Goal: Information Seeking & Learning: Learn about a topic

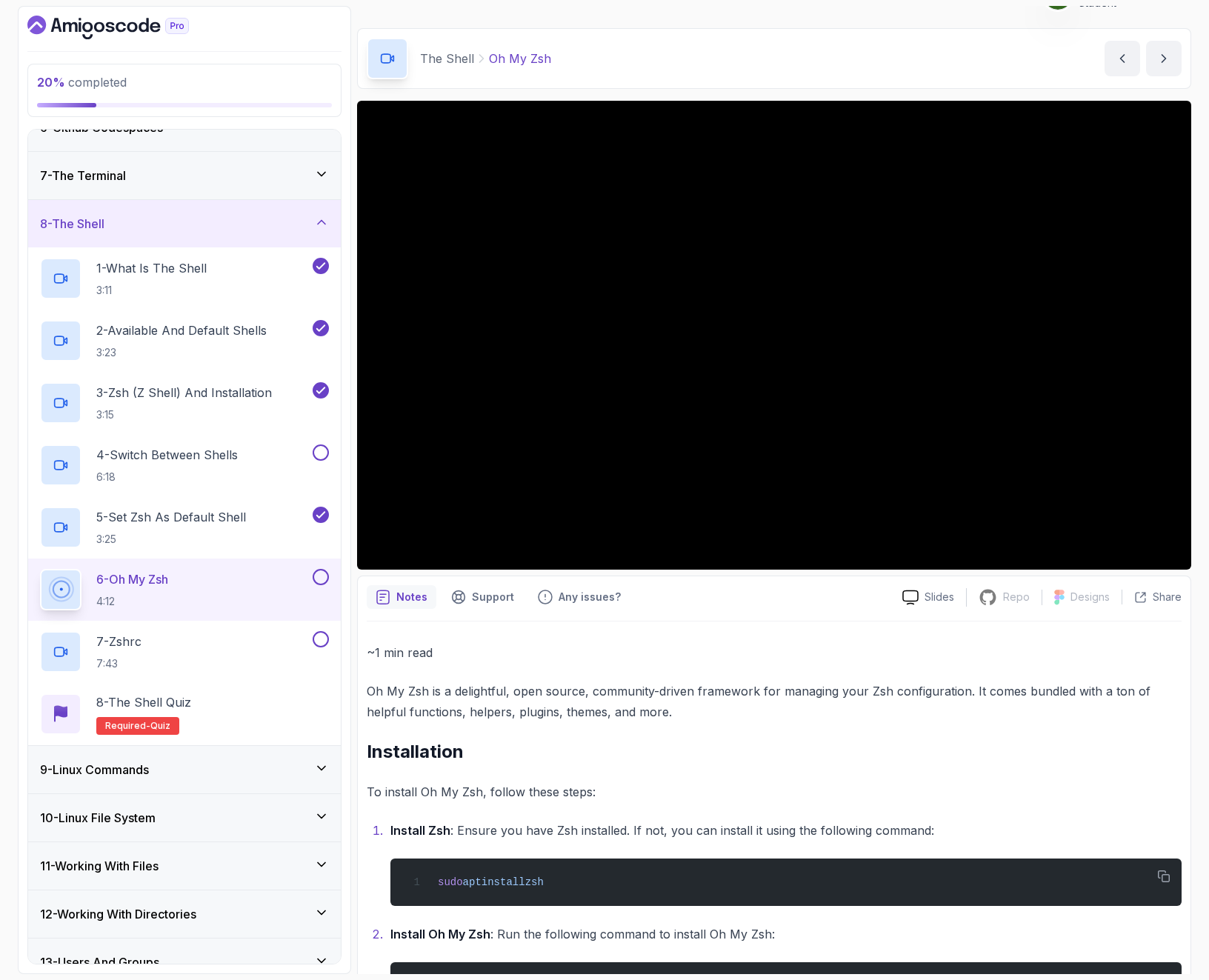
scroll to position [13, 0]
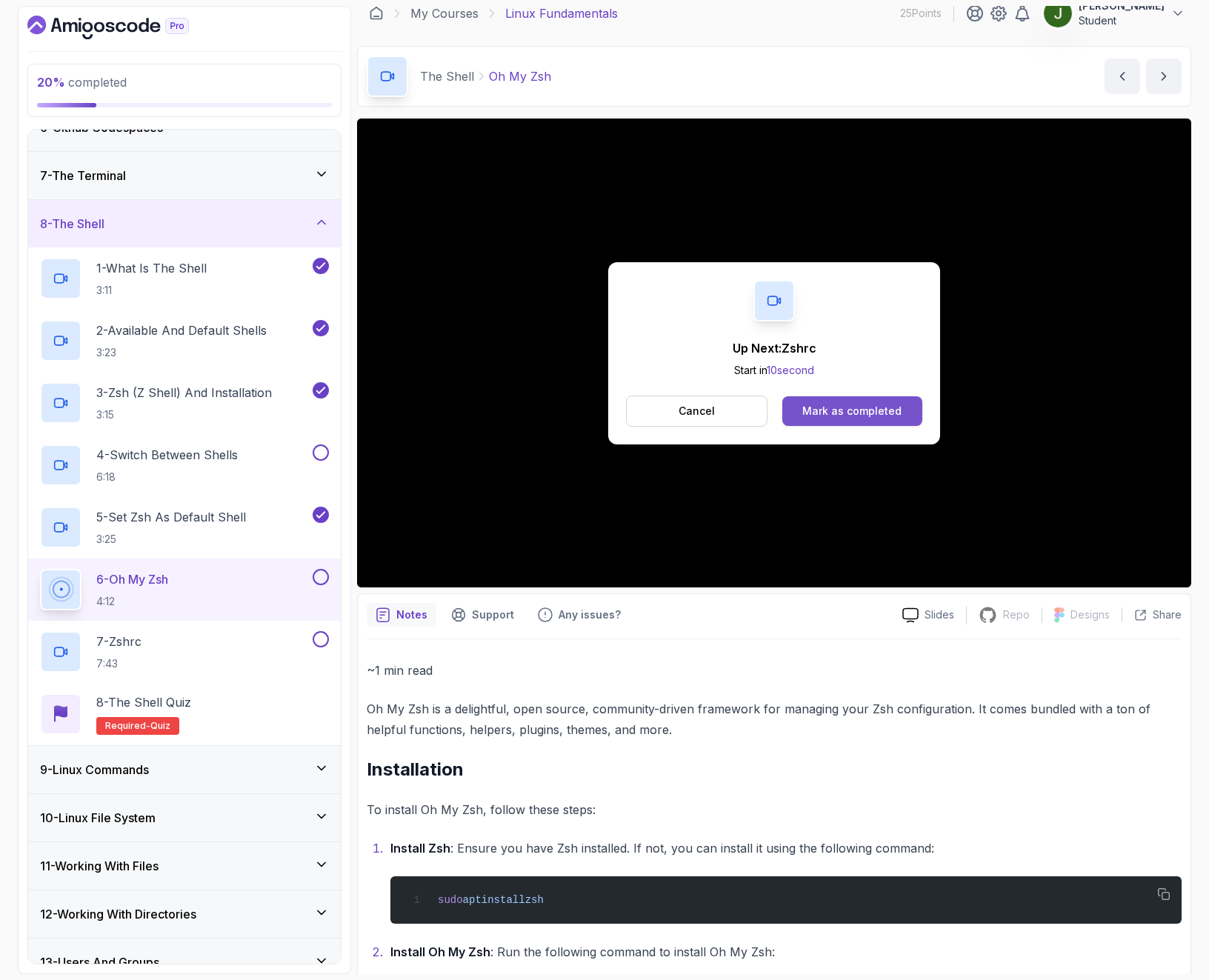
click at [833, 415] on div "Mark as completed" at bounding box center [852, 411] width 99 height 15
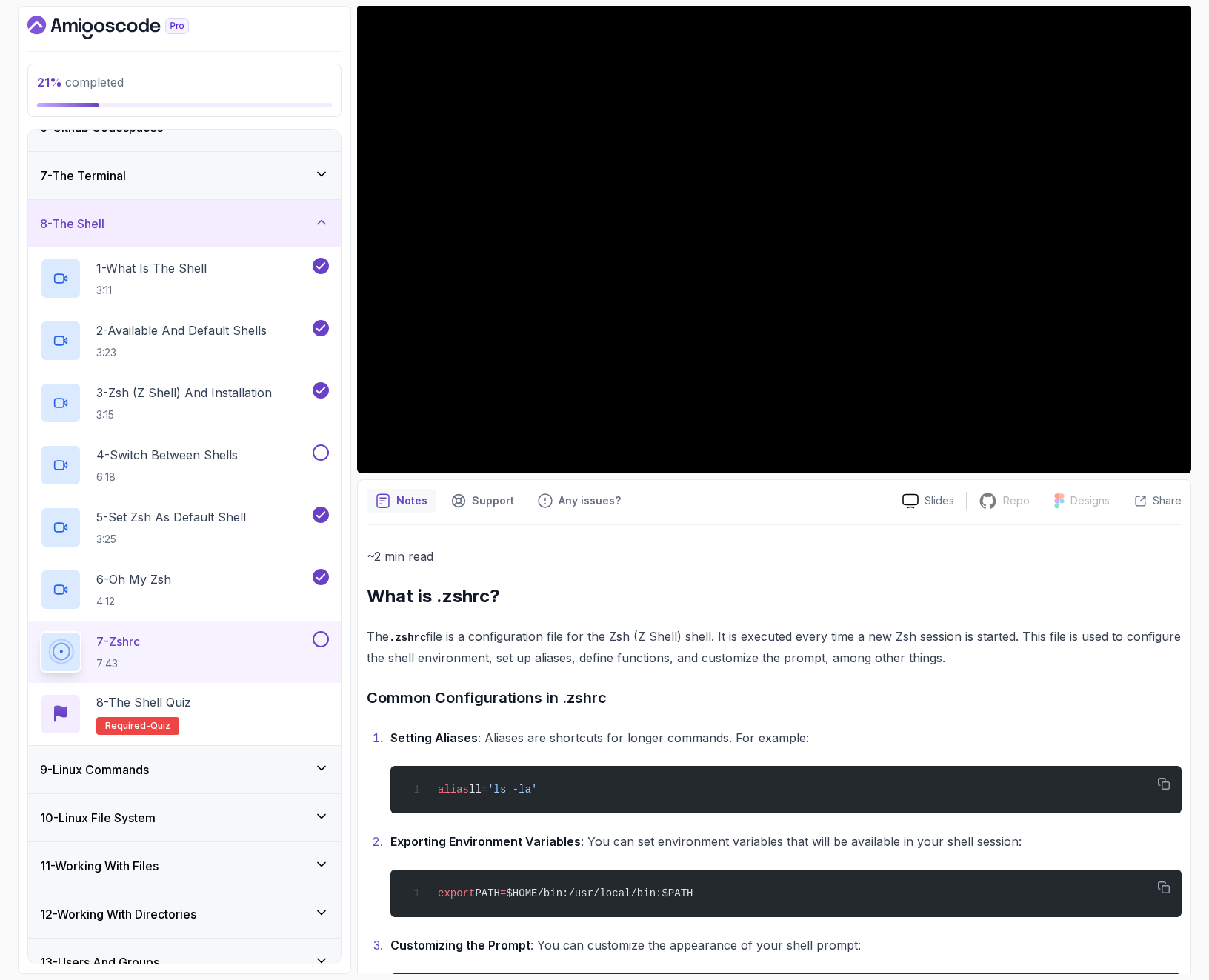
scroll to position [108, 0]
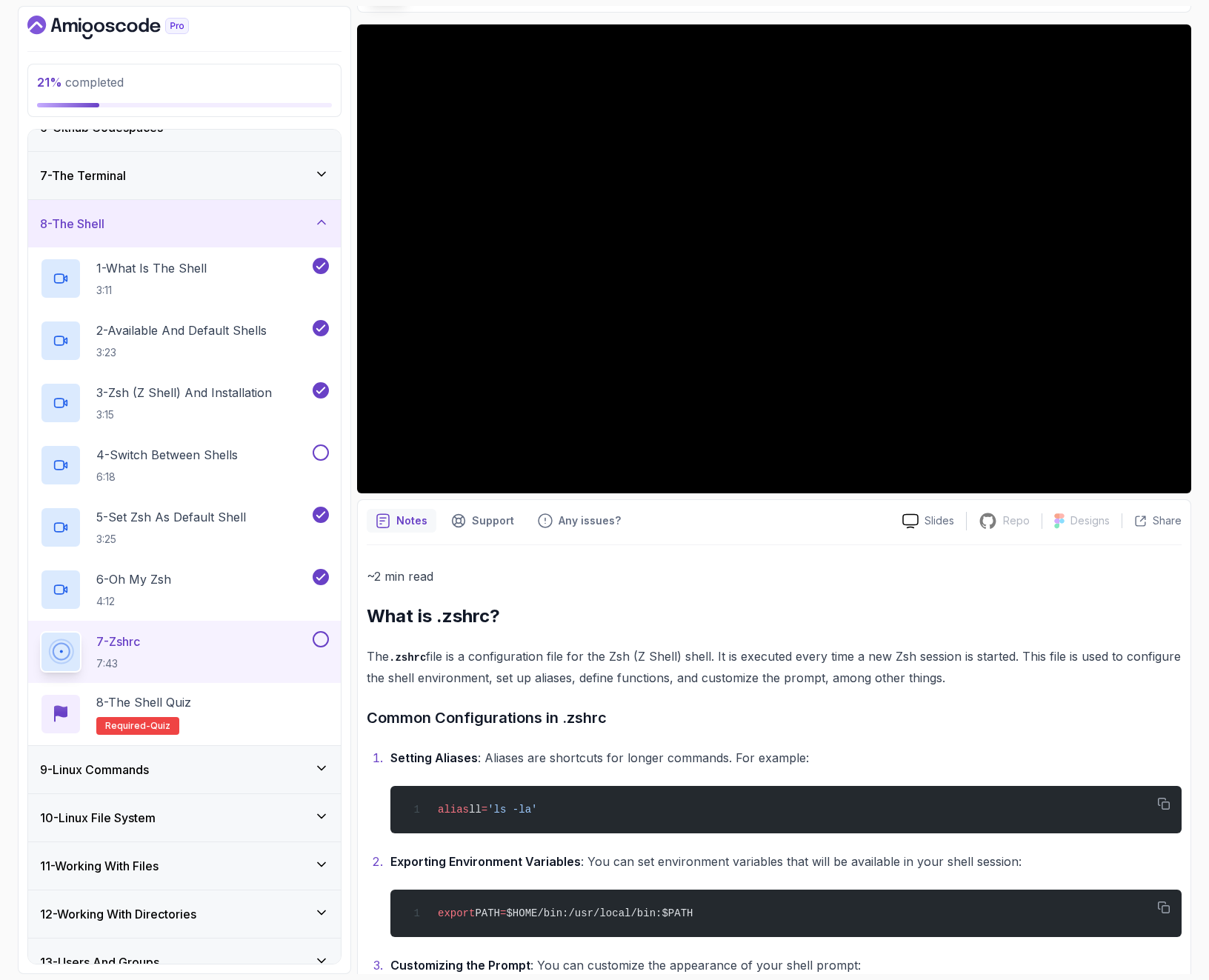
click at [279, 187] on div "7 - The Terminal" at bounding box center [184, 176] width 313 height 48
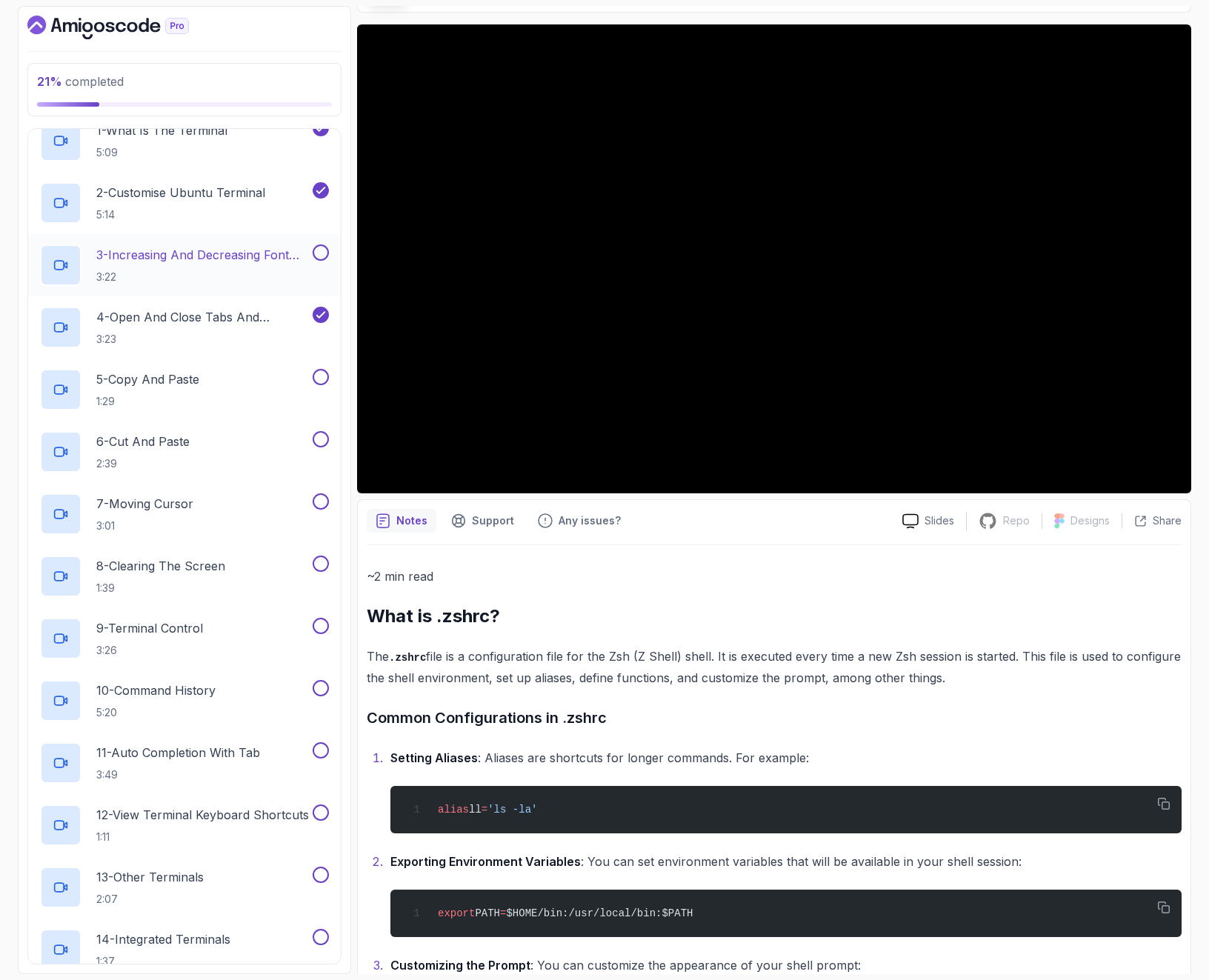
scroll to position [177, 0]
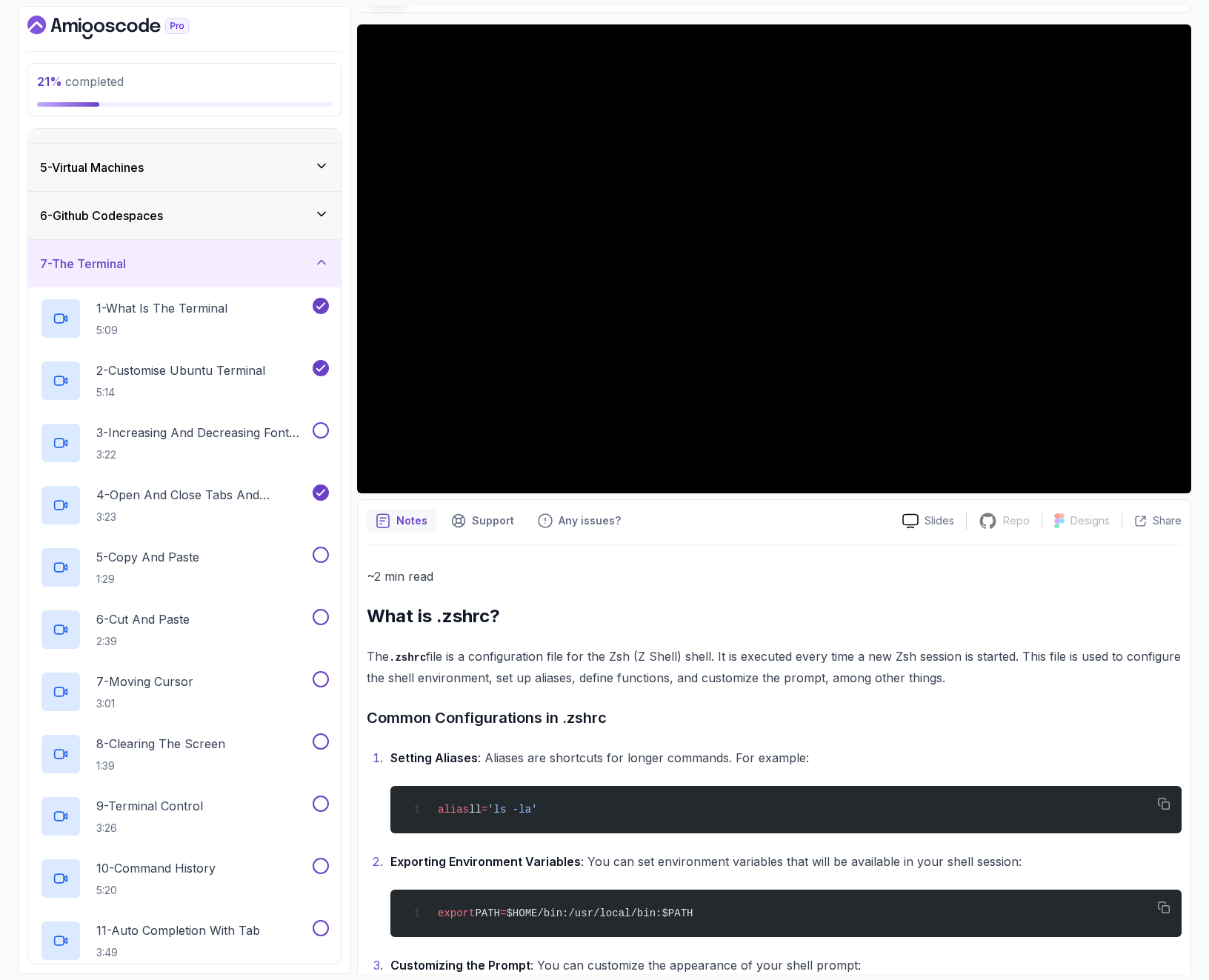
click at [159, 252] on div "7 - The Terminal" at bounding box center [184, 263] width 313 height 48
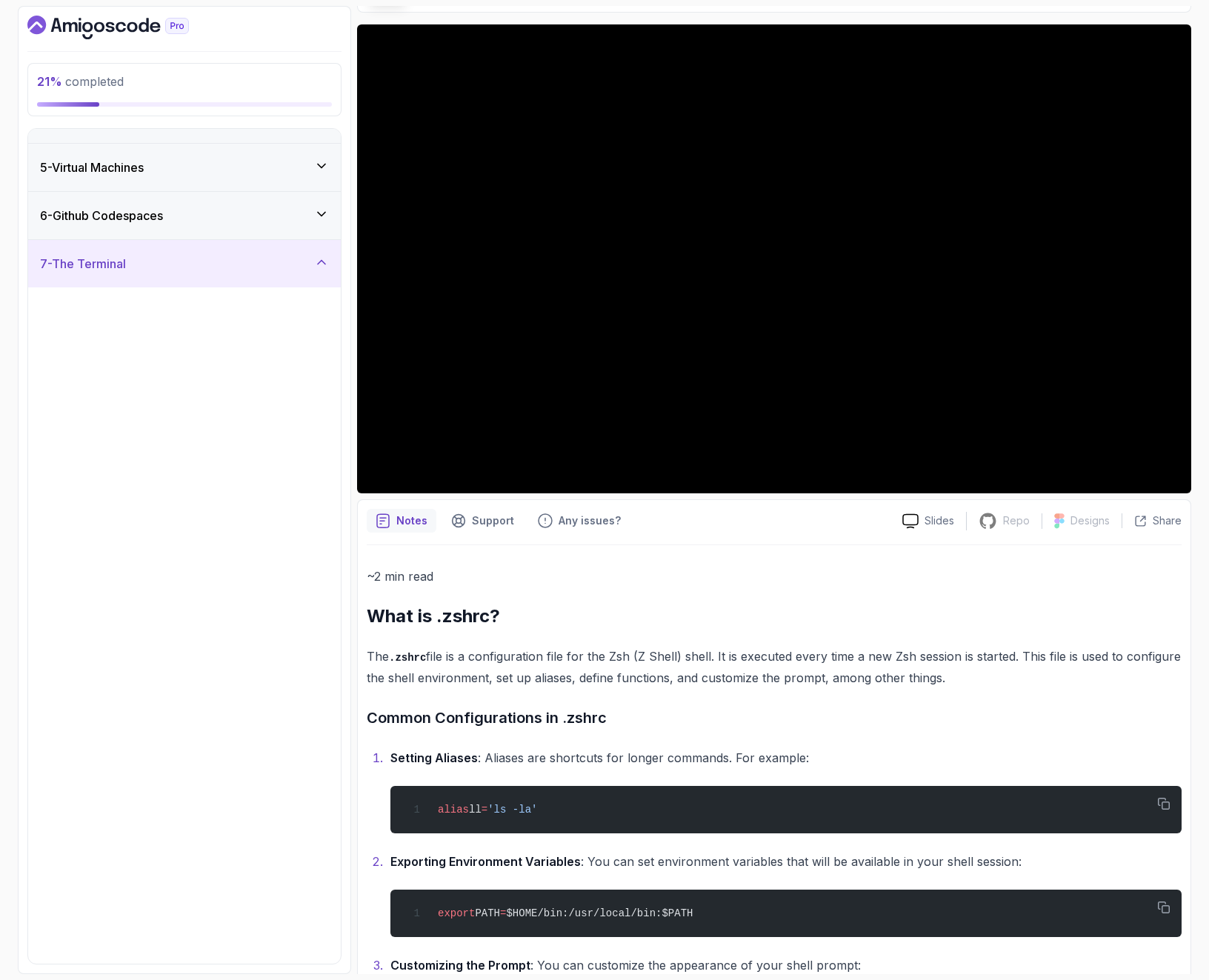
scroll to position [0, 0]
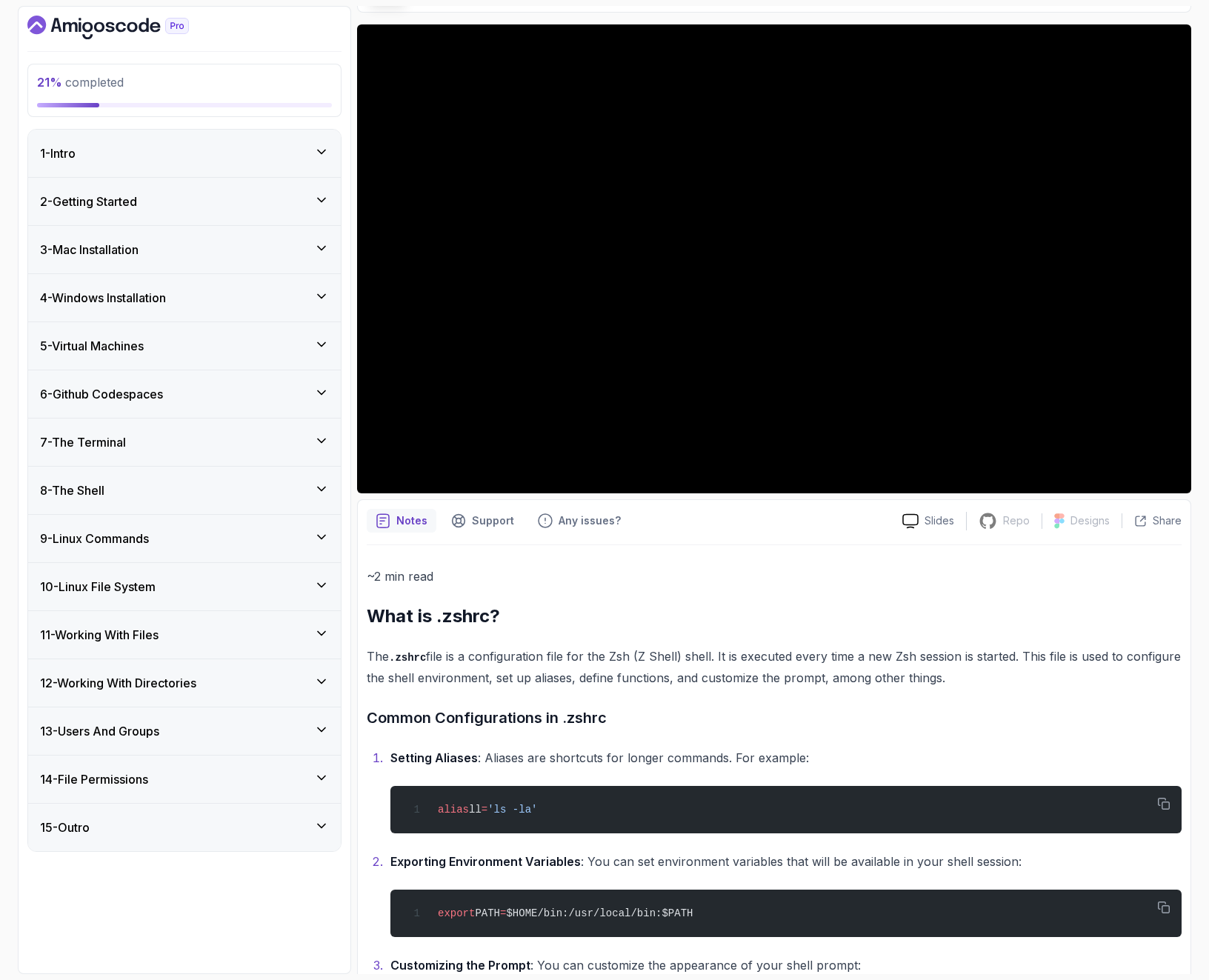
click at [160, 490] on div "8 - The Shell" at bounding box center [184, 490] width 289 height 18
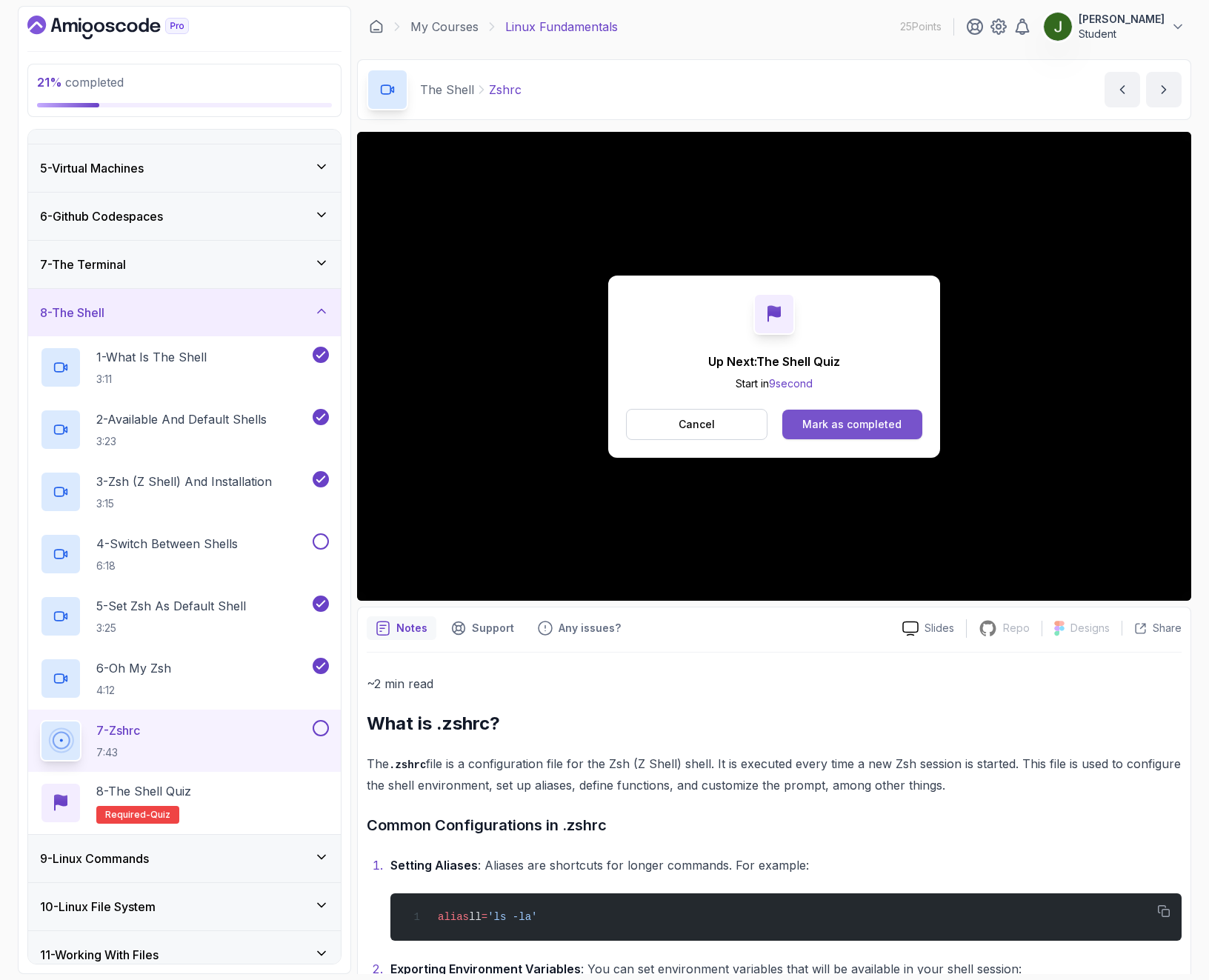
click at [851, 431] on div "Mark as completed" at bounding box center [852, 425] width 99 height 15
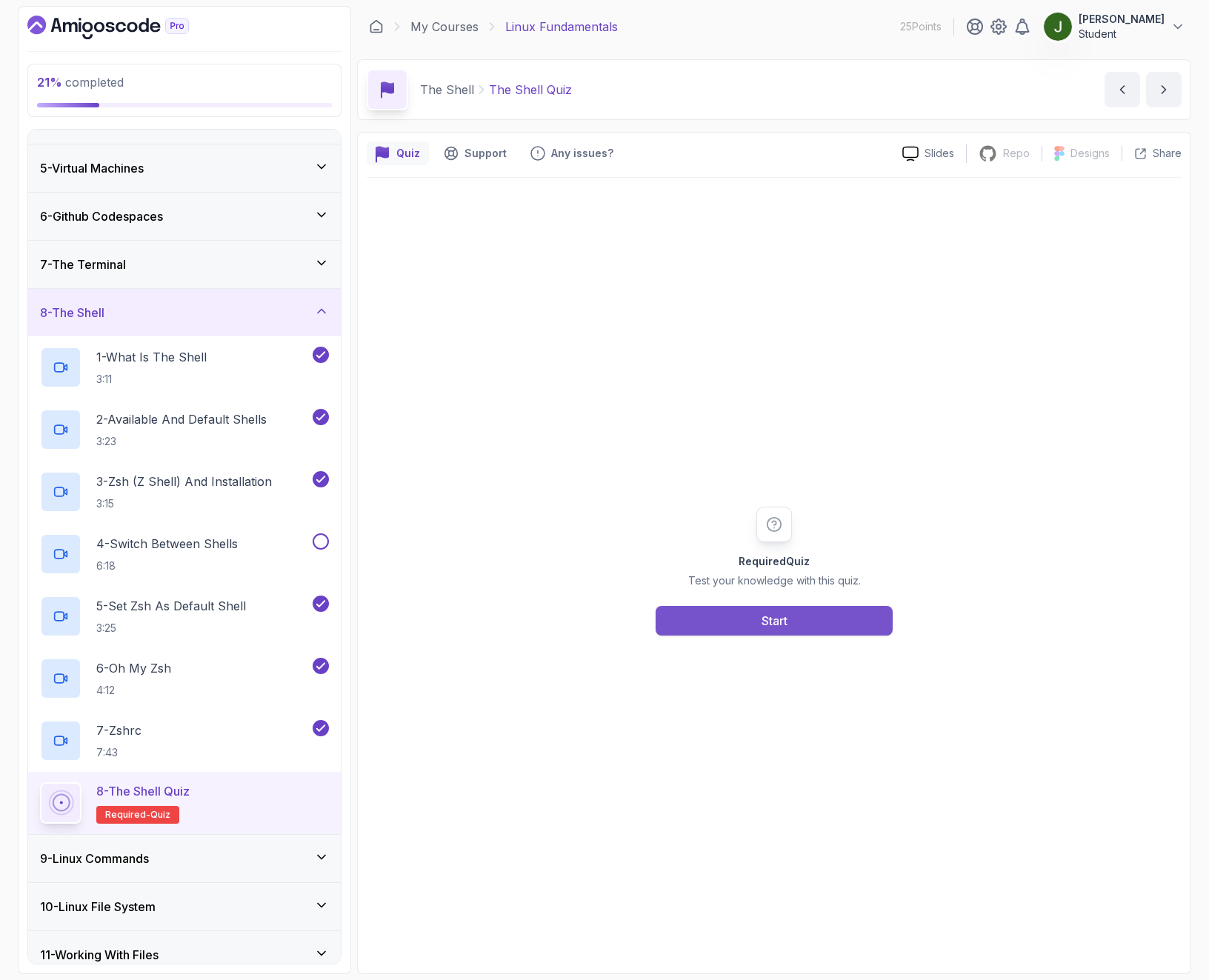
click at [797, 616] on button "Start" at bounding box center [774, 620] width 237 height 30
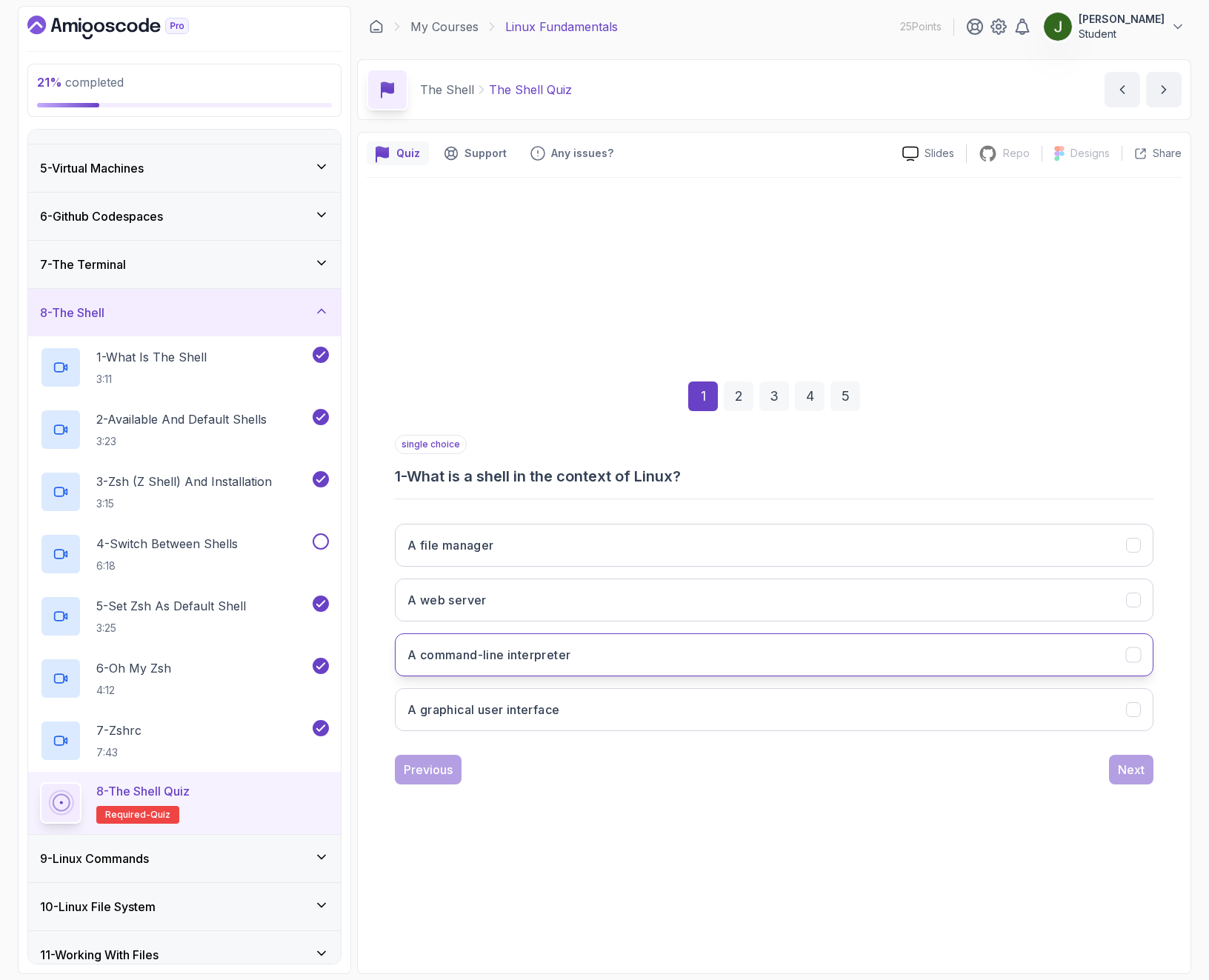
click at [594, 659] on button "A command-line interpreter" at bounding box center [774, 655] width 759 height 43
click at [564, 479] on h3 "1 - What is a shell in the context of Linux?" at bounding box center [774, 476] width 759 height 21
copy h3 "1 -"
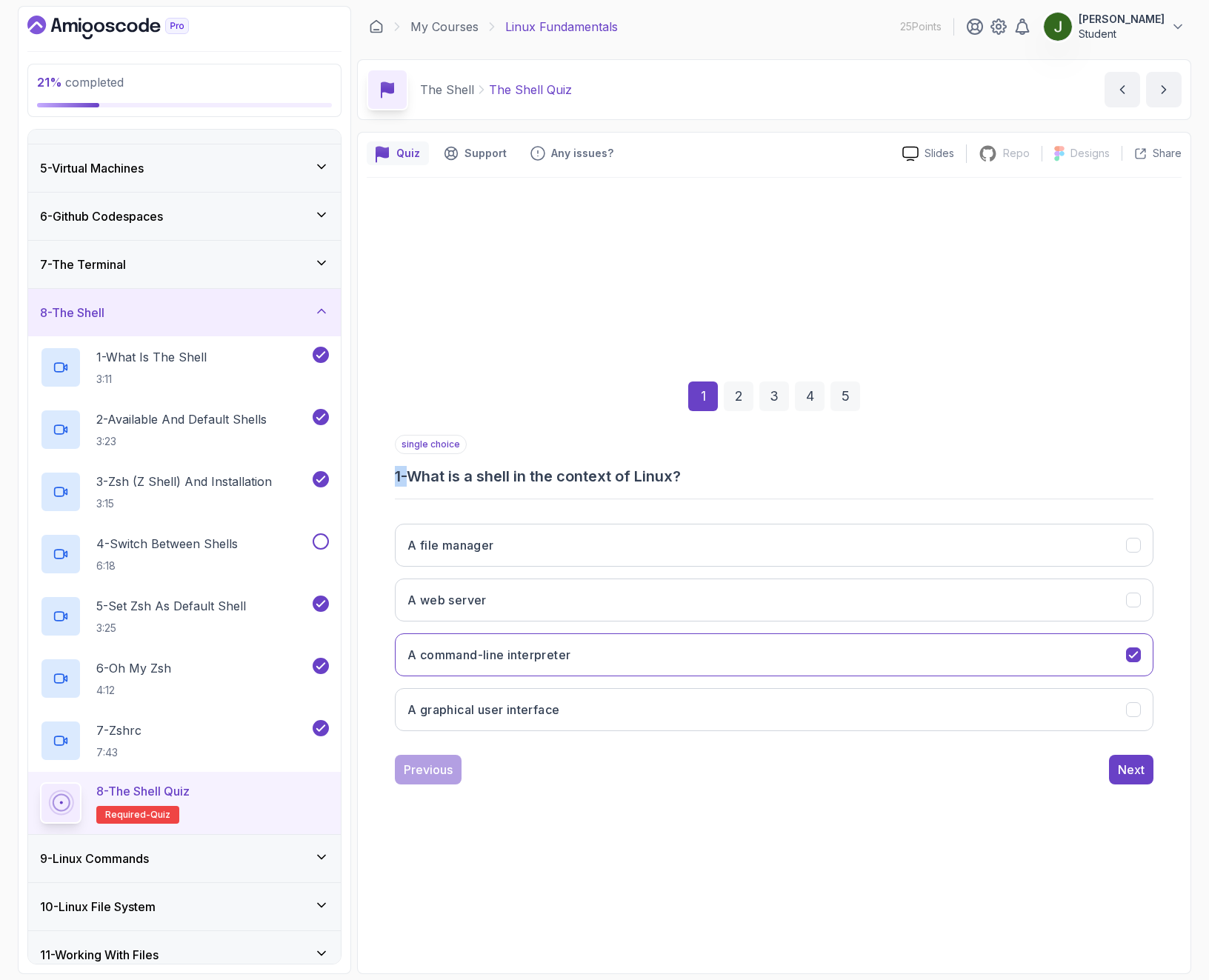
click at [577, 472] on h3 "1 - What is a shell in the context of Linux?" at bounding box center [774, 476] width 759 height 21
drag, startPoint x: 636, startPoint y: 733, endPoint x: 414, endPoint y: 530, distance: 300.8
click at [418, 528] on div "A file manager A web server A command-line interpreter A graphical user interfa…" at bounding box center [774, 627] width 759 height 231
drag, startPoint x: 415, startPoint y: 530, endPoint x: 611, endPoint y: 613, distance: 212.8
click at [606, 614] on div "A file manager A web server A command-line interpreter A graphical user interfa…" at bounding box center [774, 627] width 759 height 231
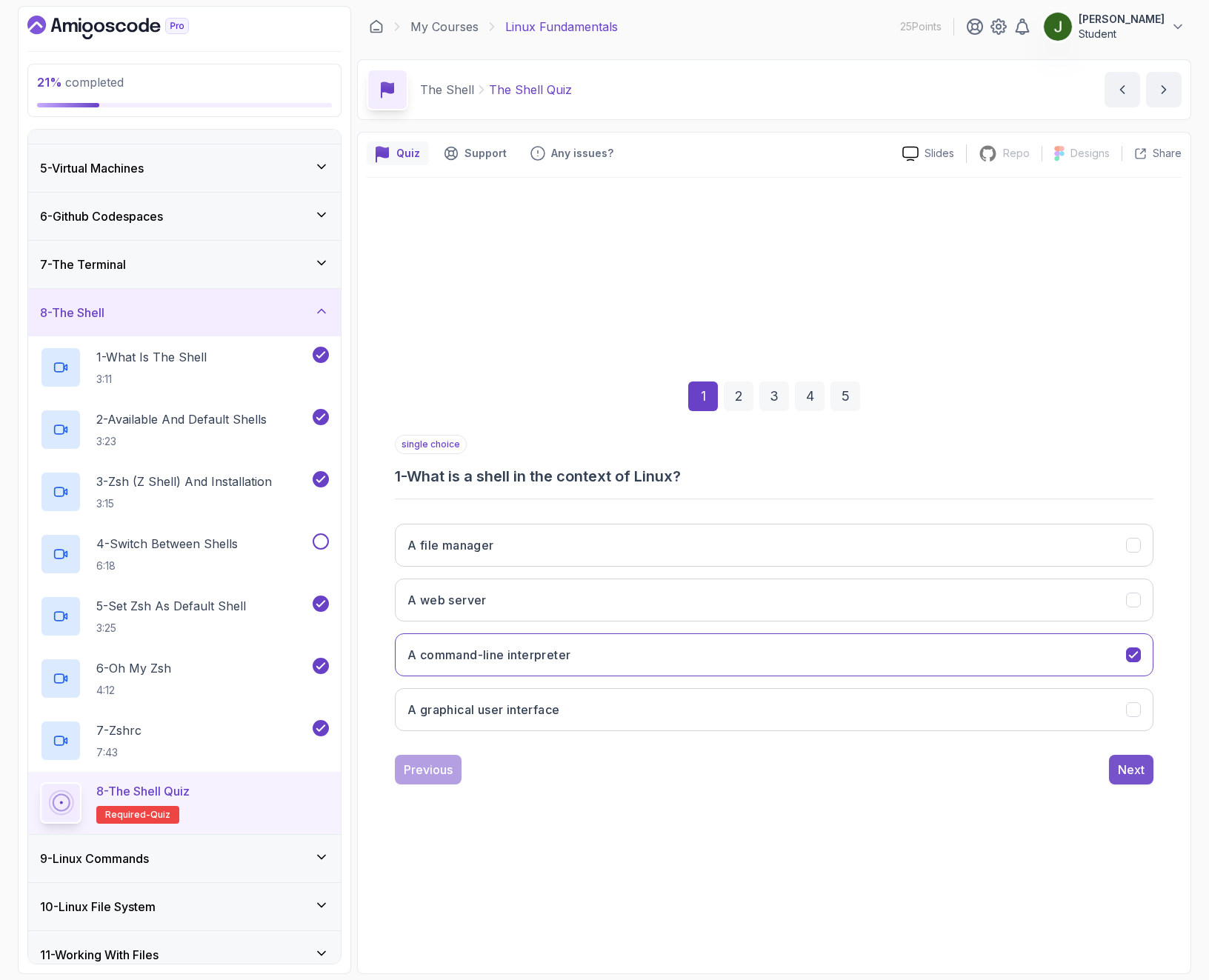
click at [1123, 779] on button "Next" at bounding box center [1131, 769] width 45 height 30
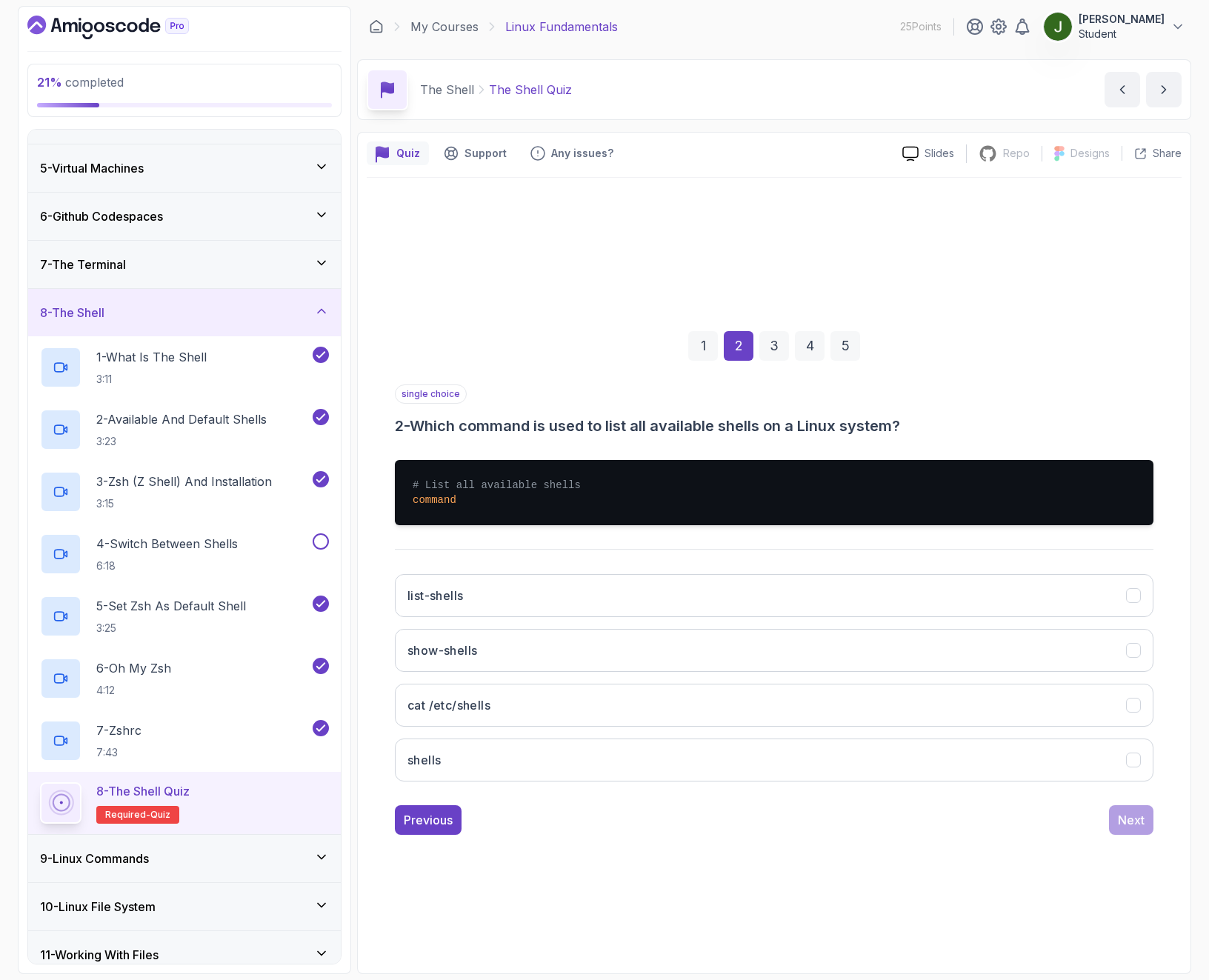
drag, startPoint x: 996, startPoint y: 703, endPoint x: 1080, endPoint y: 729, distance: 87.9
click at [996, 703] on button "cat /etc/shells" at bounding box center [774, 704] width 759 height 43
click at [1122, 816] on div "Next" at bounding box center [1131, 820] width 27 height 18
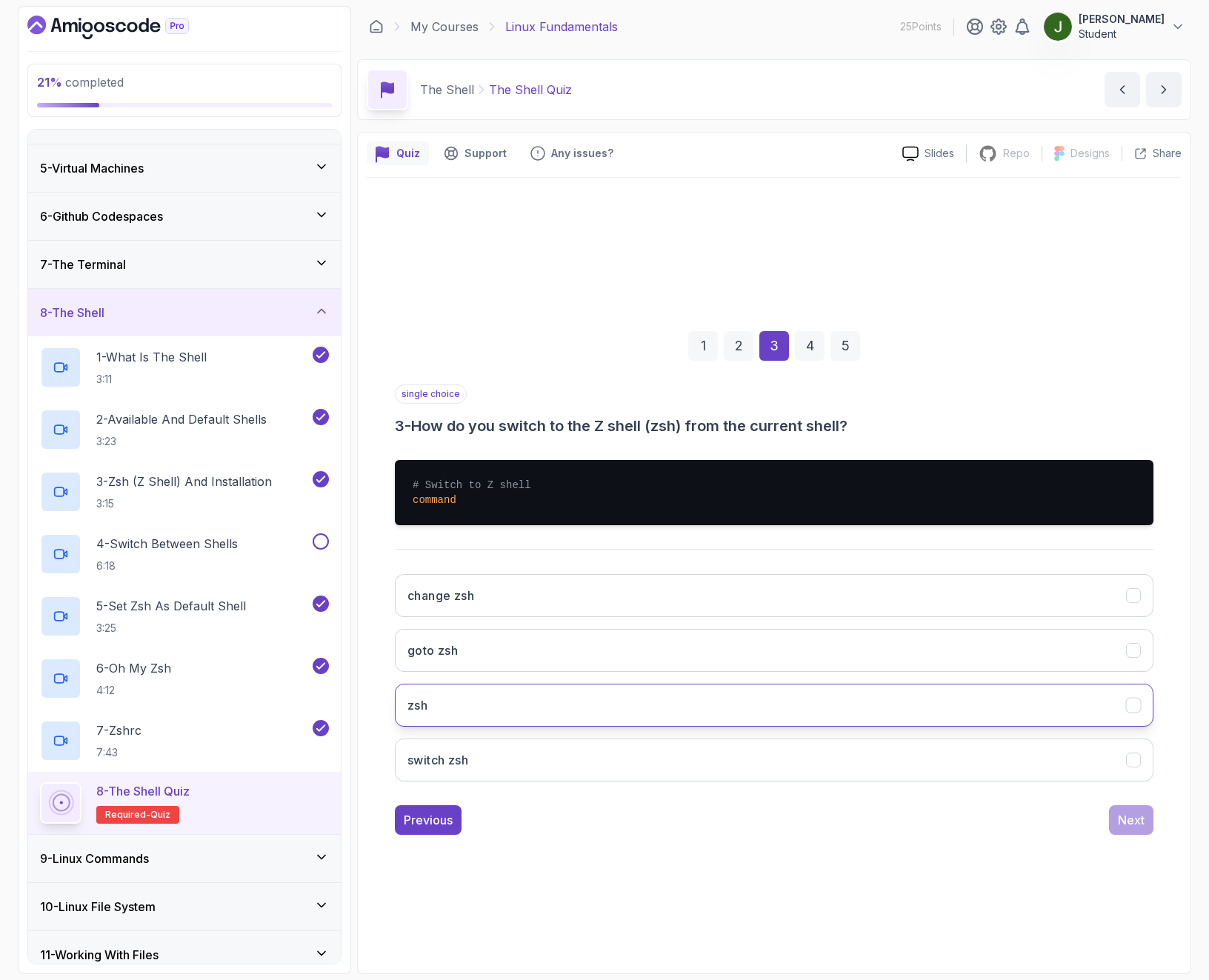
click at [546, 708] on button "zsh" at bounding box center [774, 704] width 759 height 43
click at [1117, 833] on button "Next" at bounding box center [1131, 820] width 45 height 30
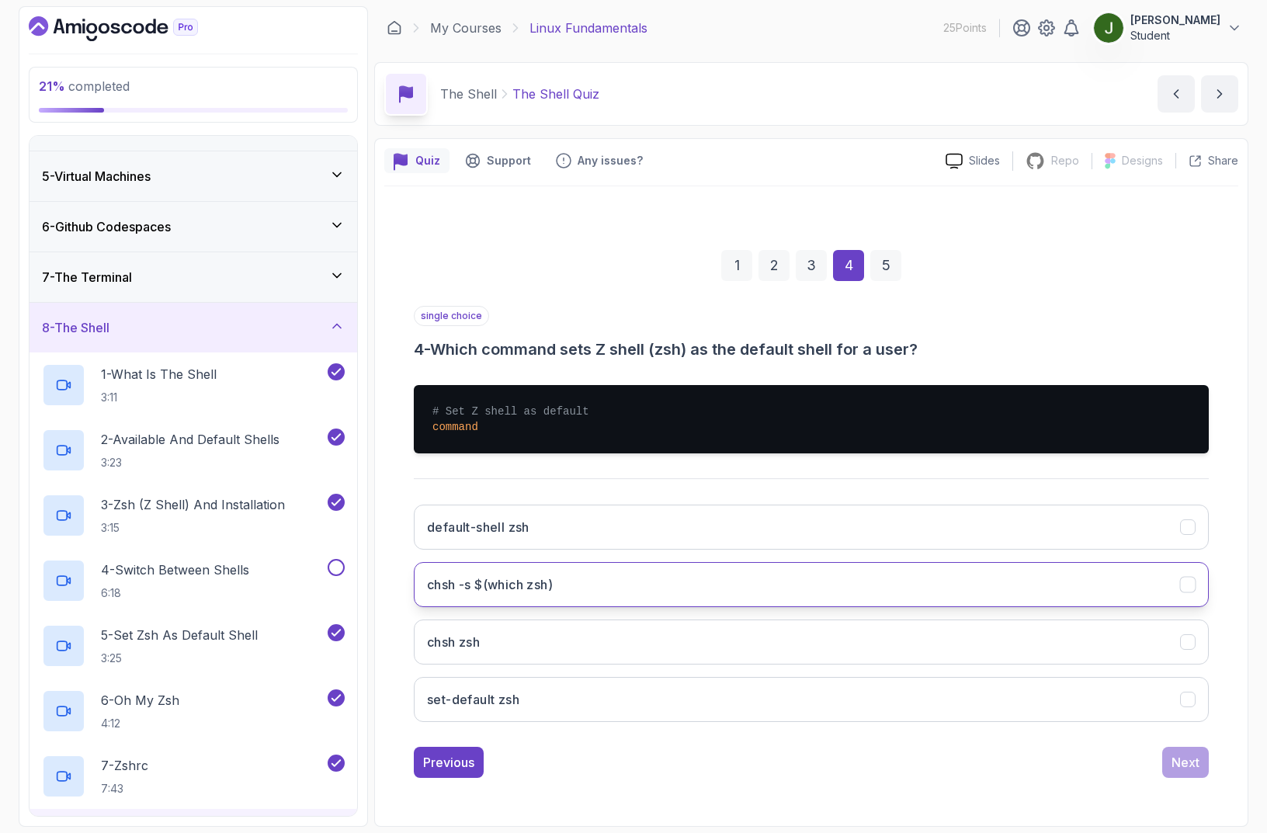
click at [590, 587] on button "chsh -s $(which zsh)" at bounding box center [811, 584] width 795 height 45
click at [1194, 774] on button "Next" at bounding box center [1185, 762] width 47 height 31
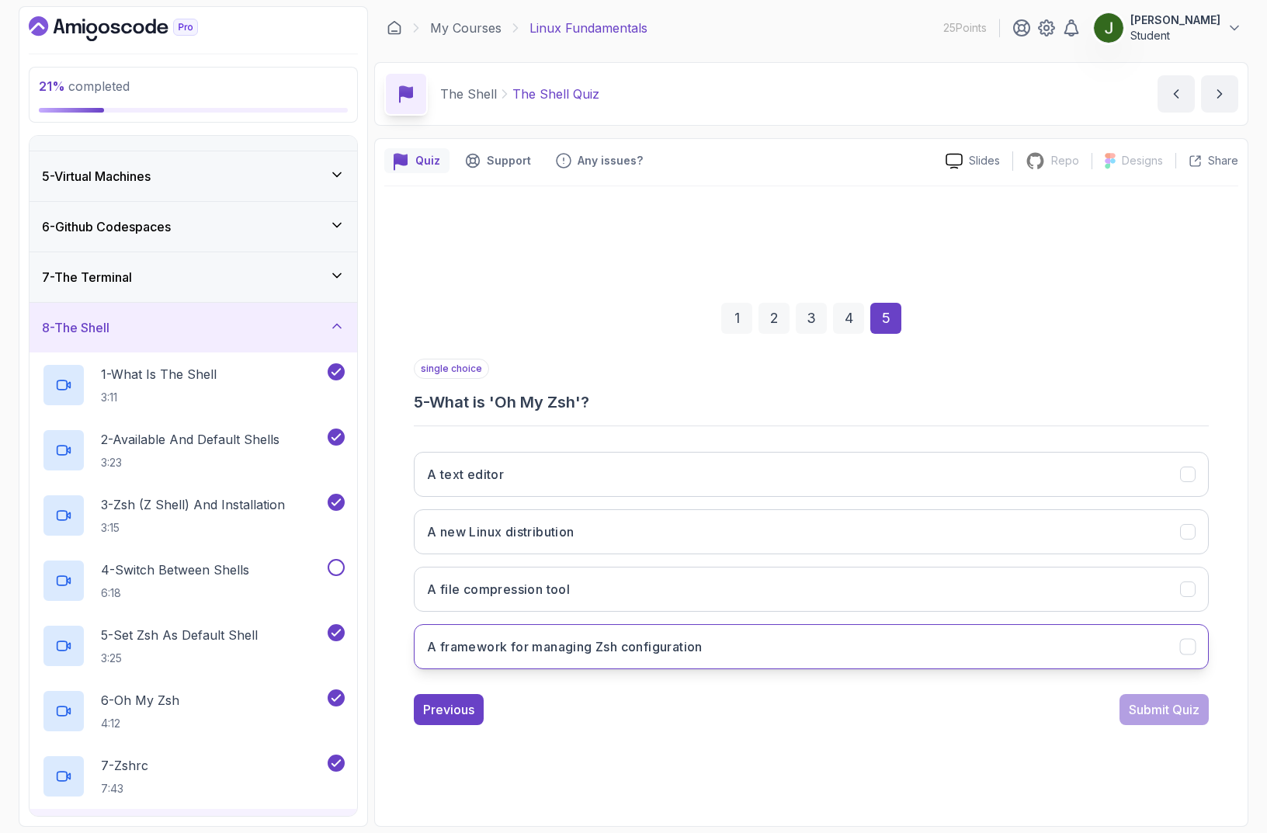
click at [598, 649] on h3 "A framework for managing Zsh configuration" at bounding box center [565, 646] width 276 height 19
click at [1184, 705] on div "Submit Quiz" at bounding box center [1164, 709] width 71 height 19
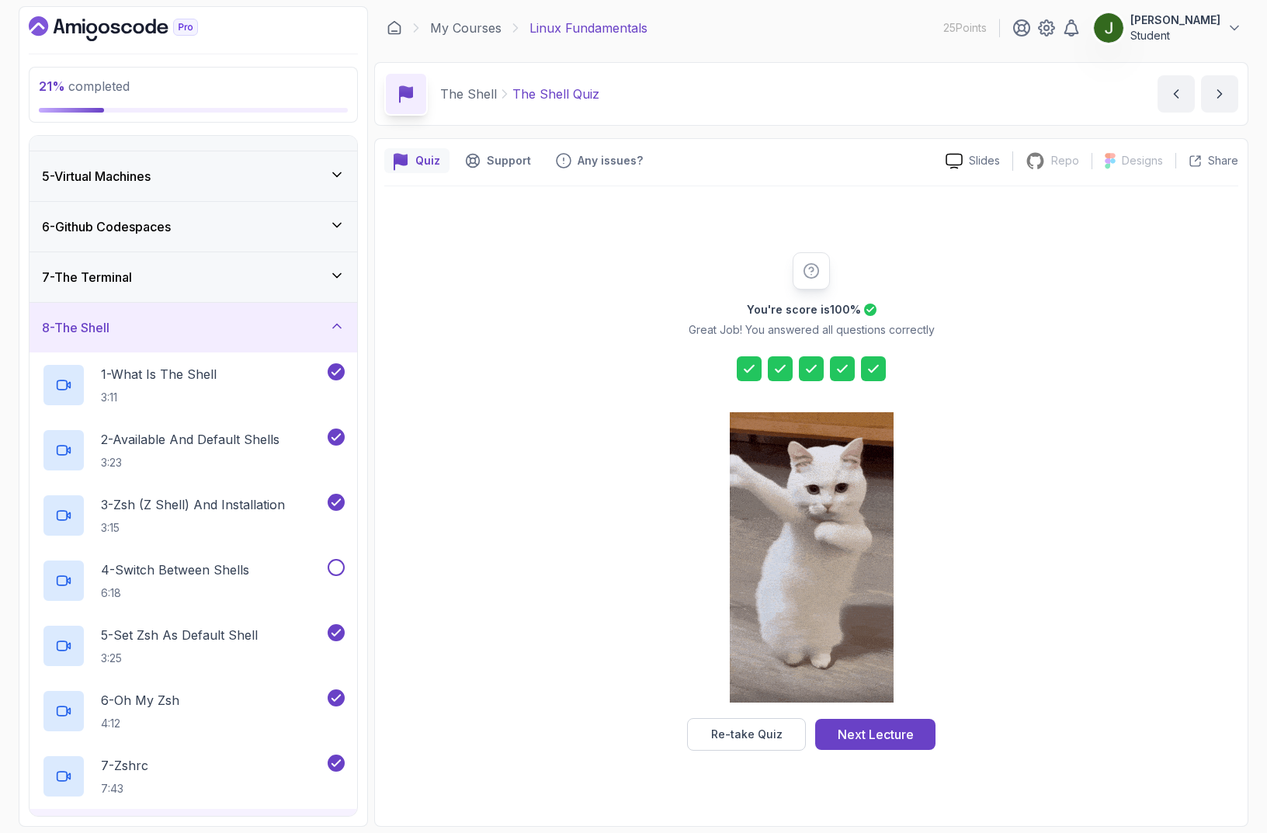
click at [875, 735] on div "Next Lecture" at bounding box center [875, 734] width 76 height 19
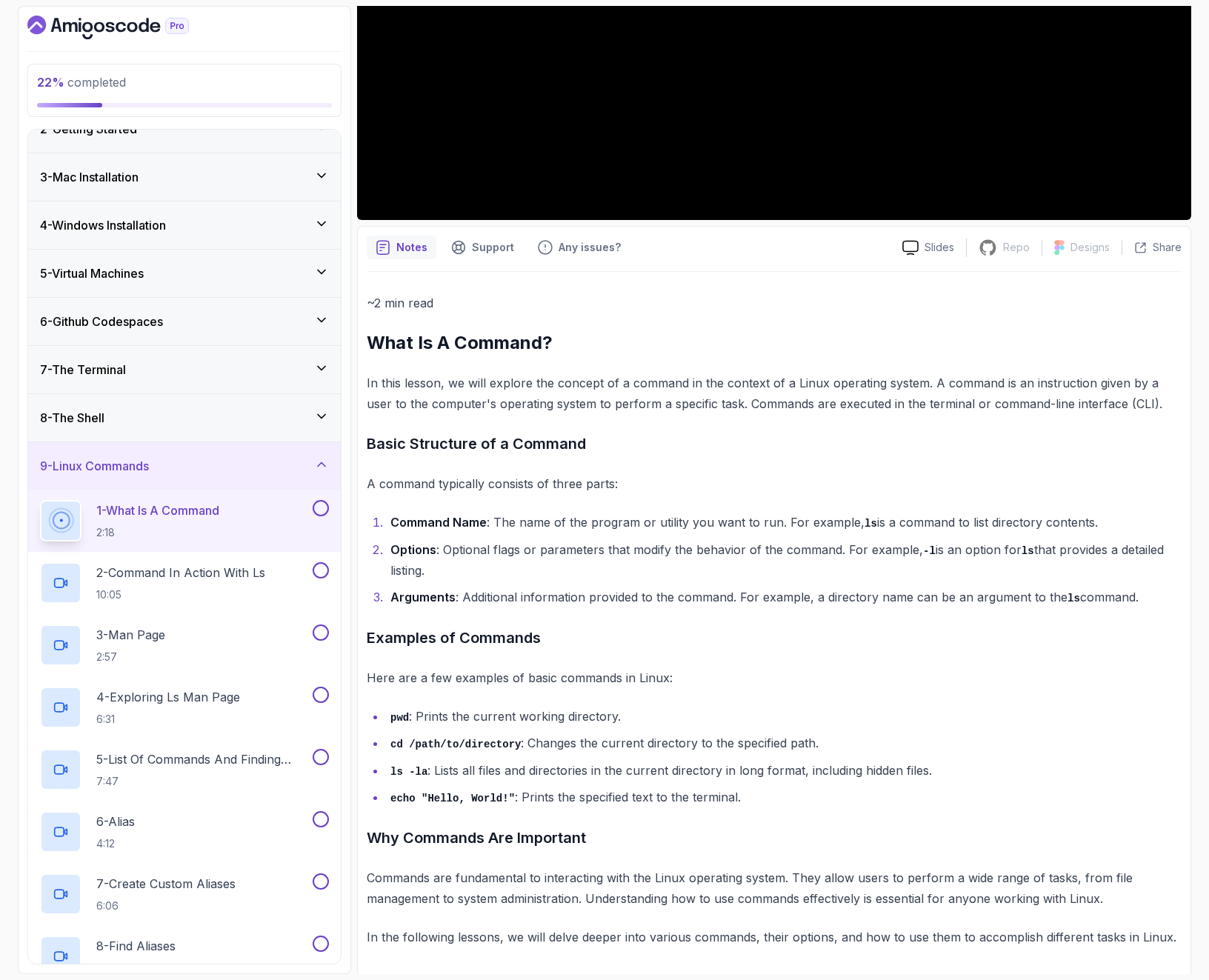
scroll to position [386, 0]
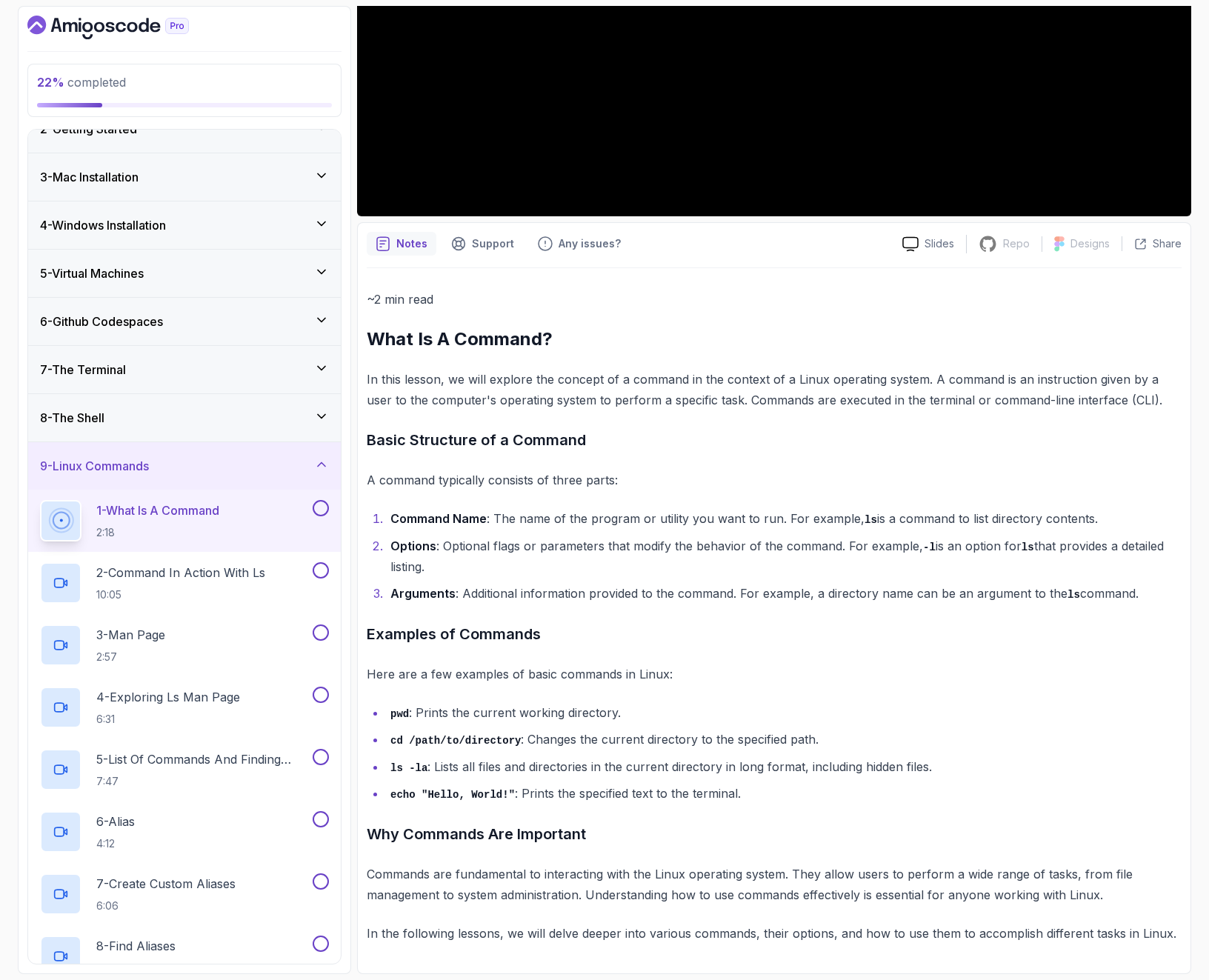
click at [664, 521] on li "Command Name : The name of the program or utility you want to run. For example,…" at bounding box center [783, 518] width 796 height 22
click at [495, 729] on li "cd /path/to/directory : Changes the current directory to the specified path." at bounding box center [783, 740] width 796 height 22
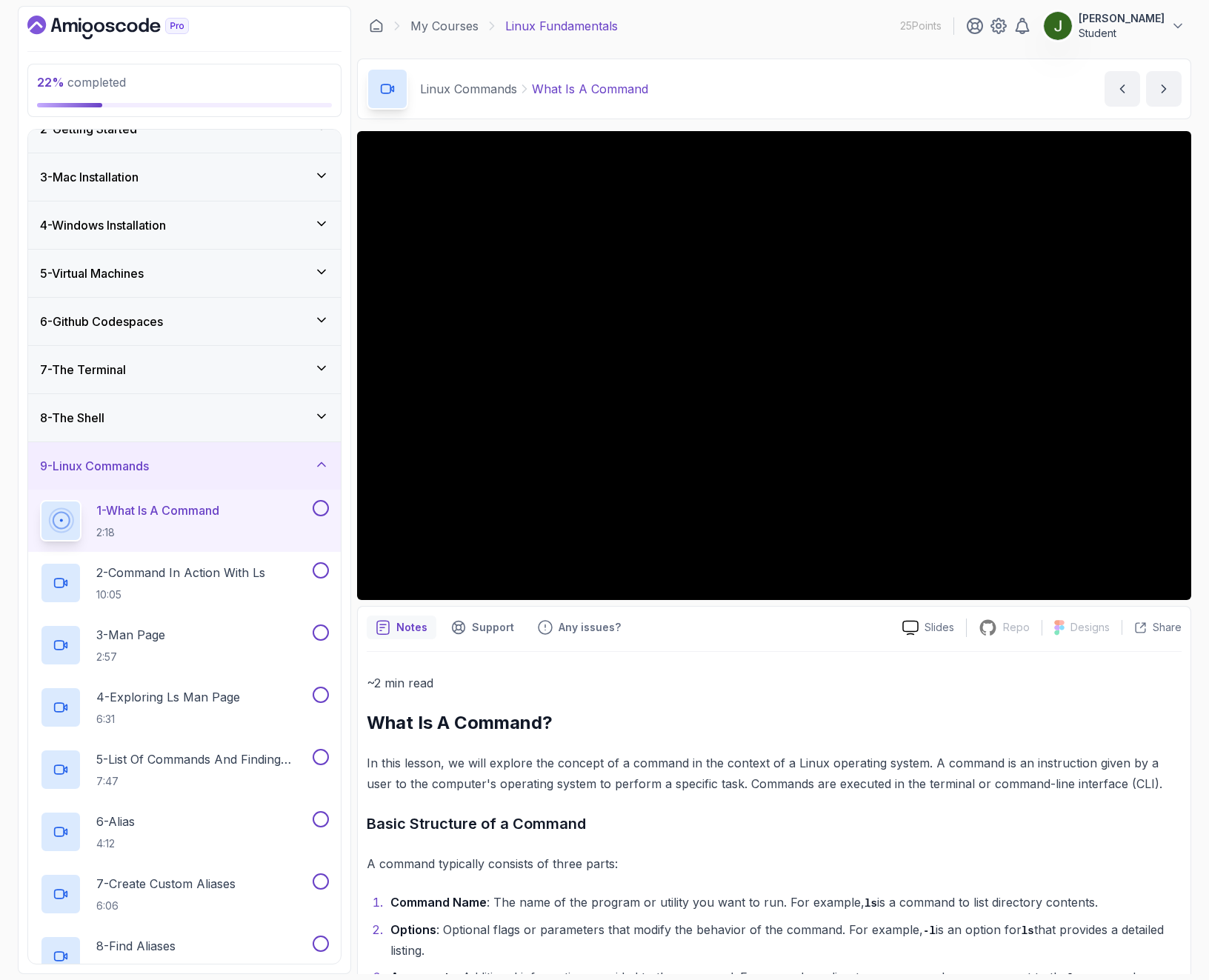
scroll to position [0, 0]
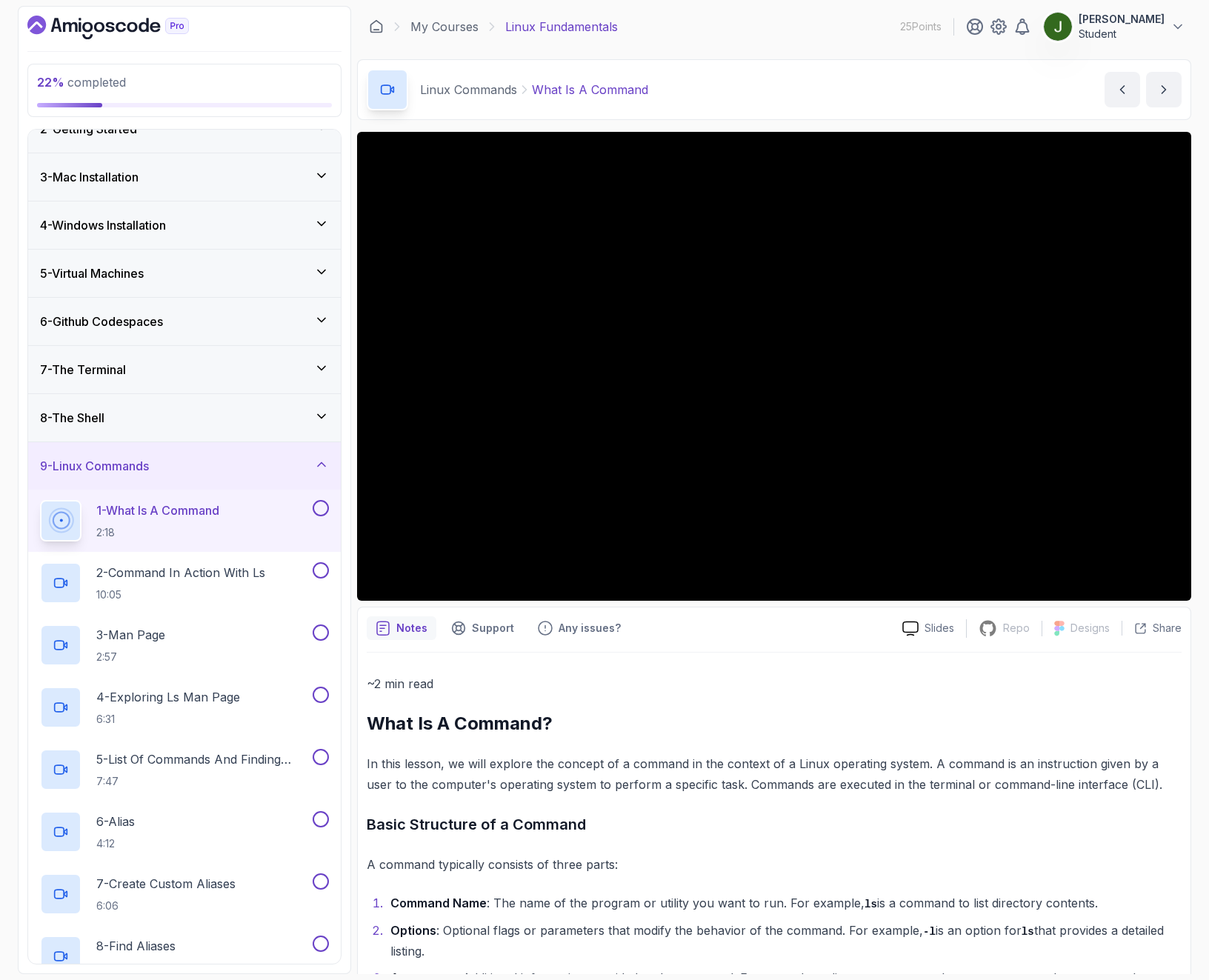
click at [179, 371] on div "7 - The Terminal" at bounding box center [184, 369] width 289 height 18
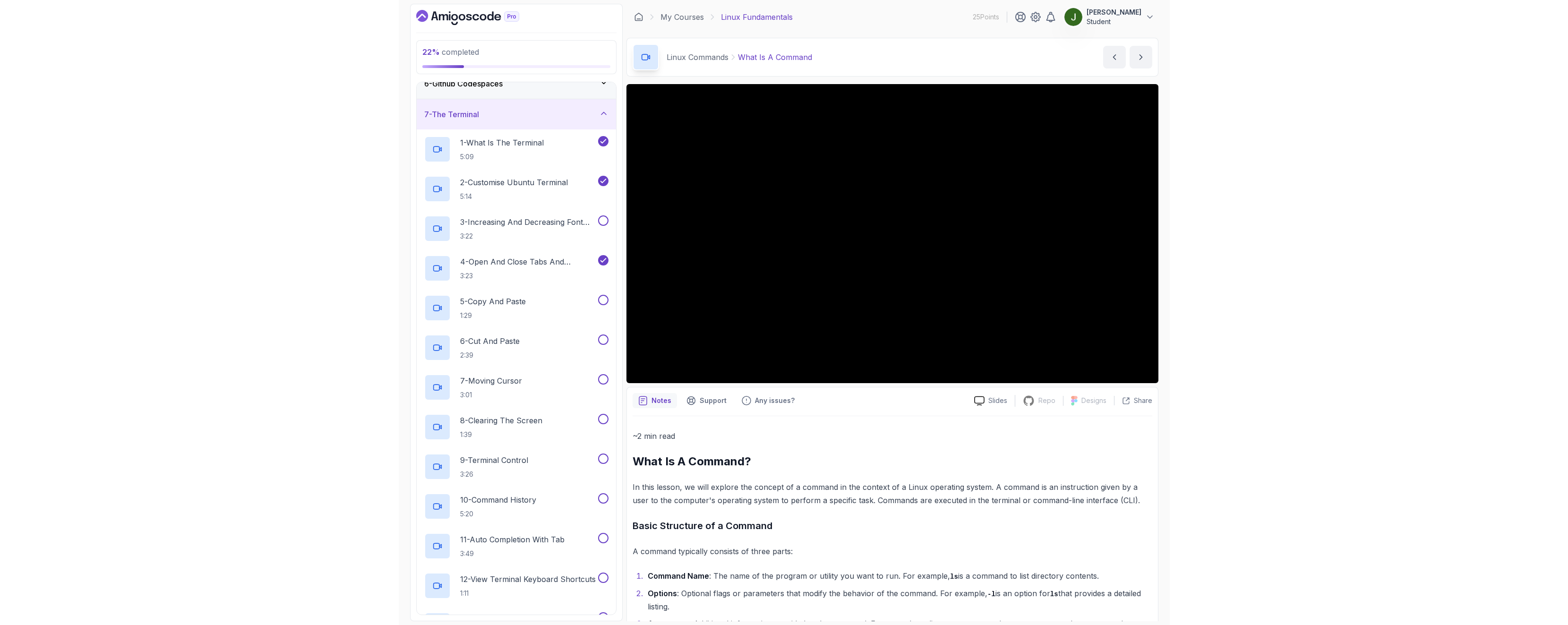
scroll to position [170, 0]
click at [479, 114] on h3 "7 - The Terminal" at bounding box center [452, 111] width 55 height 12
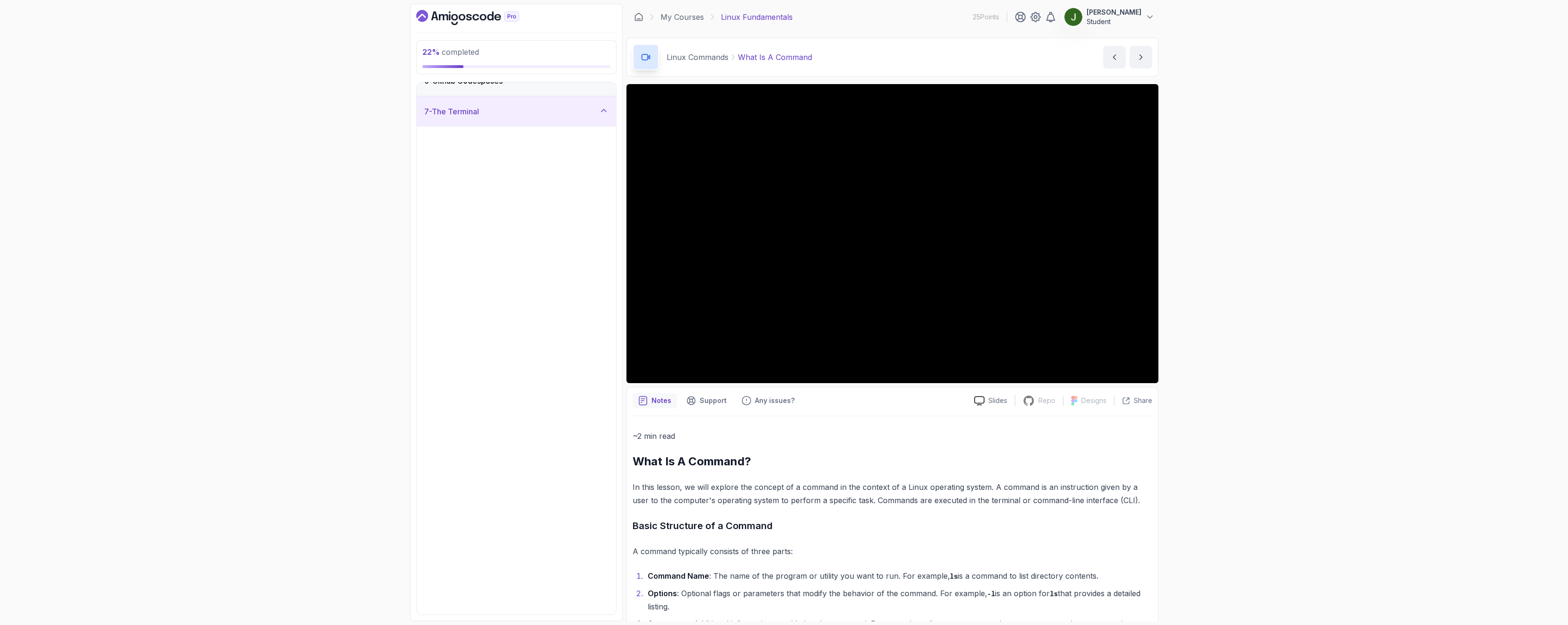
scroll to position [0, 0]
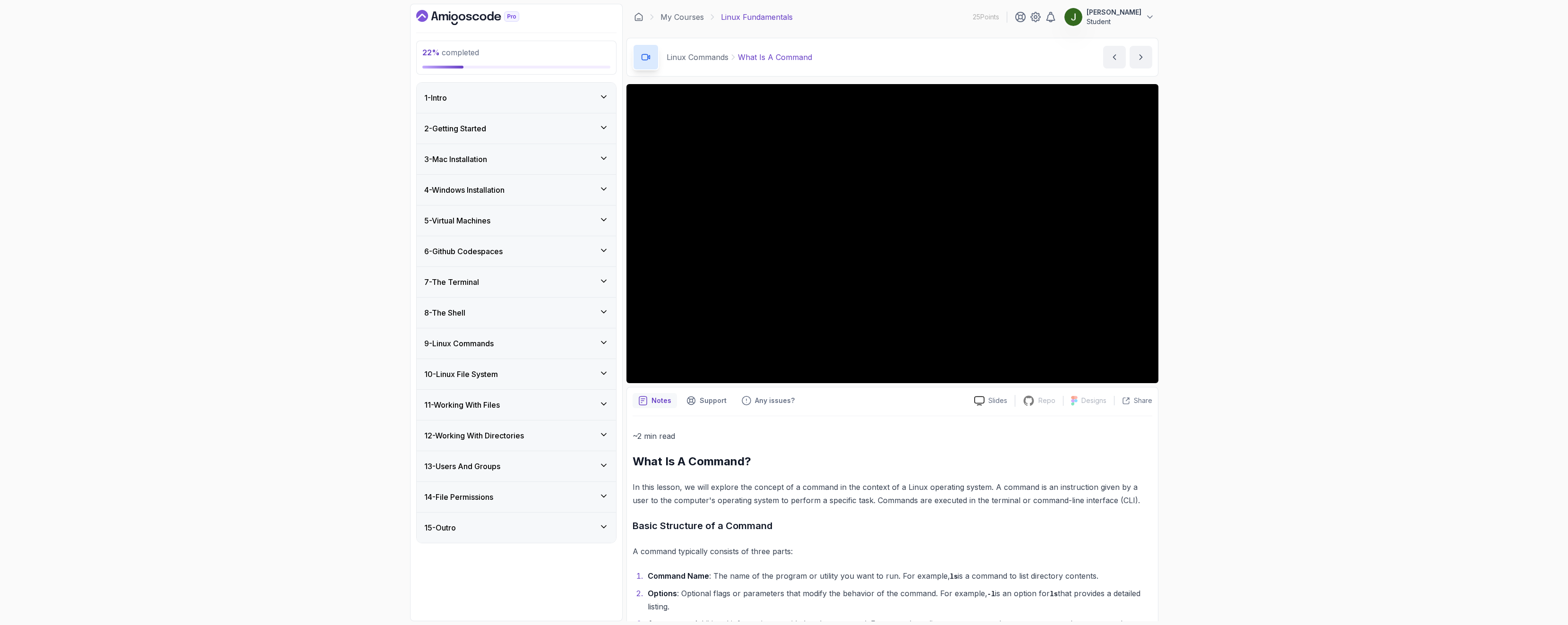
click at [518, 319] on div "8 - The Shell" at bounding box center [517, 313] width 200 height 30
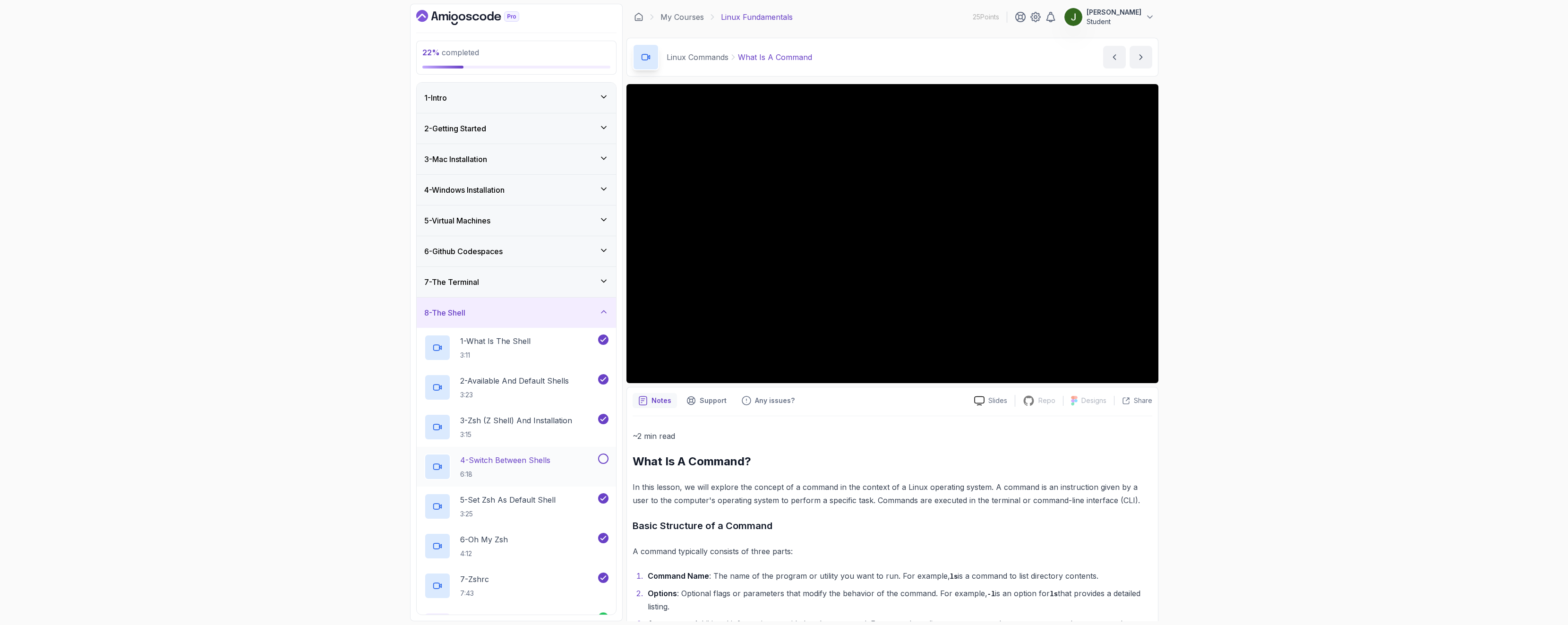
scroll to position [170, 0]
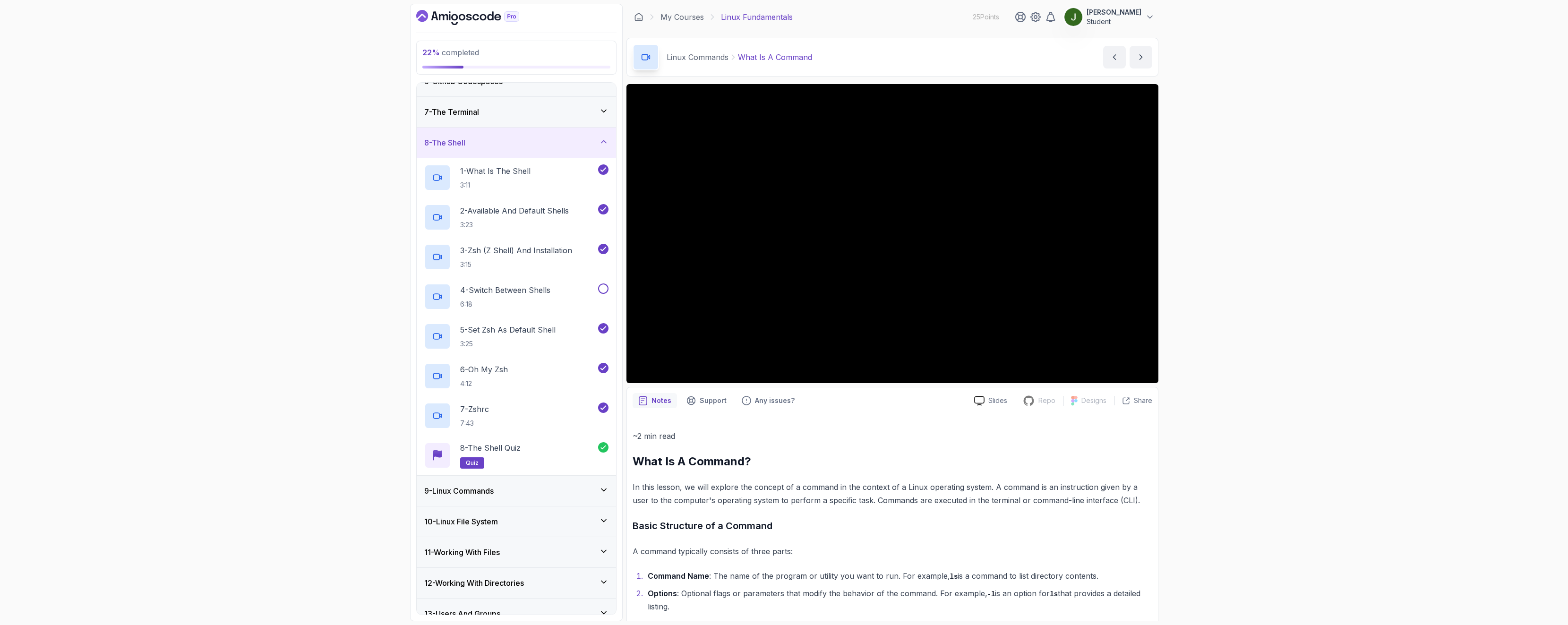
click at [559, 495] on div "9 - Linux Commands" at bounding box center [516, 491] width 184 height 12
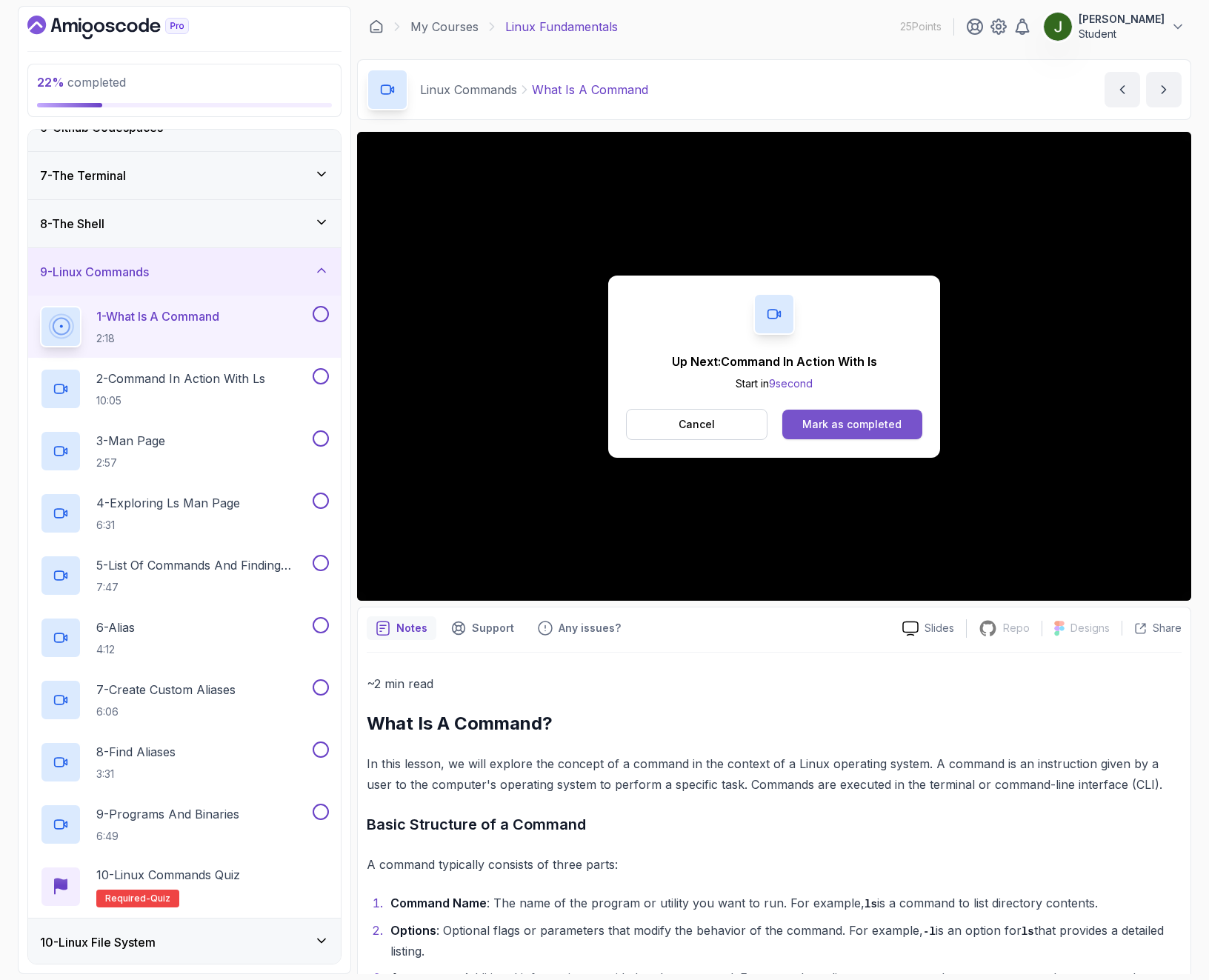
click at [852, 435] on button "Mark as completed" at bounding box center [852, 424] width 140 height 30
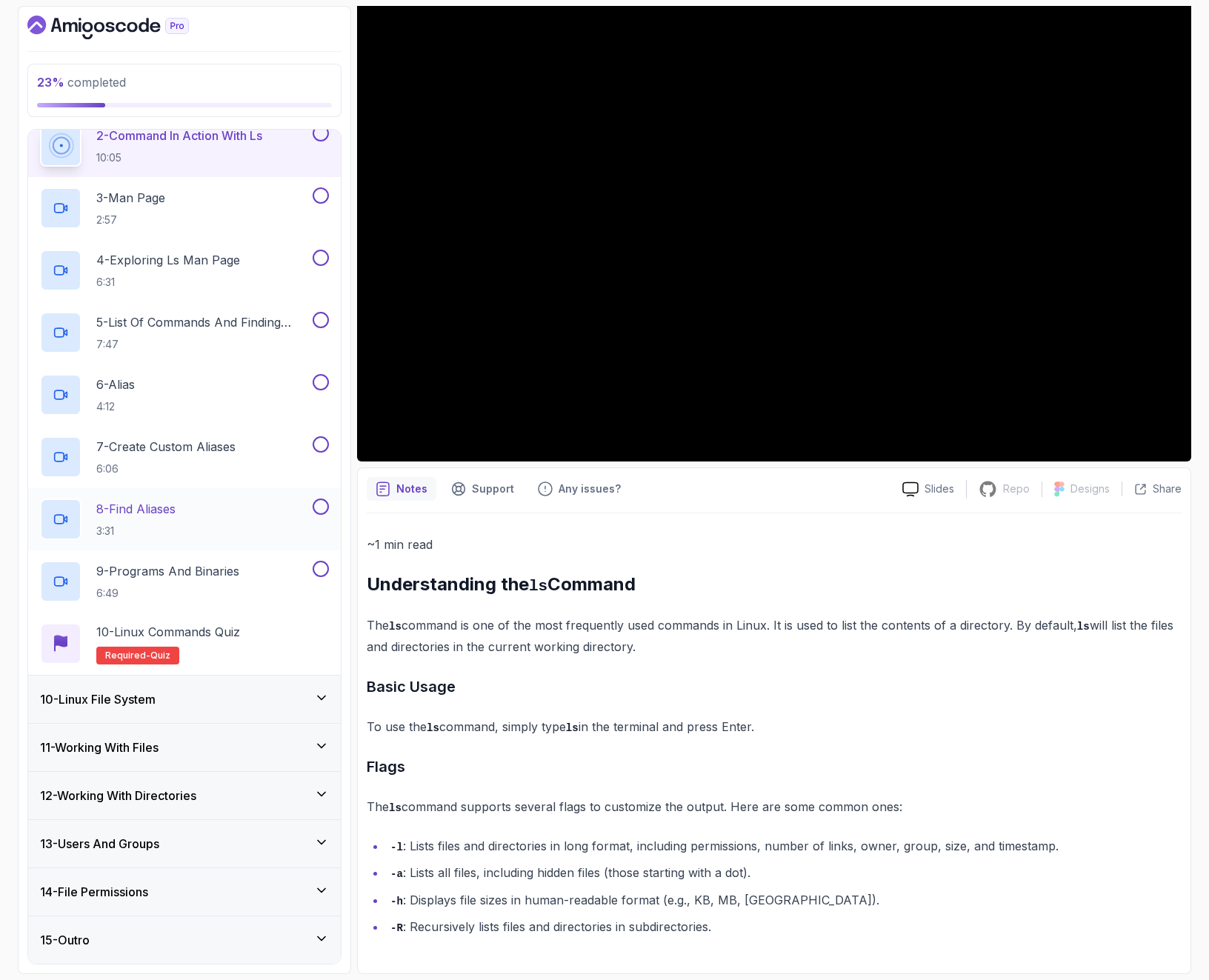
scroll to position [154, 0]
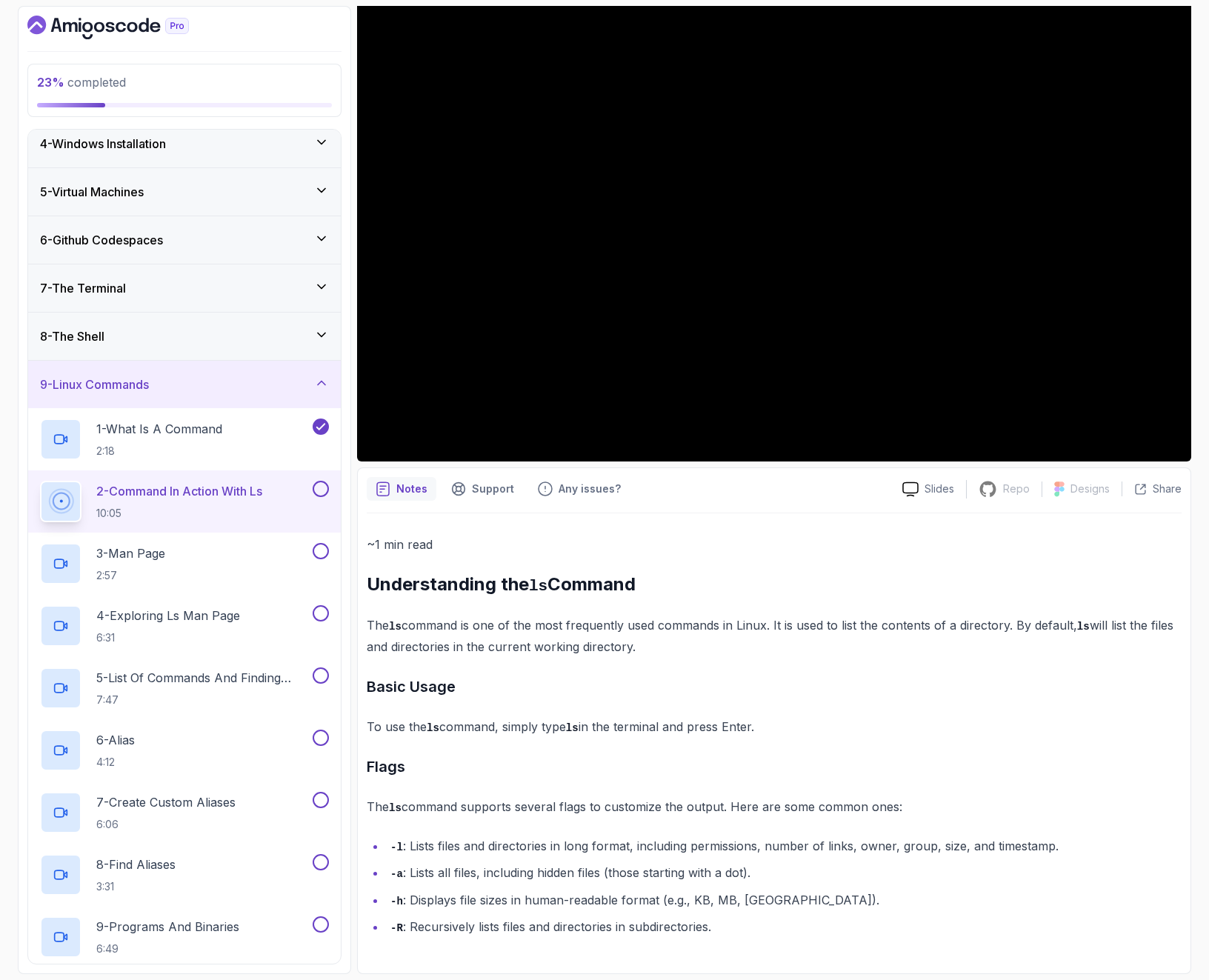
click at [322, 385] on icon at bounding box center [322, 384] width 15 height 15
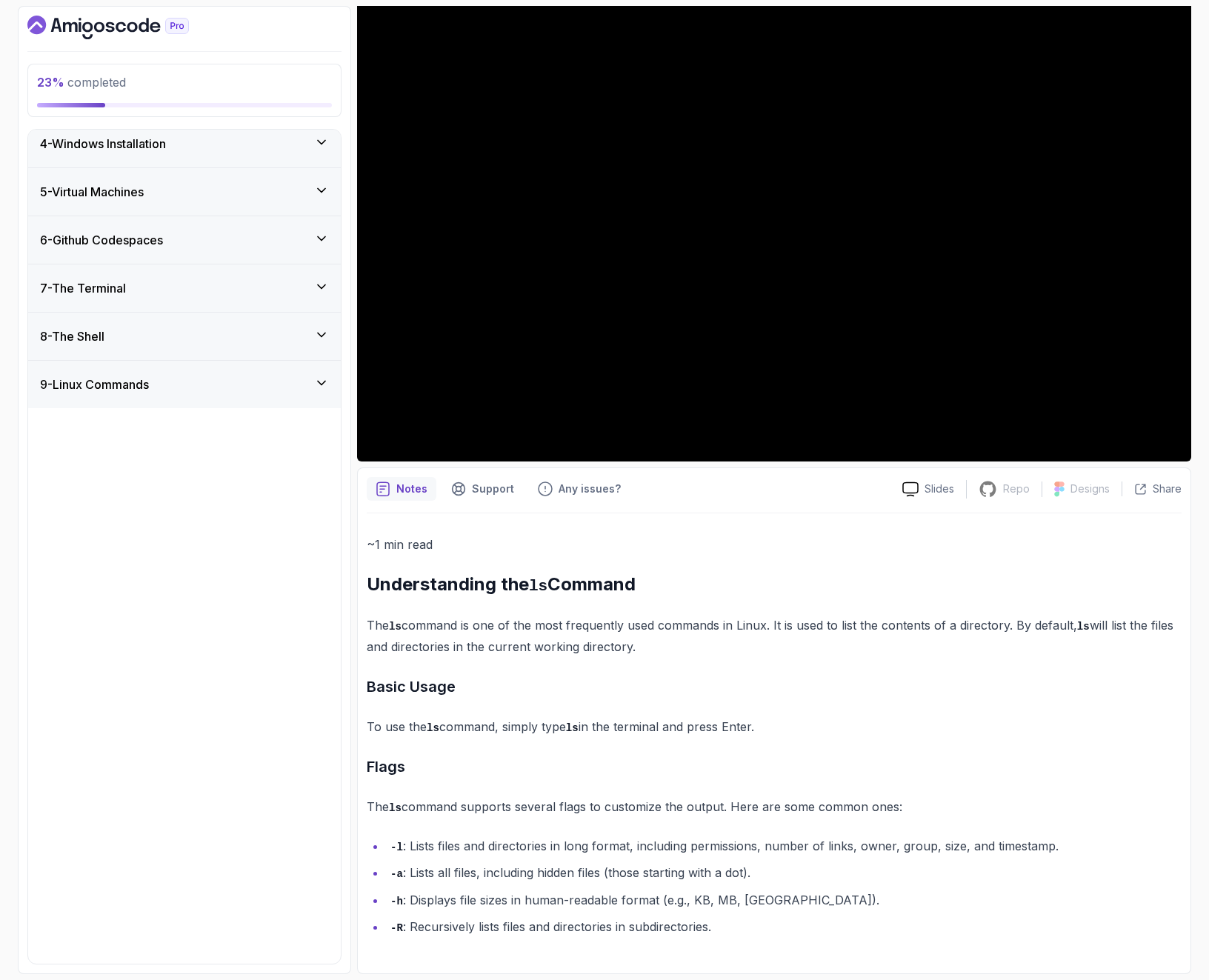
scroll to position [0, 0]
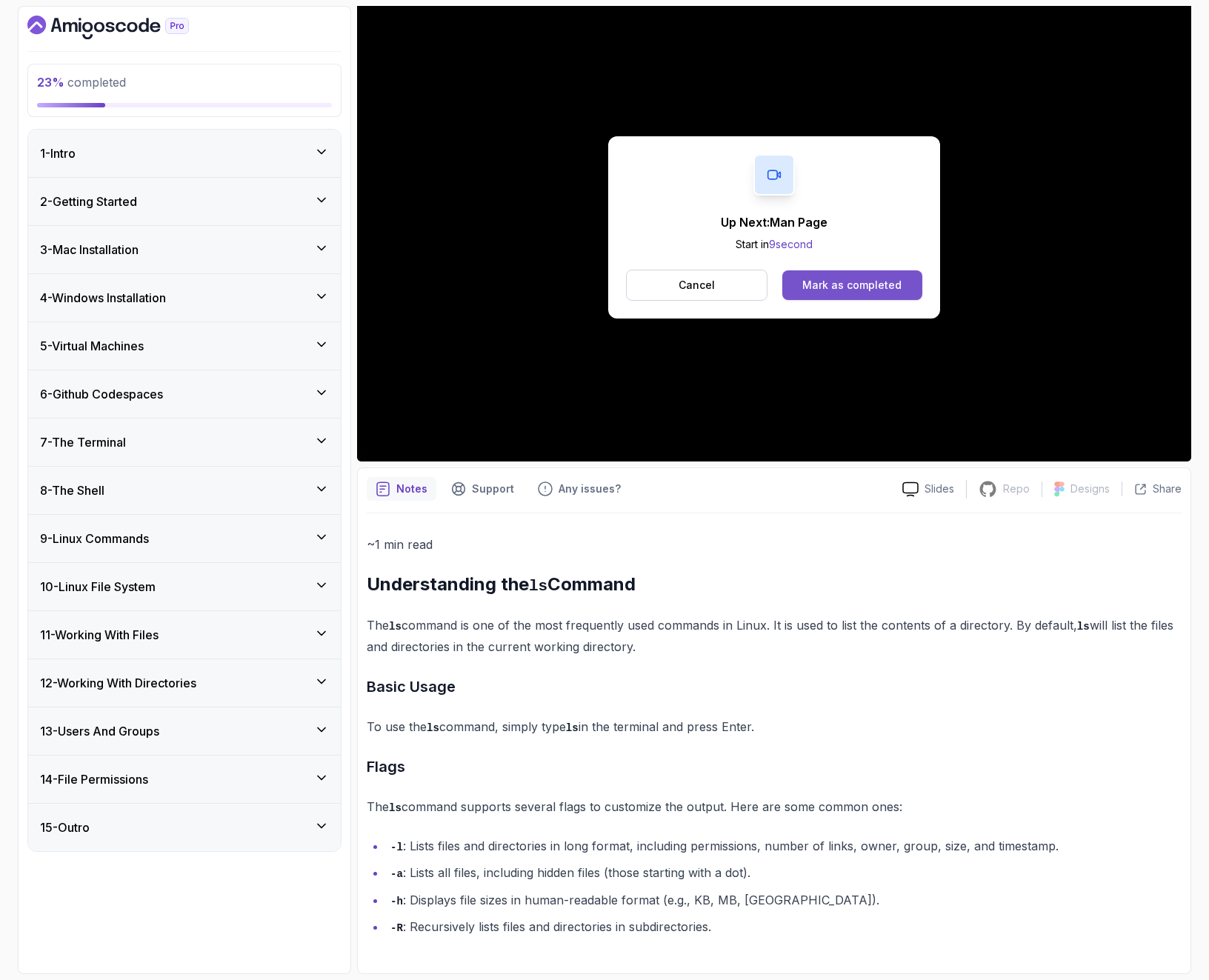
click at [879, 284] on div "Mark as completed" at bounding box center [852, 285] width 99 height 15
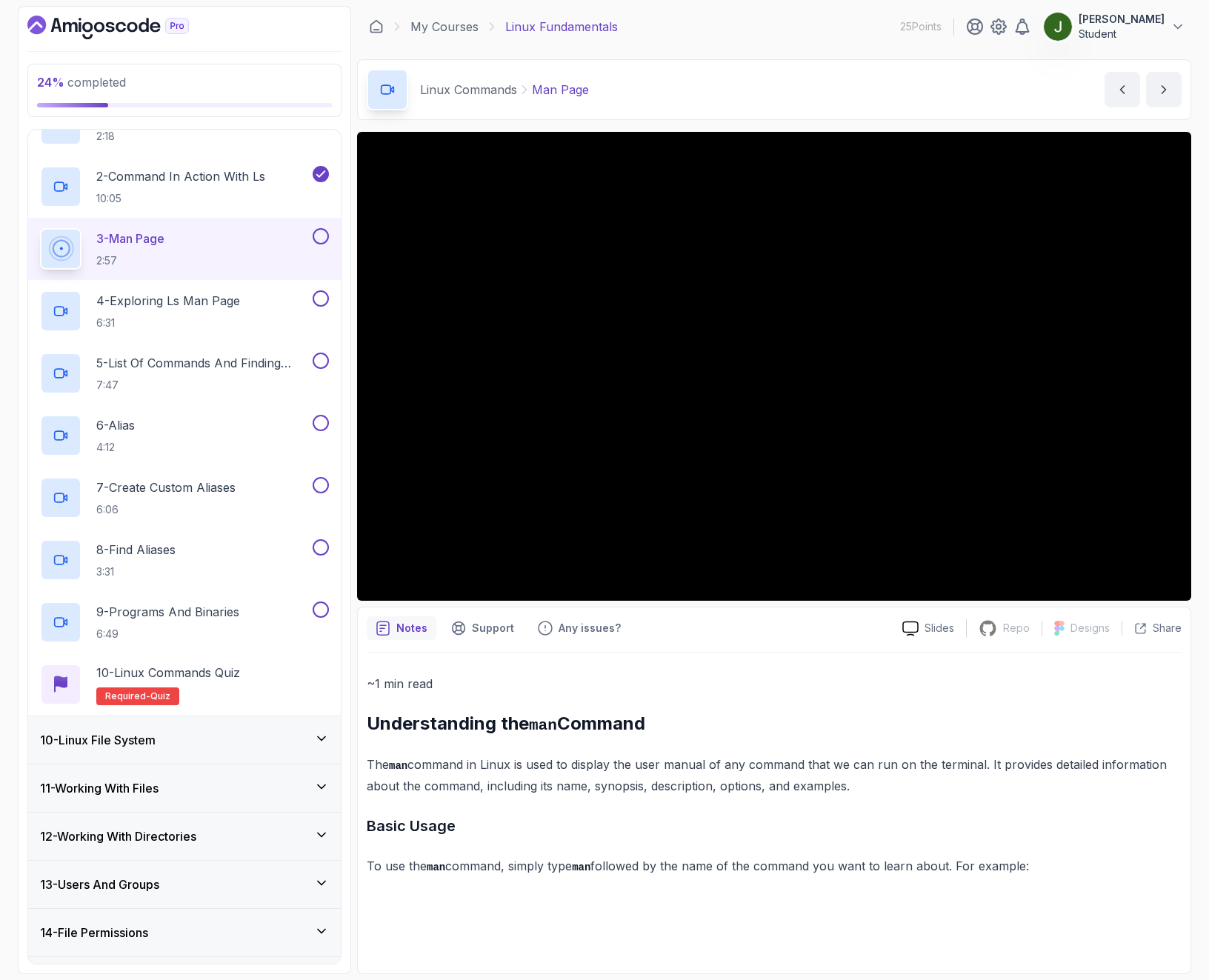
scroll to position [510, 0]
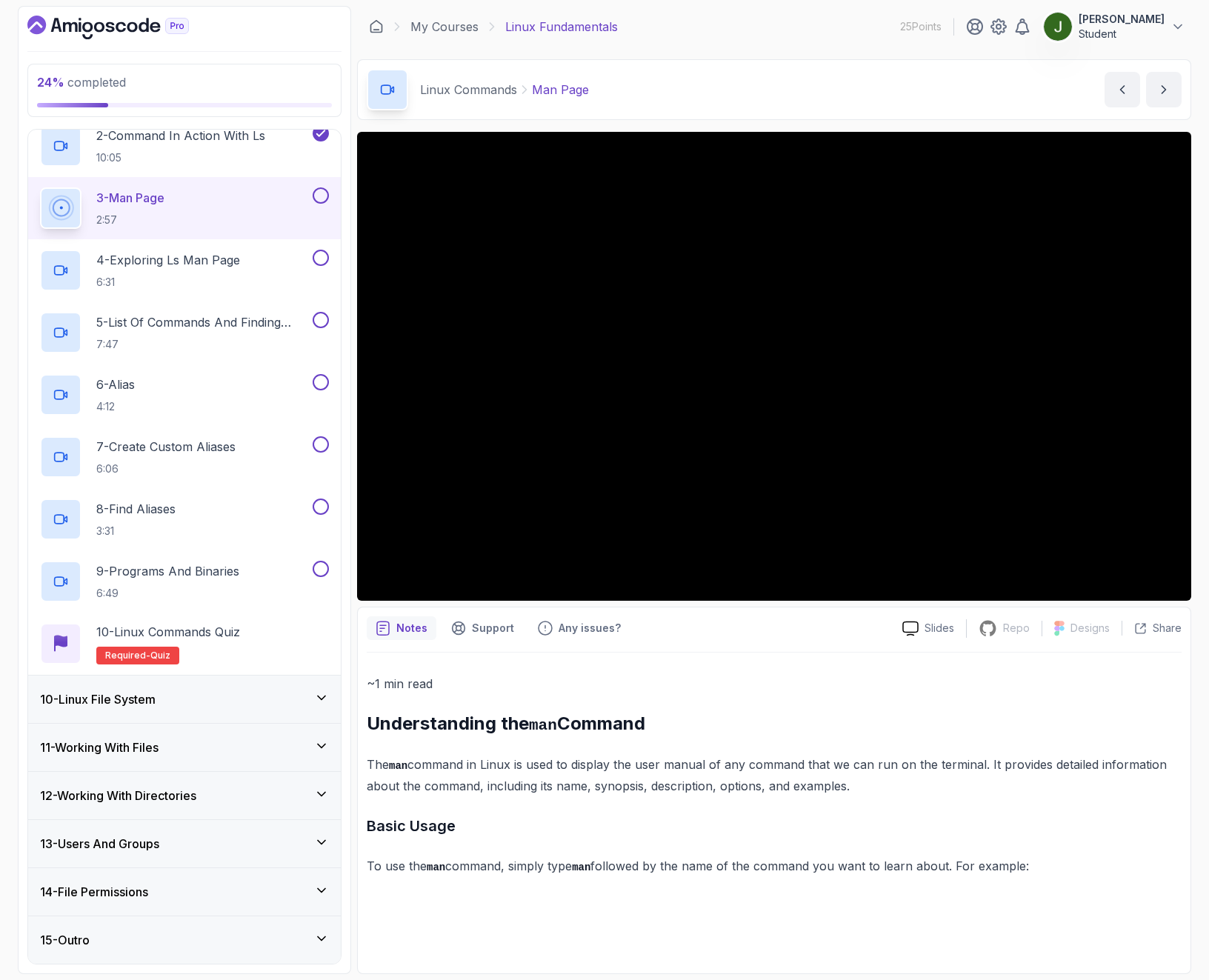
click at [200, 717] on div "10 - Linux File System" at bounding box center [184, 699] width 313 height 48
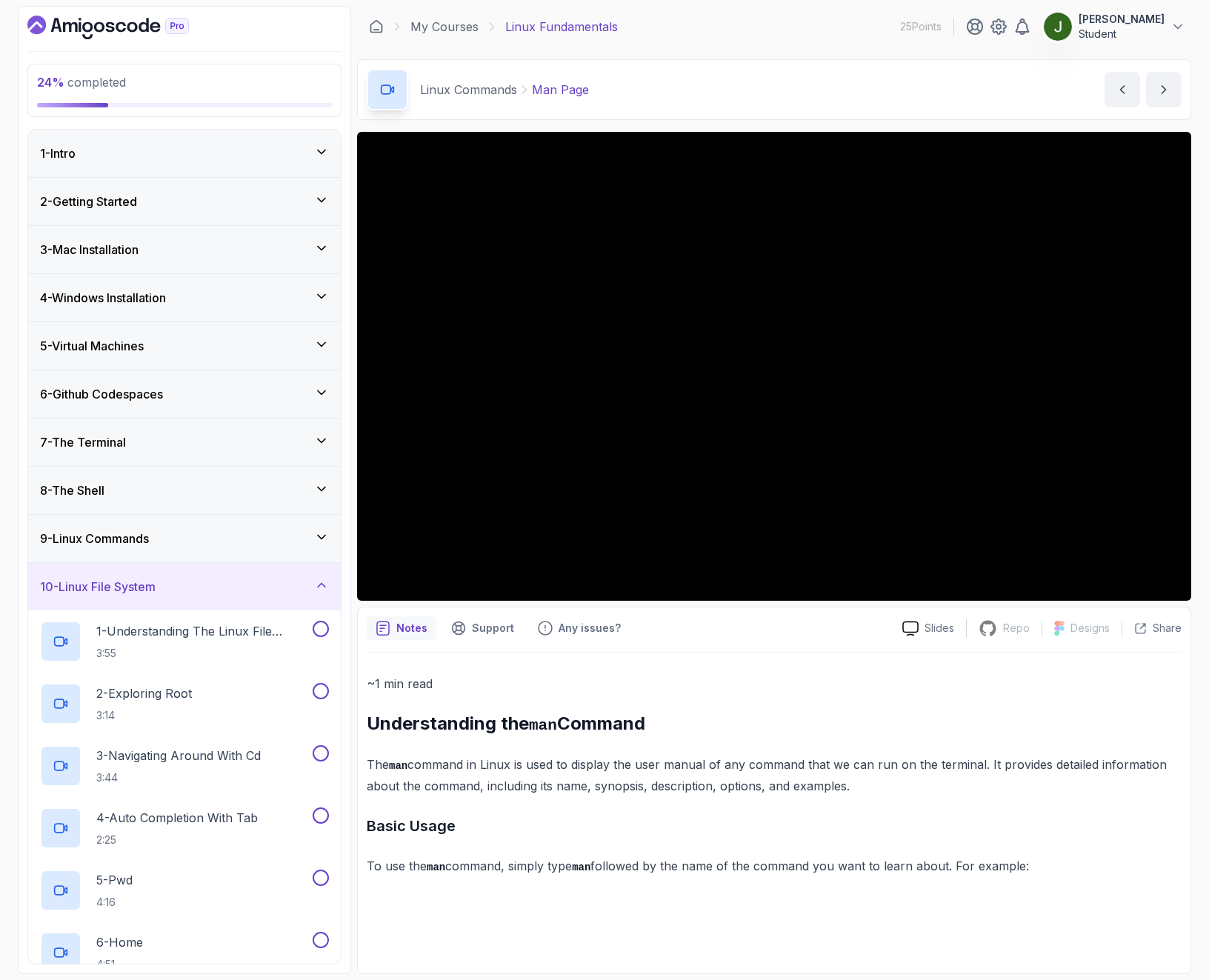
scroll to position [323, 0]
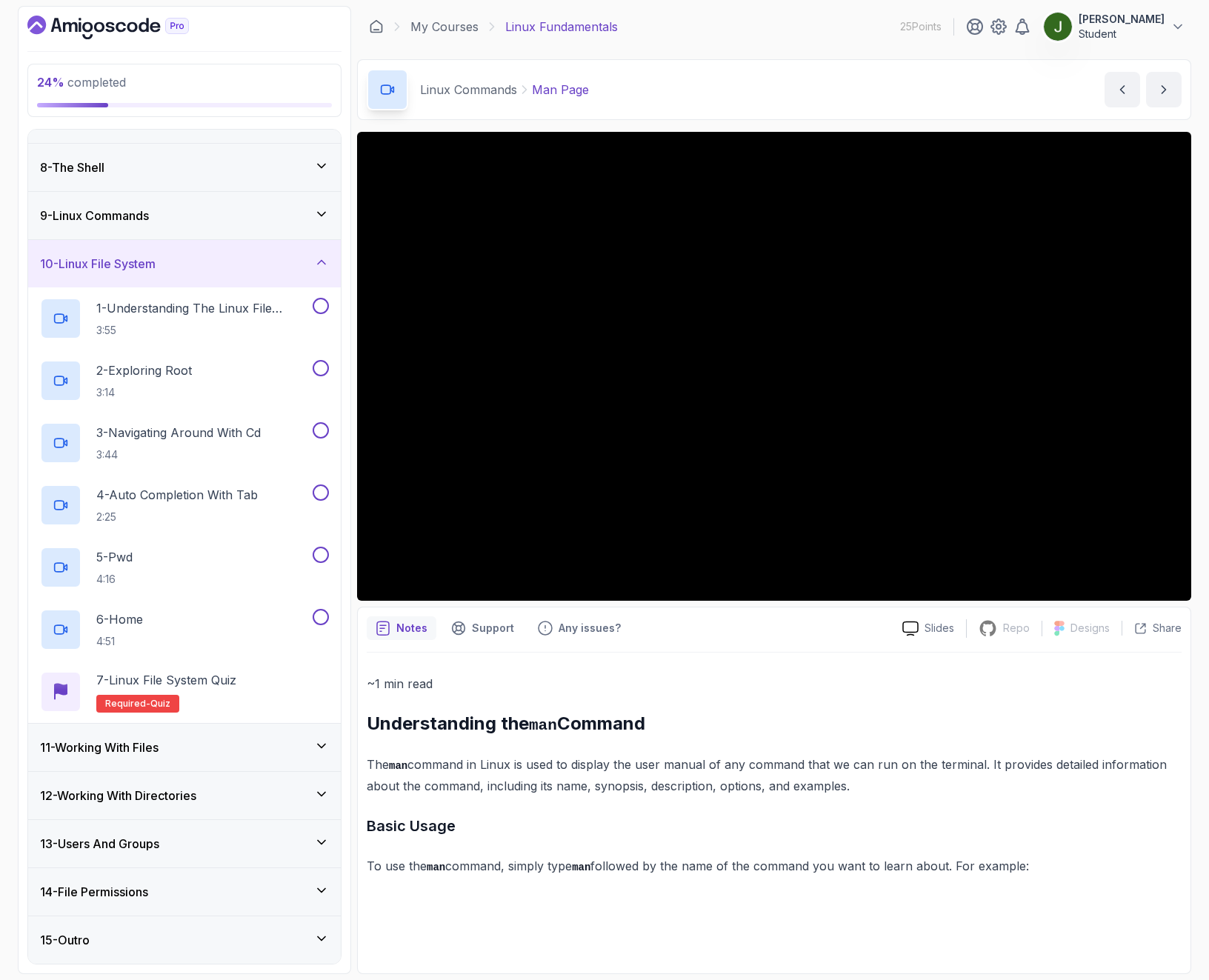
click at [223, 274] on div "10 - Linux File System" at bounding box center [184, 263] width 313 height 48
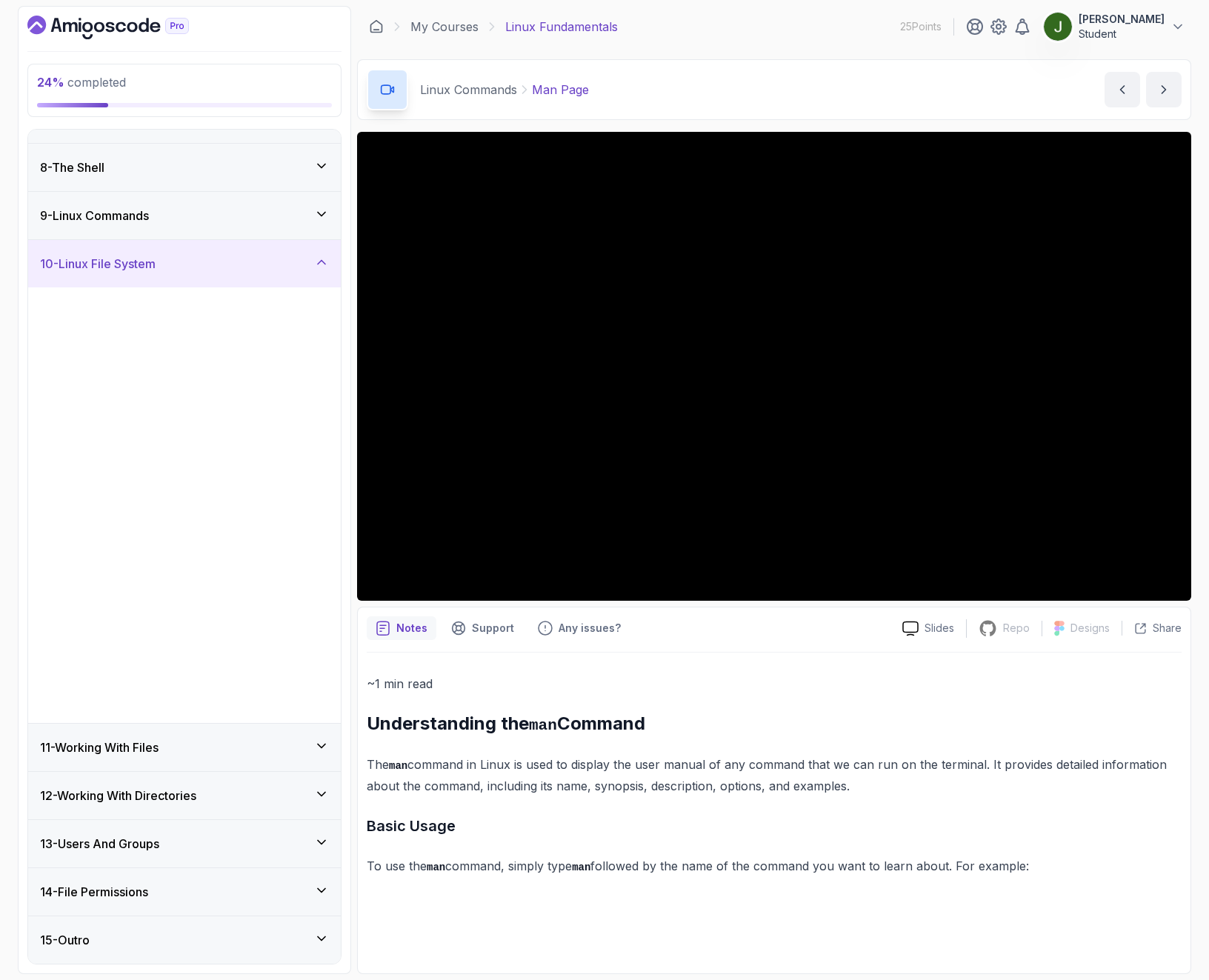
scroll to position [0, 0]
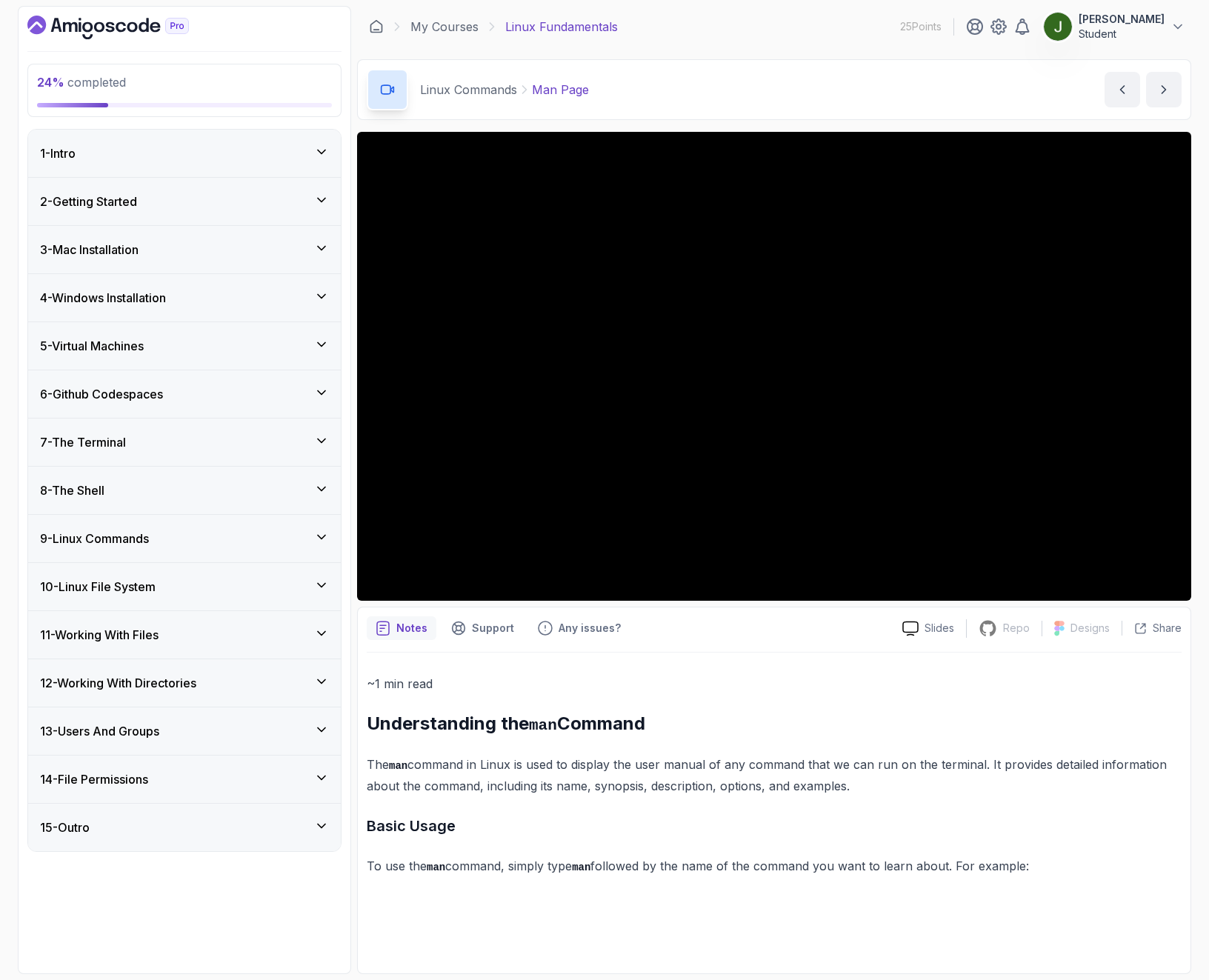
click at [183, 725] on div "13 - Users And Groups" at bounding box center [184, 731] width 289 height 18
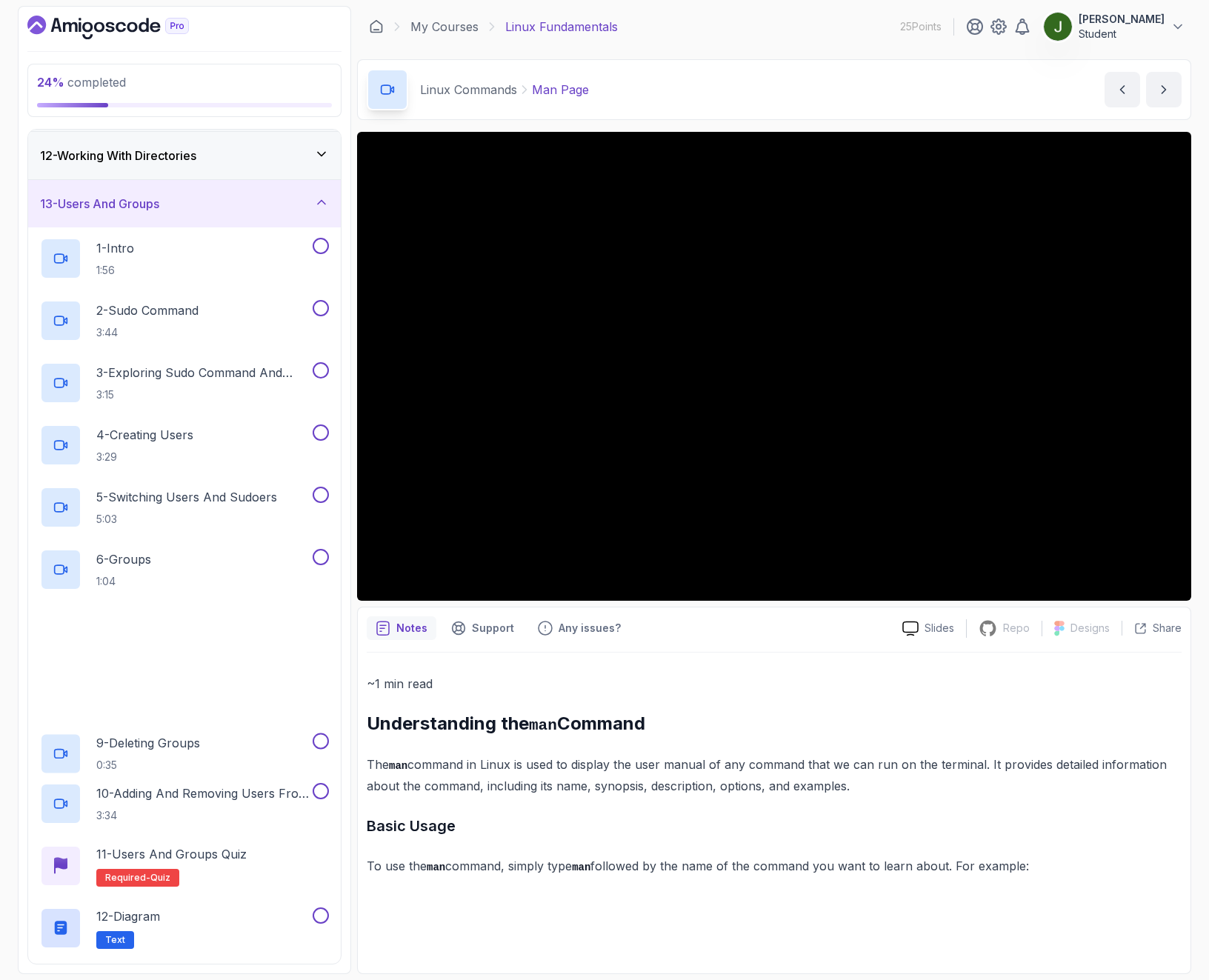
scroll to position [533, 0]
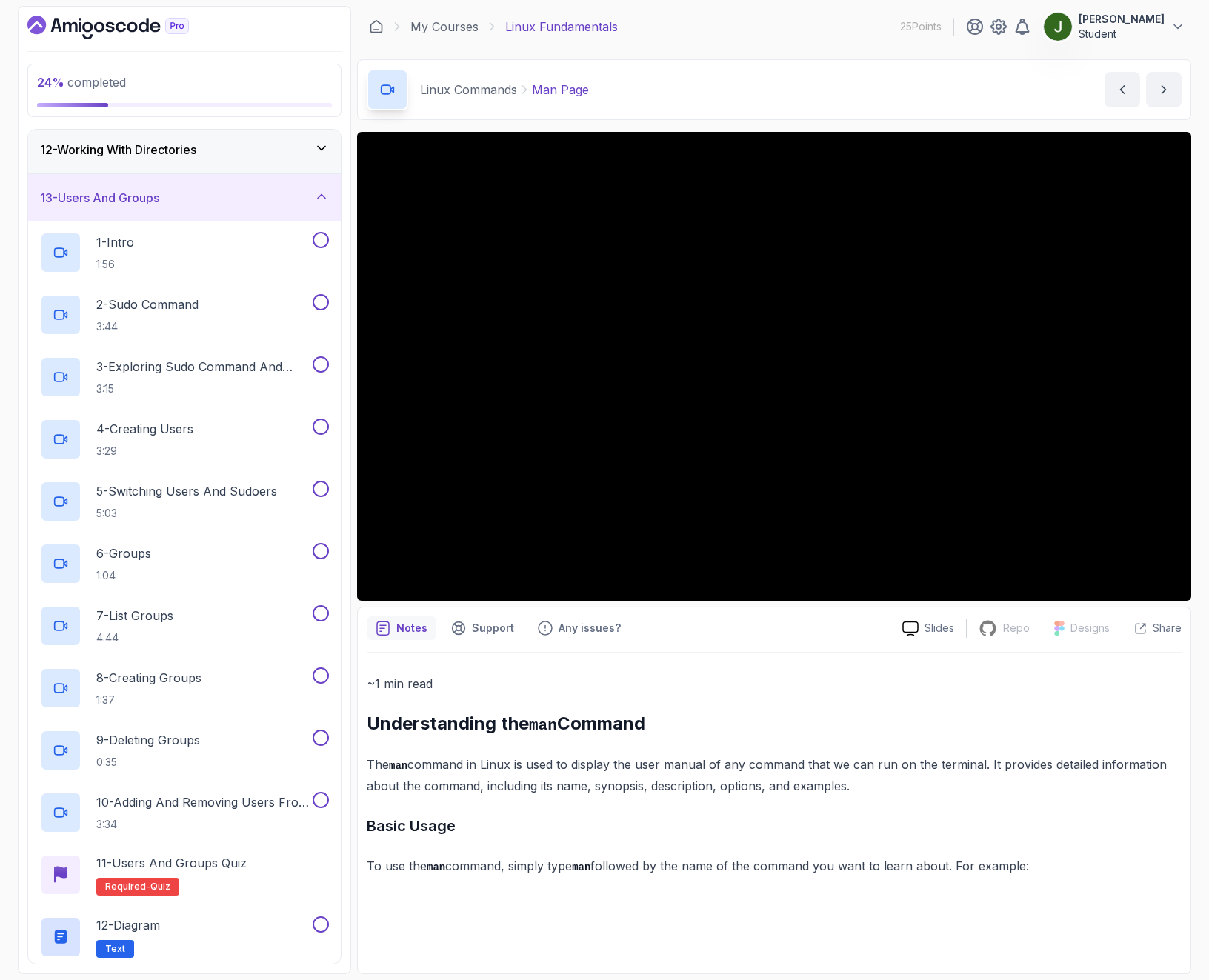
click at [227, 207] on div "13 - Users And Groups" at bounding box center [184, 198] width 313 height 48
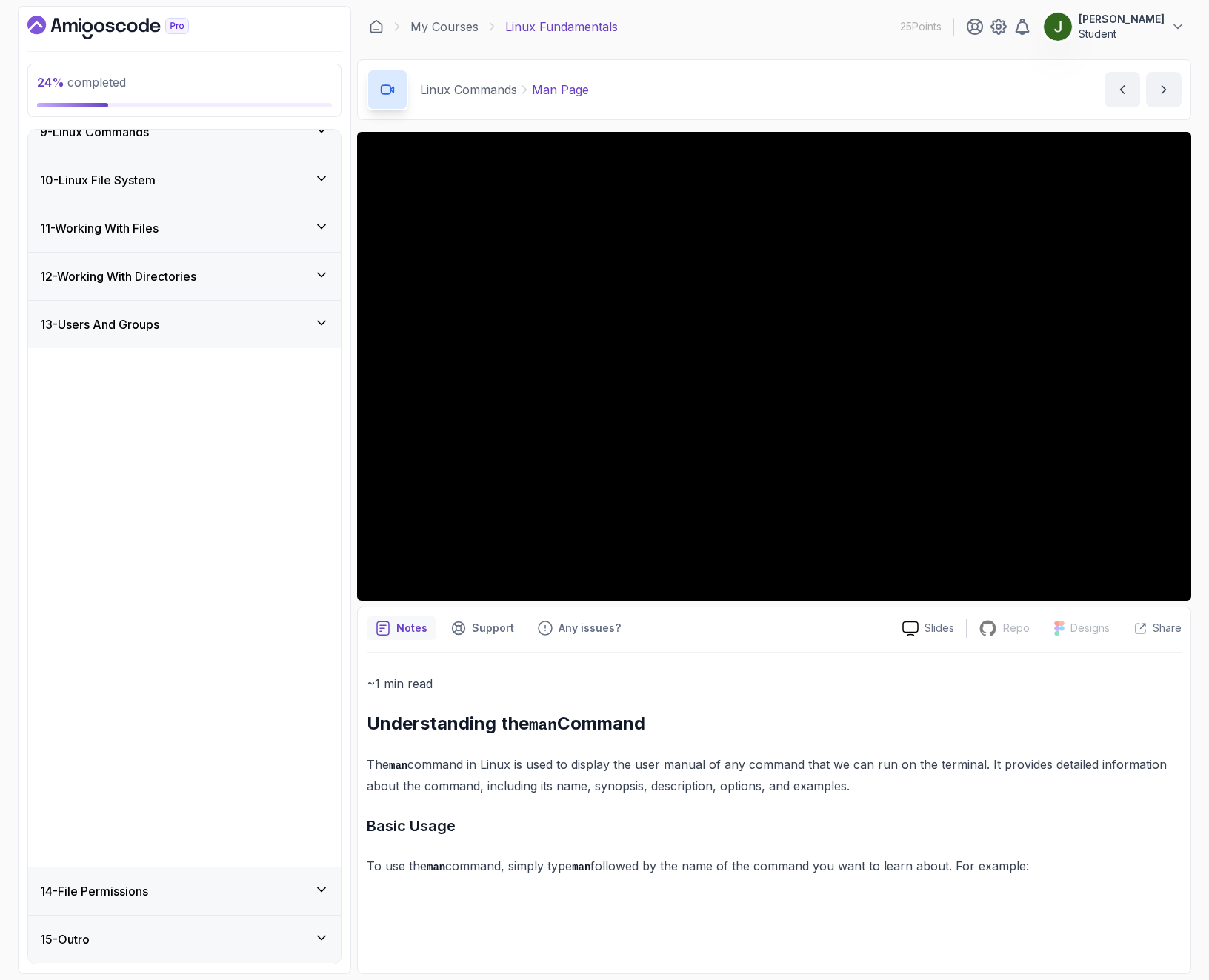
scroll to position [0, 0]
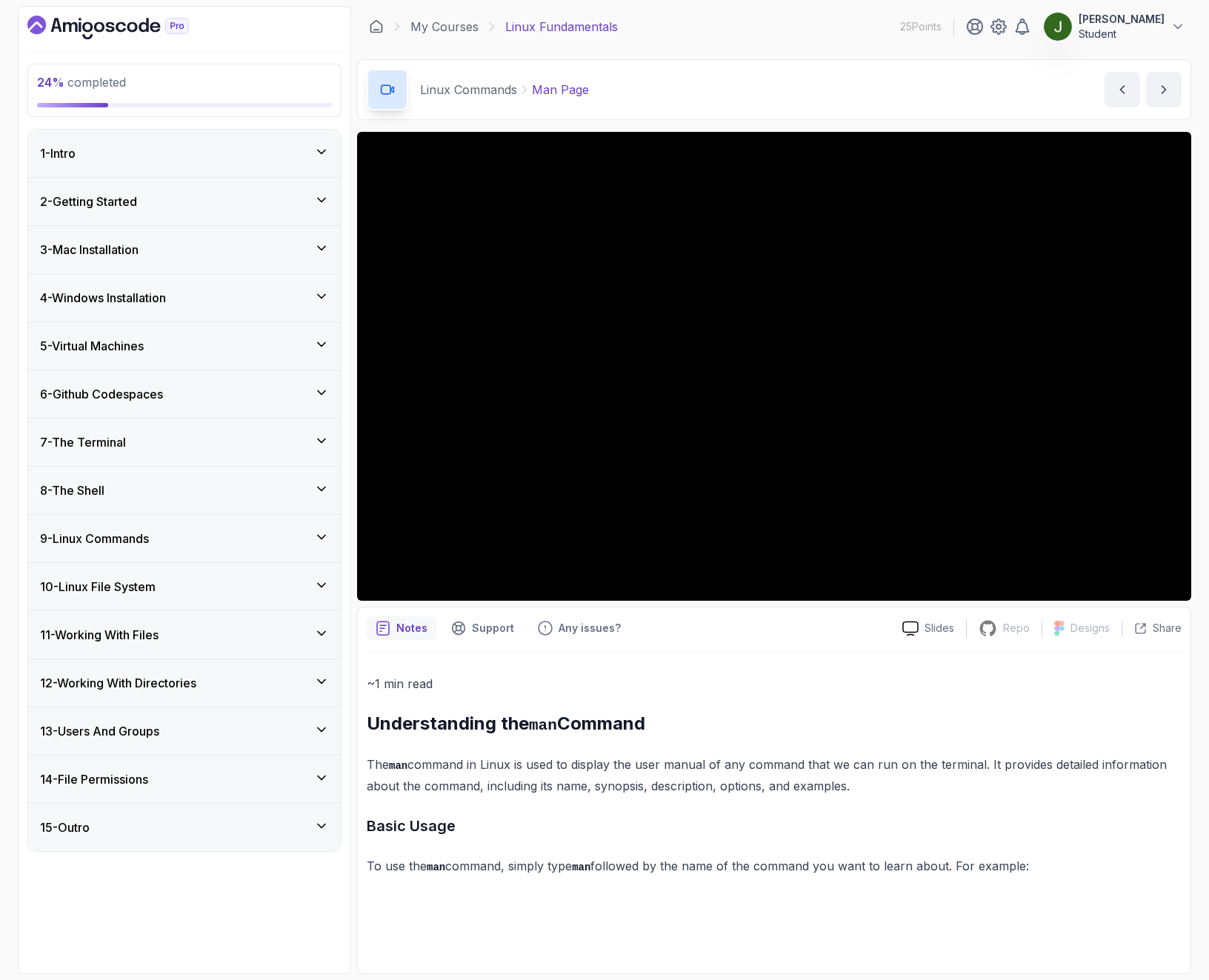
click at [167, 834] on div "15 - Outro" at bounding box center [184, 827] width 289 height 18
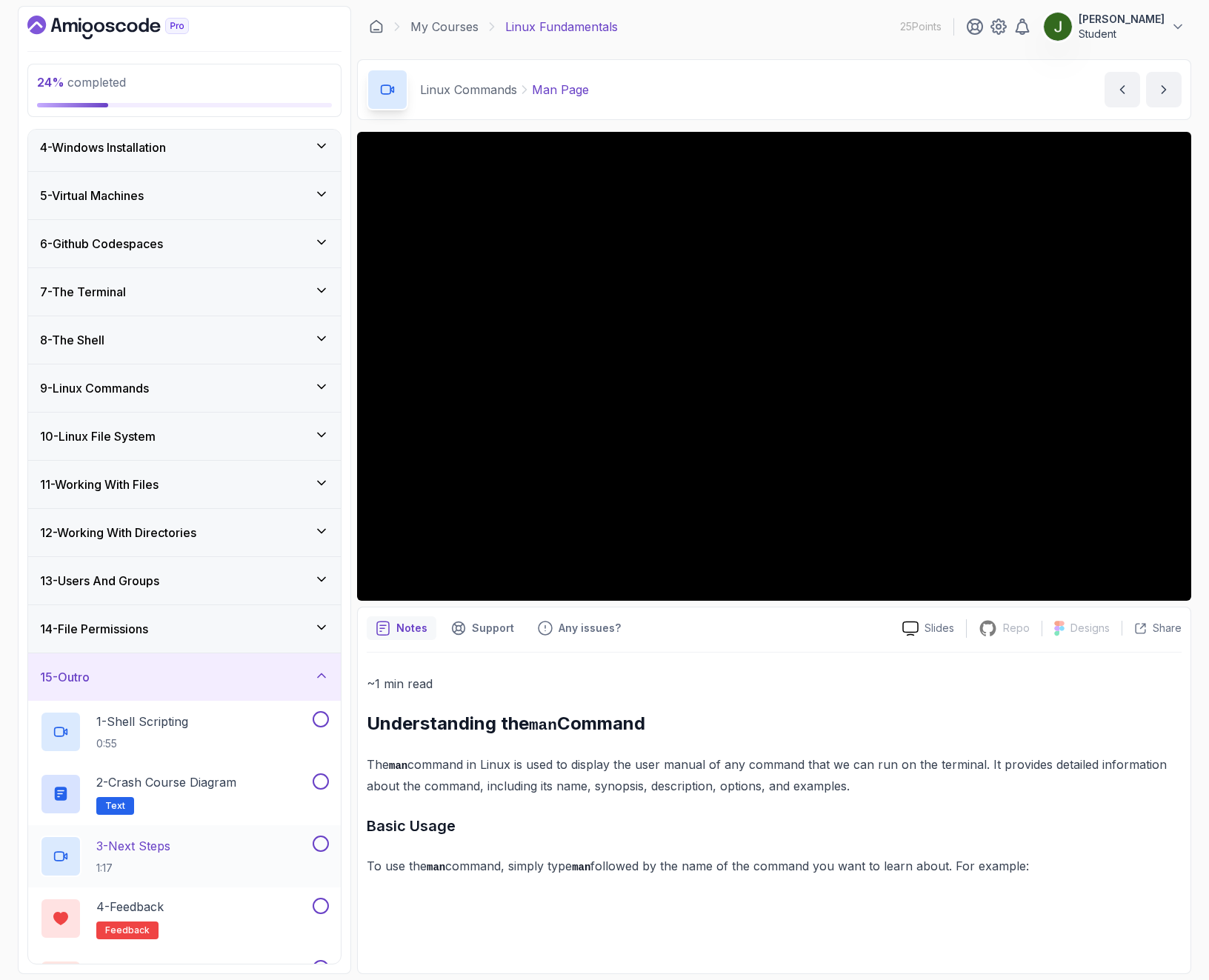
scroll to position [198, 0]
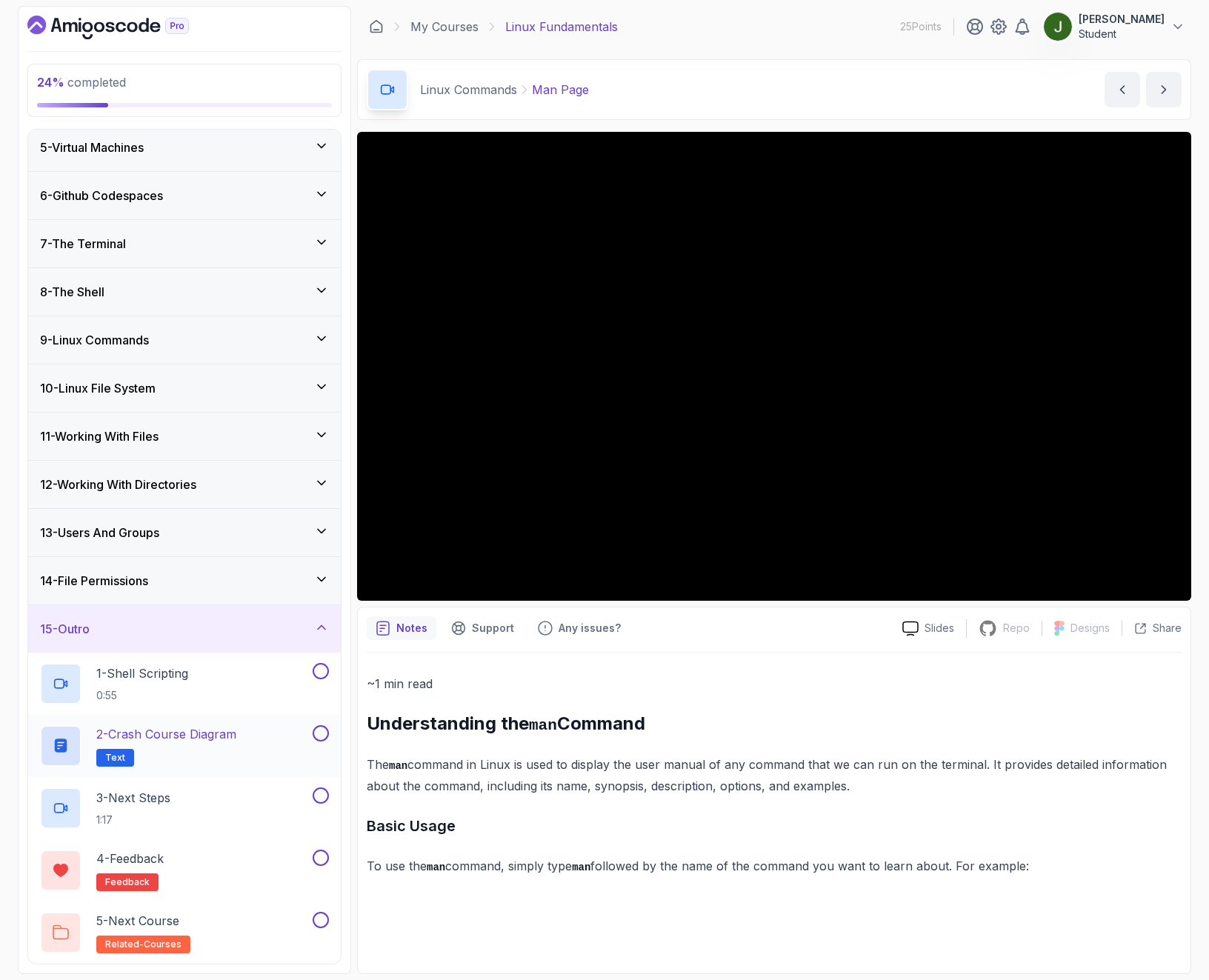
click at [183, 742] on p "2 - Crash Course Diagram" at bounding box center [166, 734] width 140 height 18
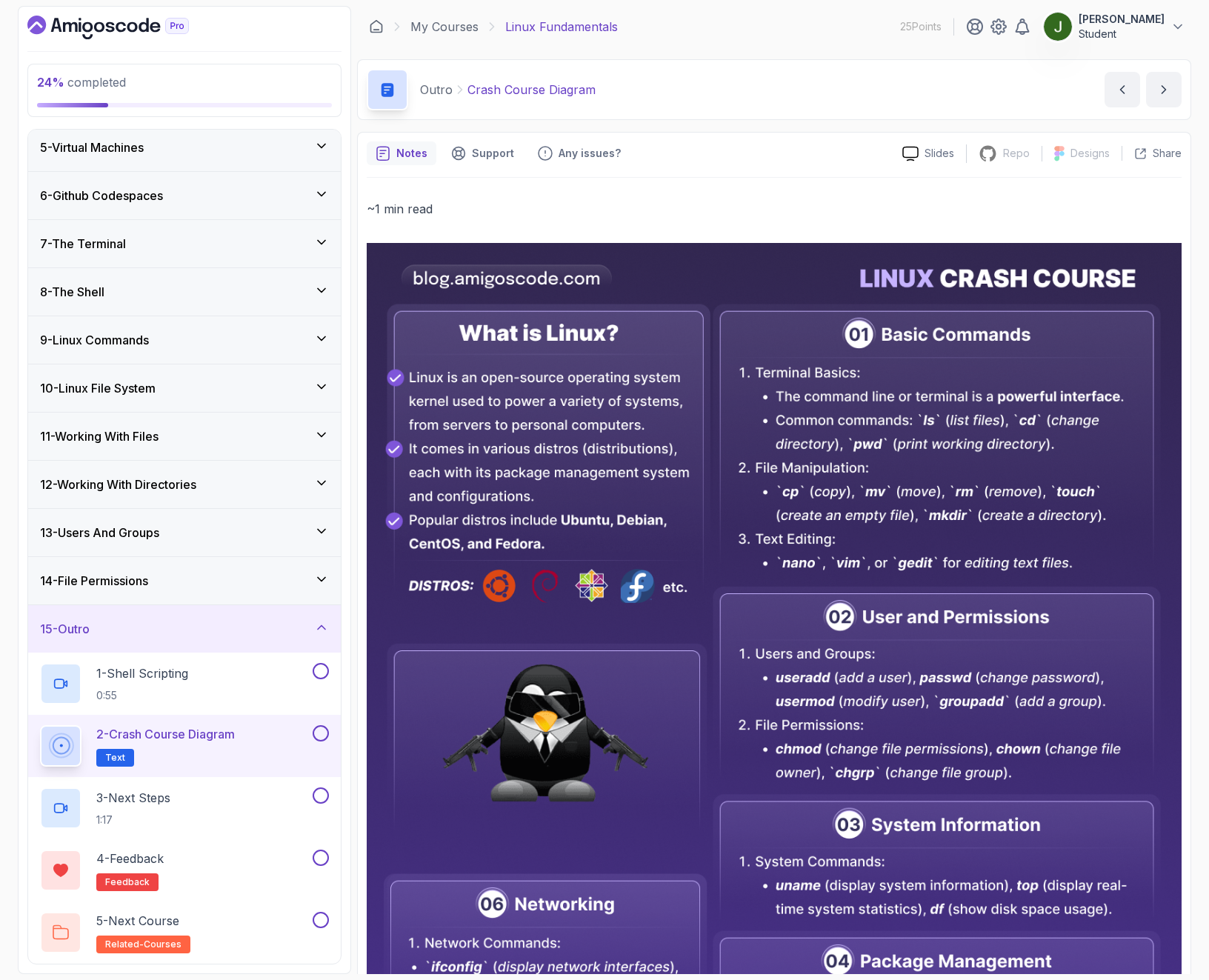
scroll to position [332, 0]
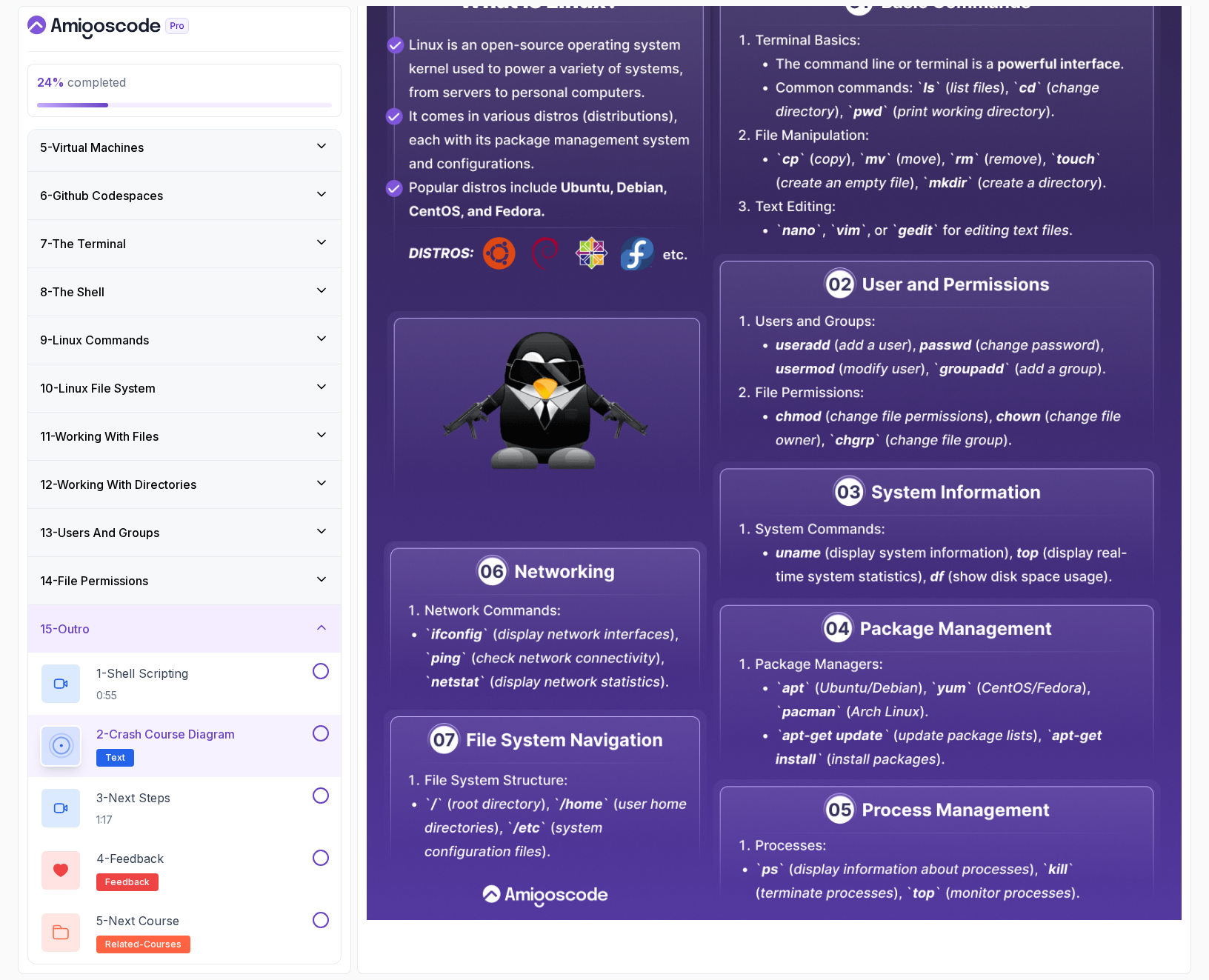
click at [148, 581] on h3 "14 - File Permissions" at bounding box center [94, 580] width 108 height 18
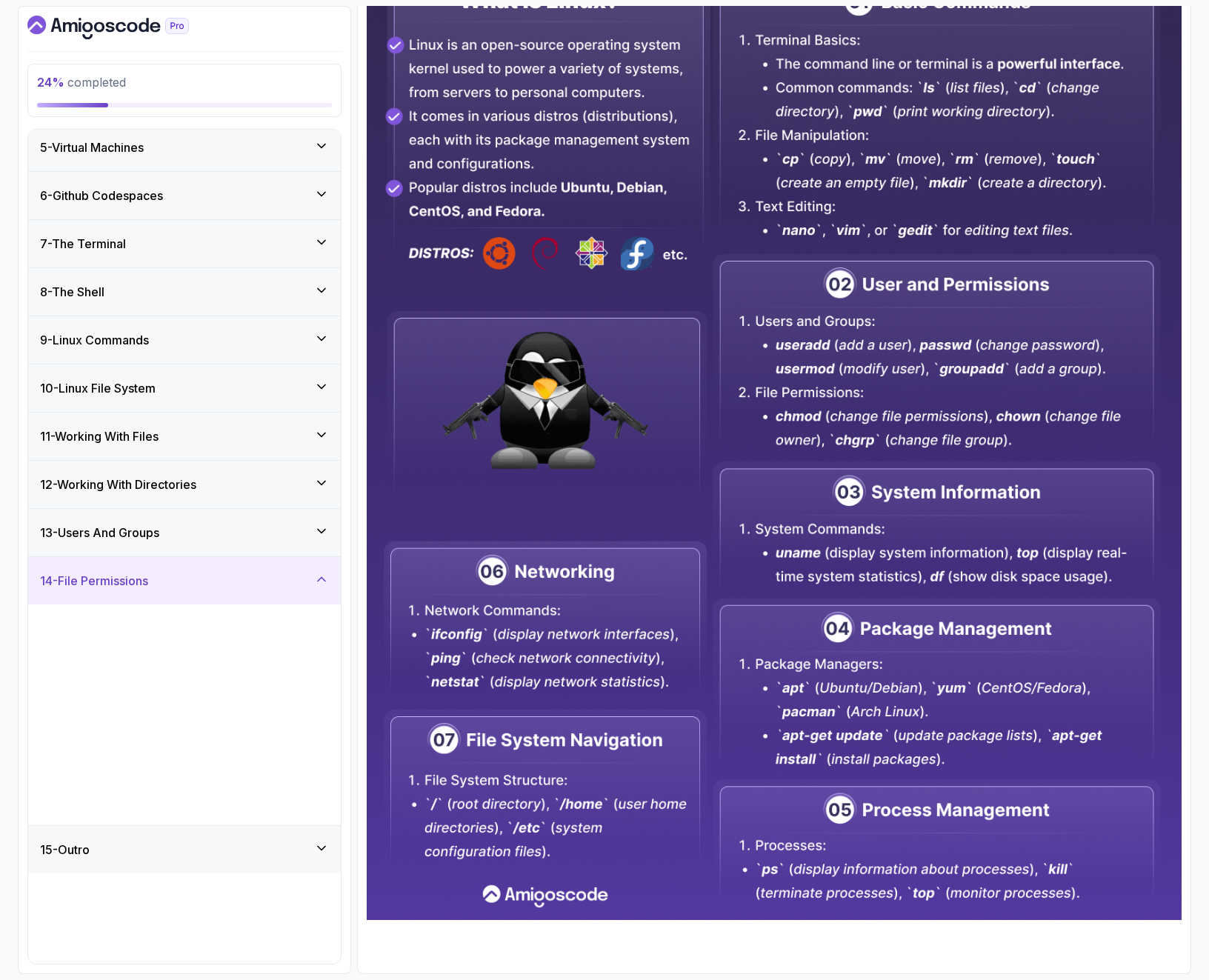
scroll to position [0, 0]
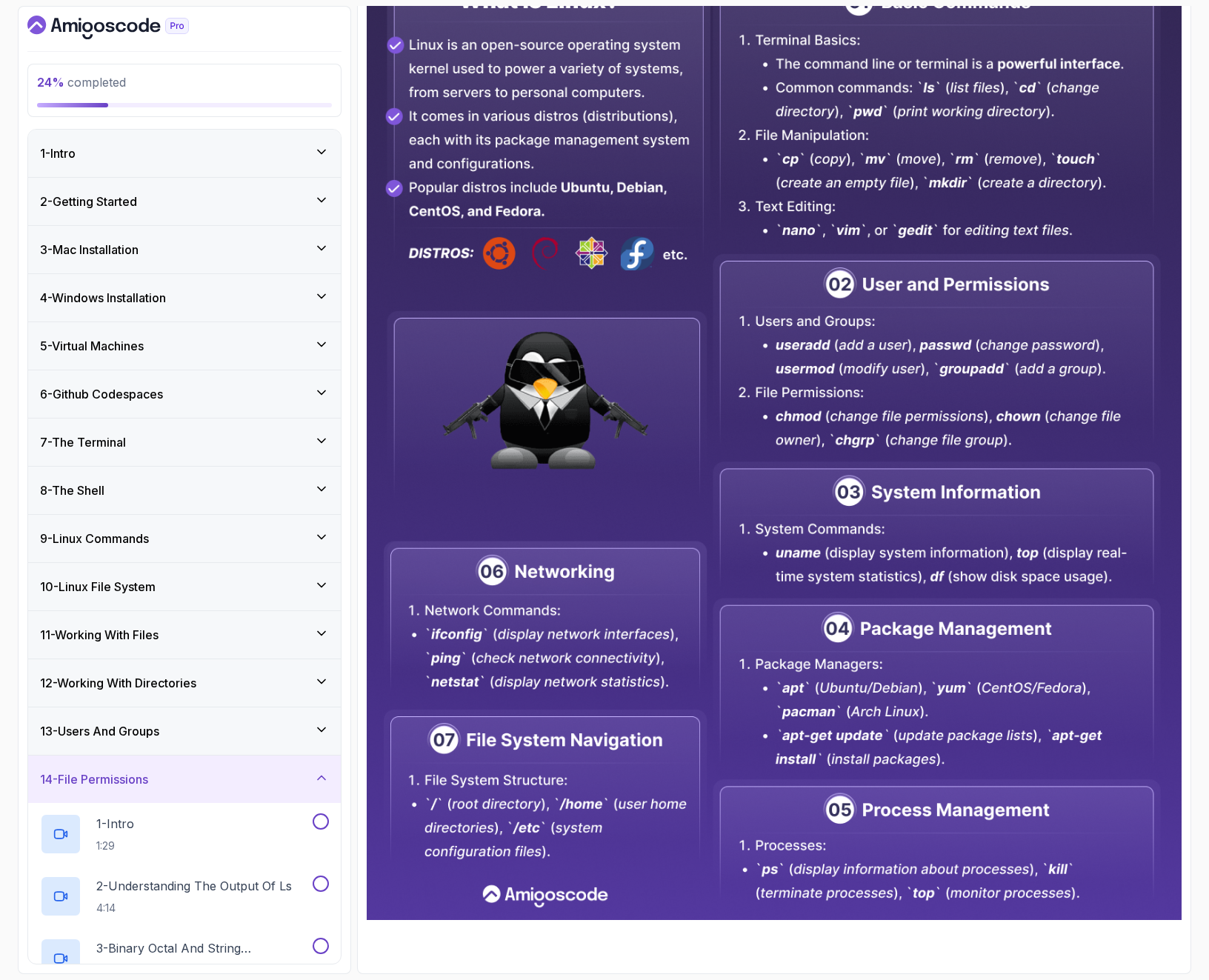
click at [156, 691] on h3 "12 - Working With Directories" at bounding box center [118, 682] width 156 height 18
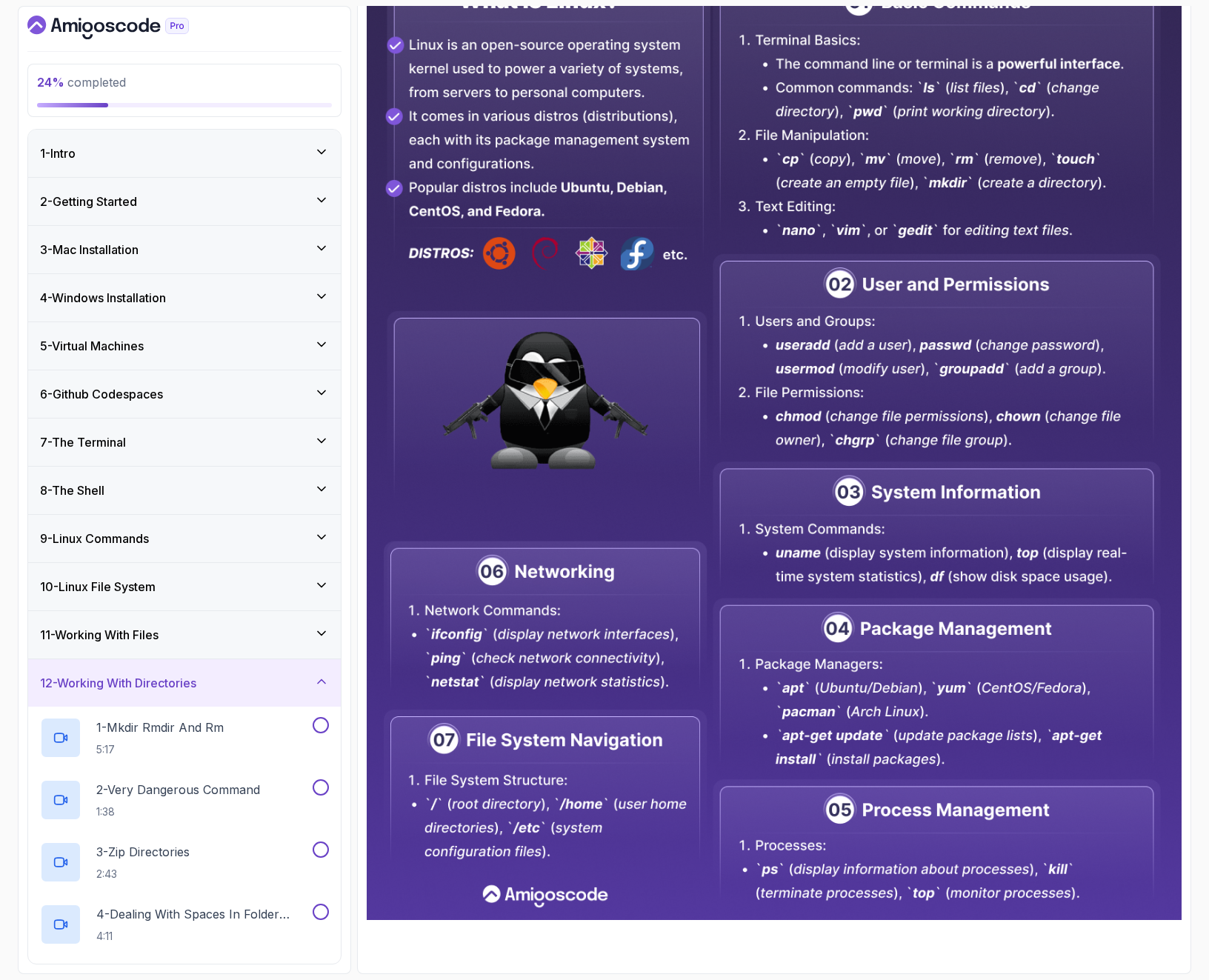
scroll to position [198, 0]
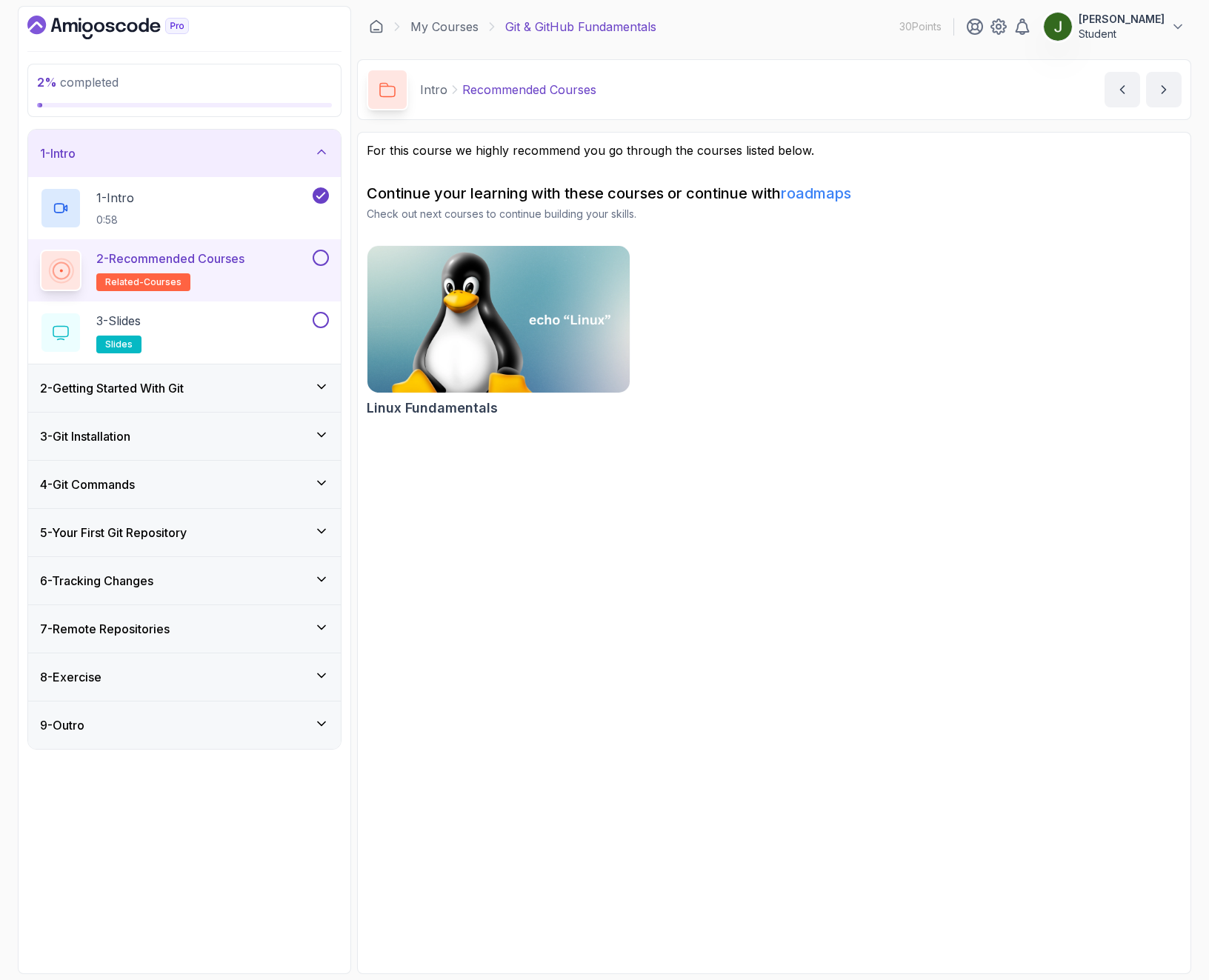
click at [190, 405] on div "2 - Getting Started With Git" at bounding box center [184, 388] width 313 height 48
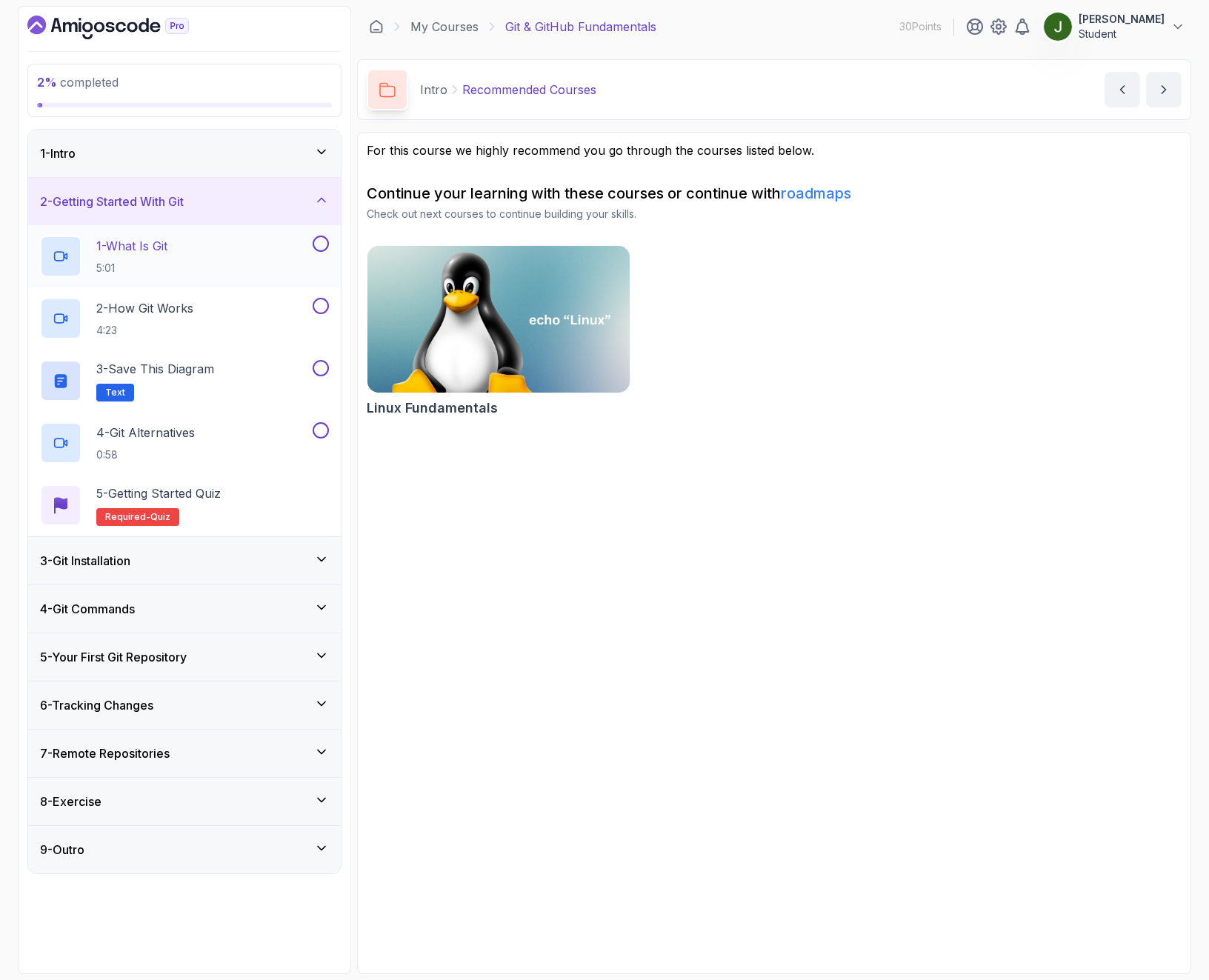
click at [208, 247] on div "1 - What Is Git 5:01" at bounding box center [175, 256] width 270 height 41
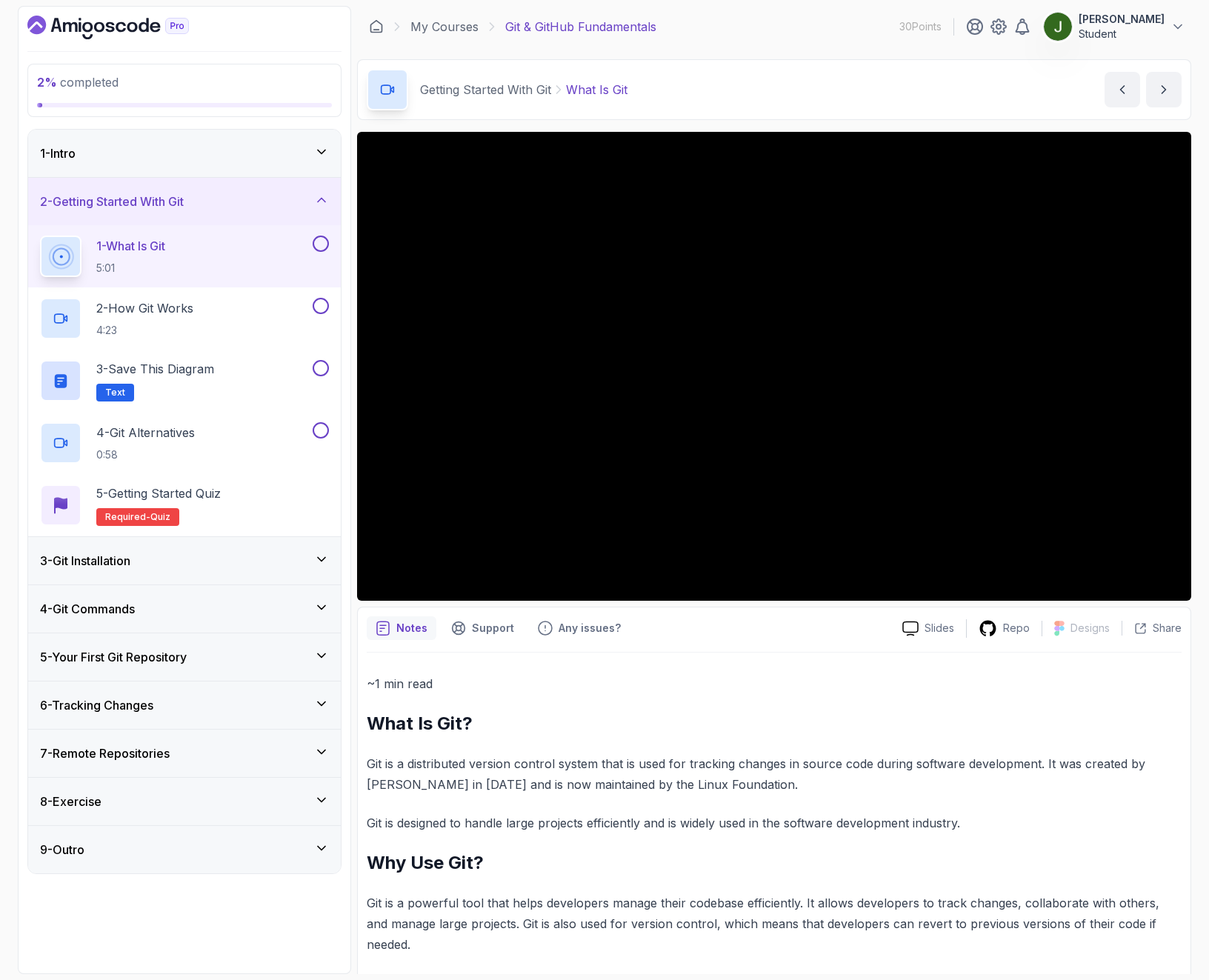
scroll to position [109, 0]
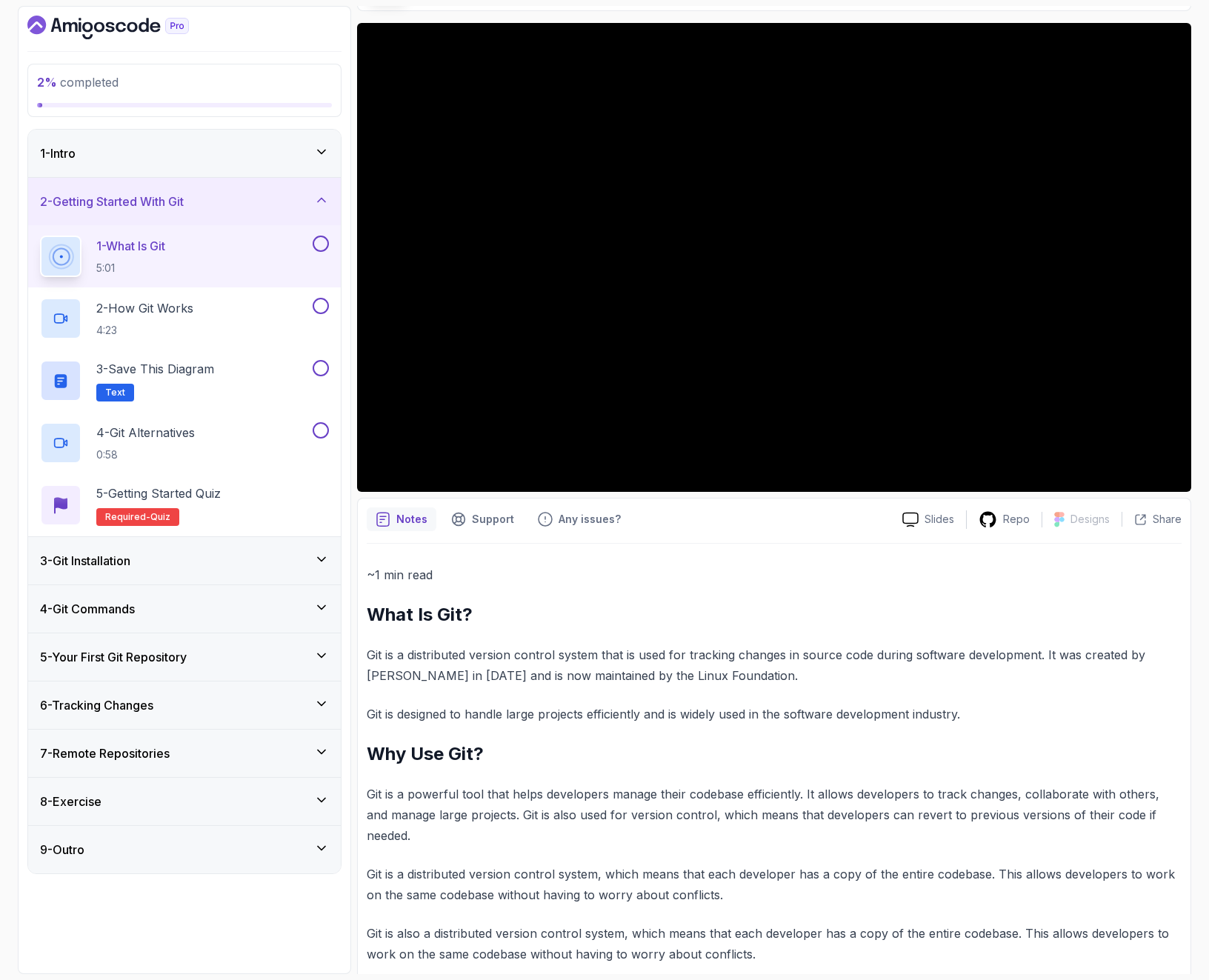
click at [199, 156] on div "1 - Intro" at bounding box center [184, 153] width 289 height 18
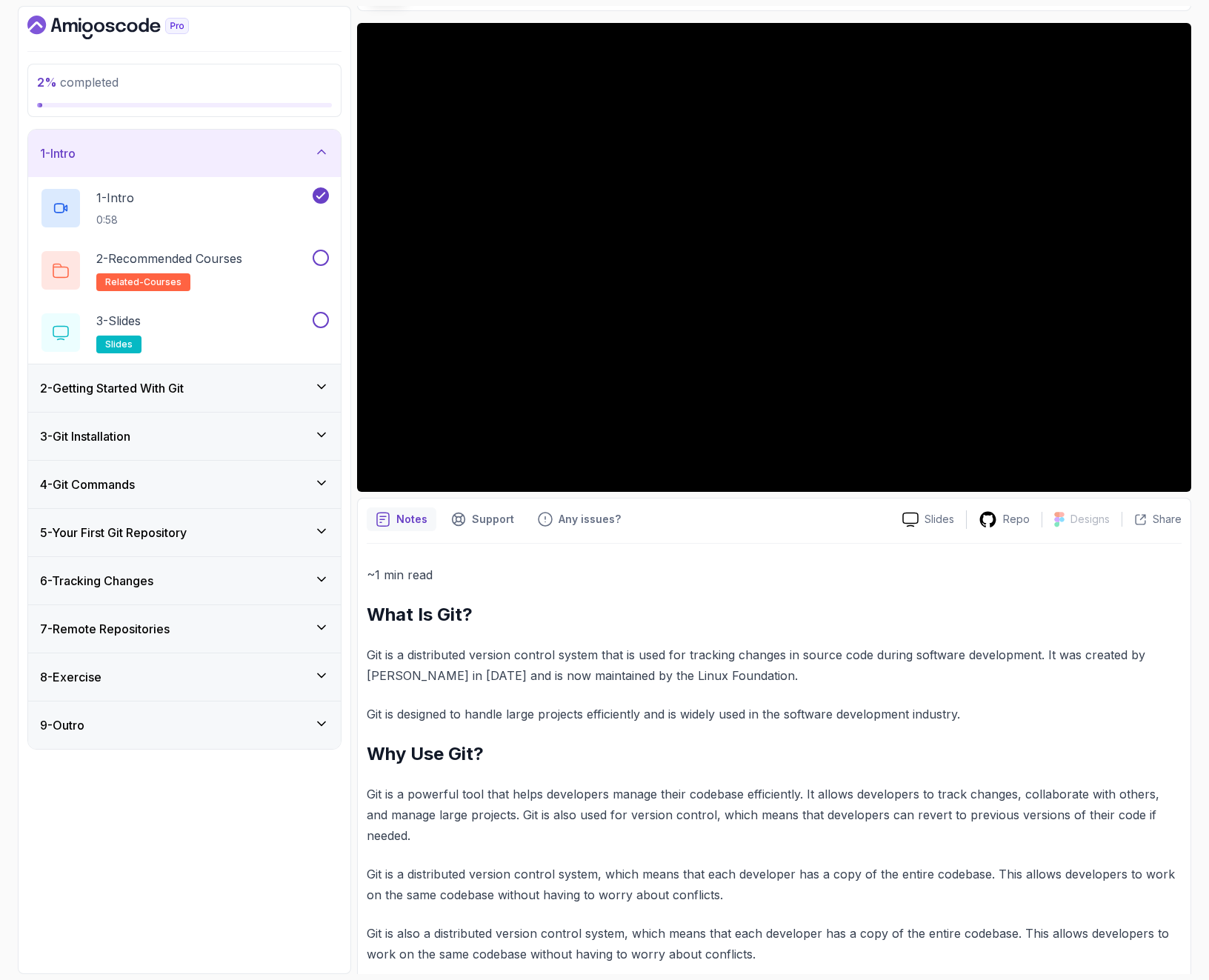
click at [183, 390] on h3 "2 - Getting Started With Git" at bounding box center [112, 387] width 144 height 18
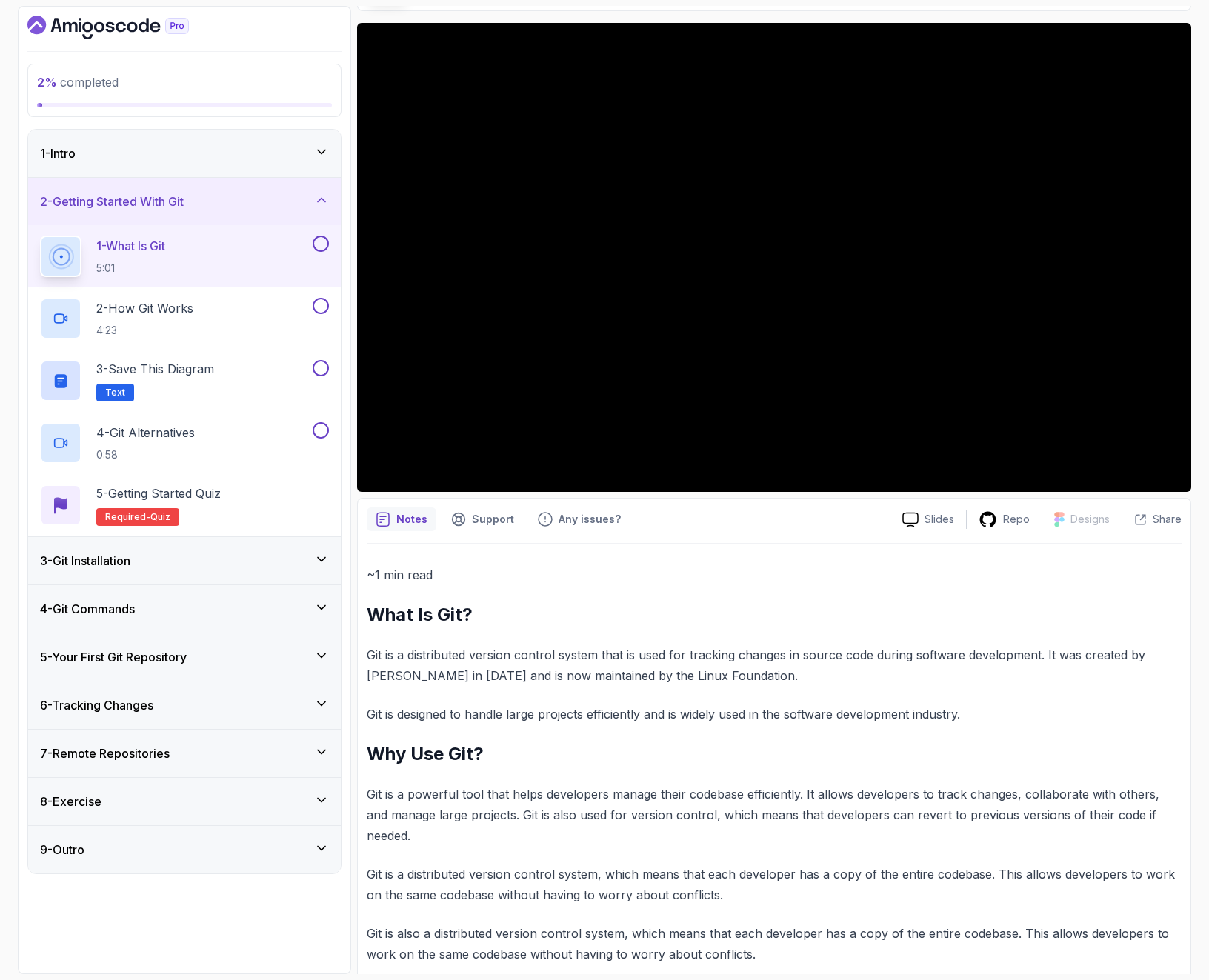
click at [221, 572] on div "3 - Git Installation" at bounding box center [184, 561] width 313 height 48
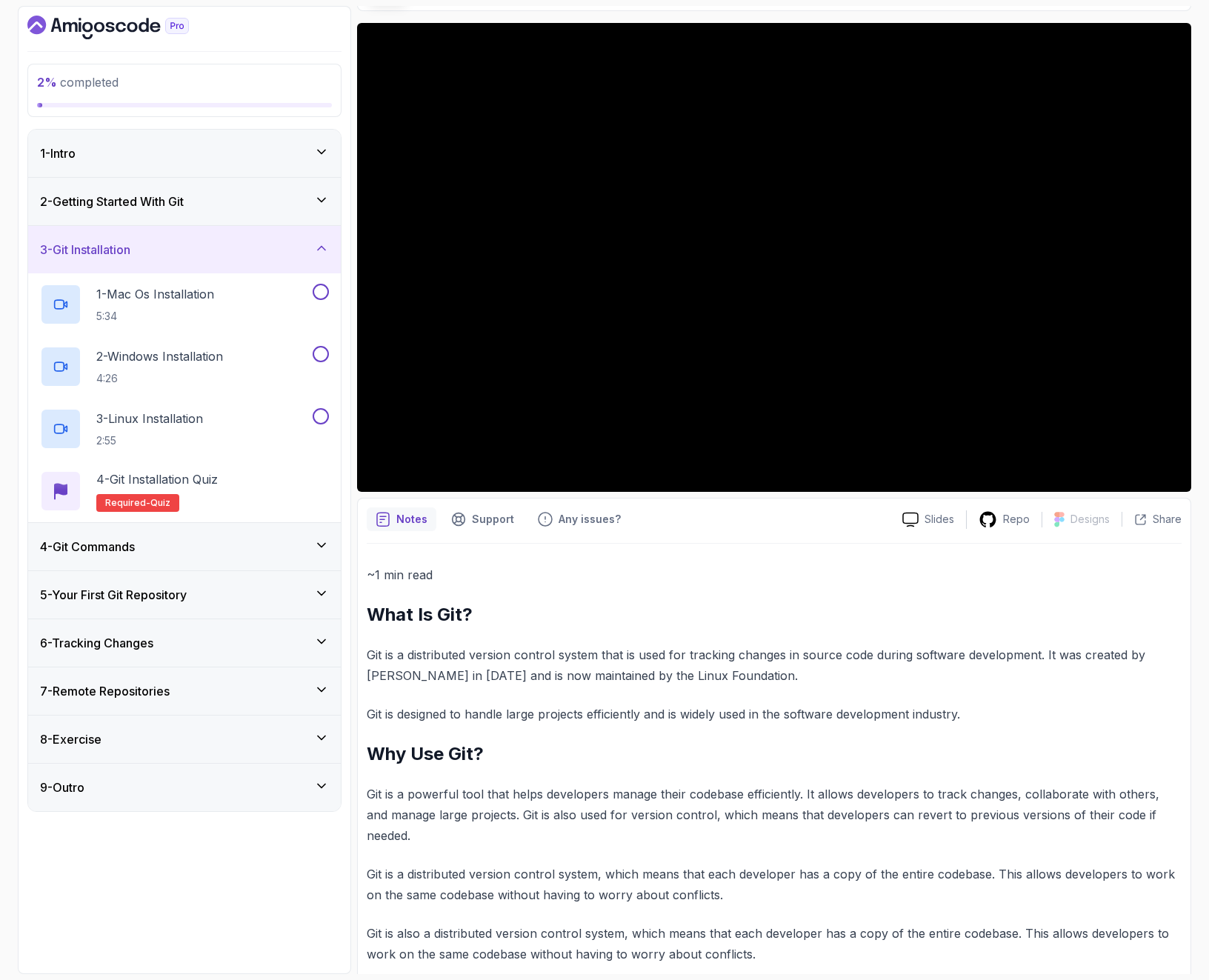
click at [257, 266] on div "3 - Git Installation" at bounding box center [184, 250] width 313 height 48
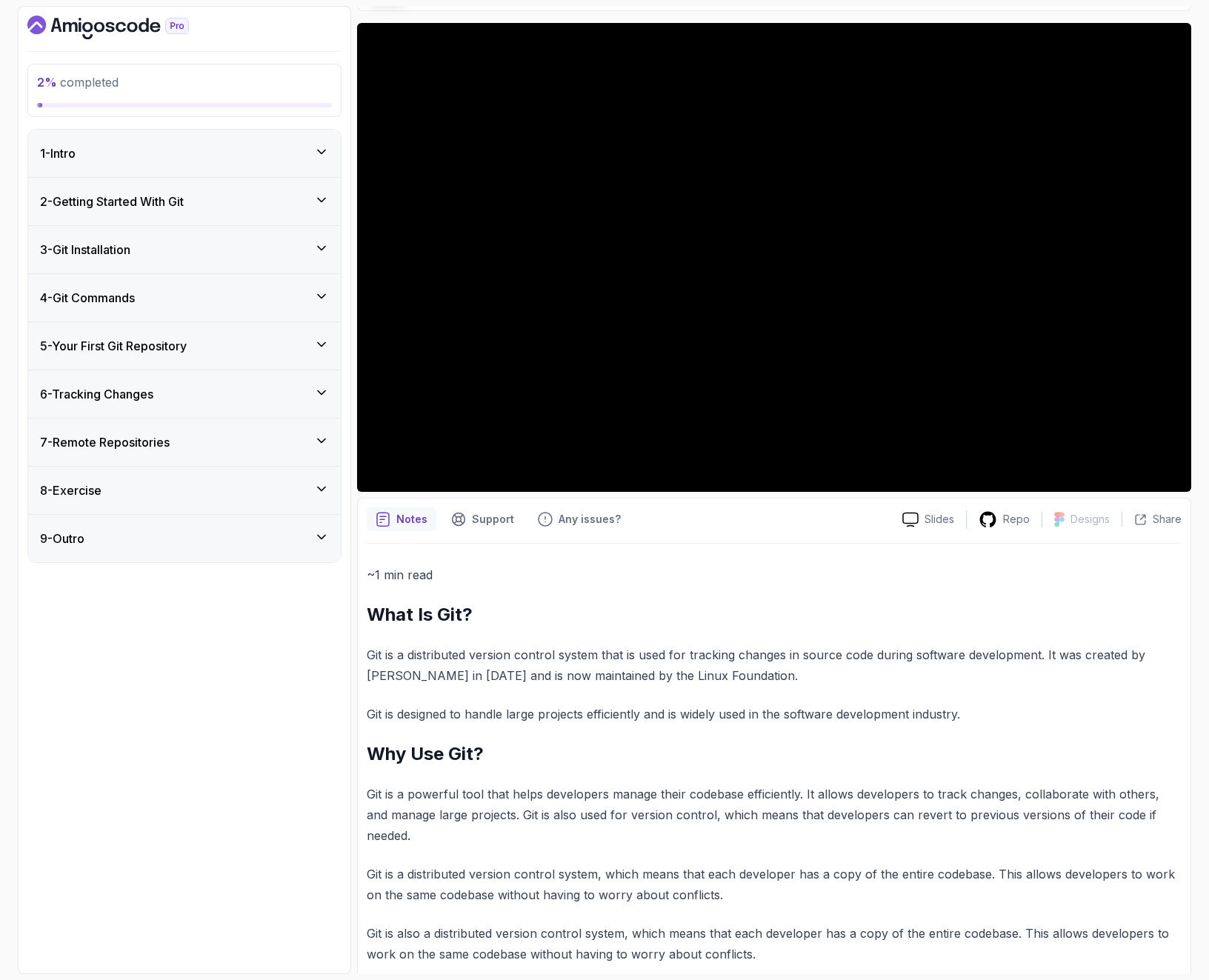
click at [200, 448] on div "7 - Remote Repositories" at bounding box center [184, 442] width 289 height 18
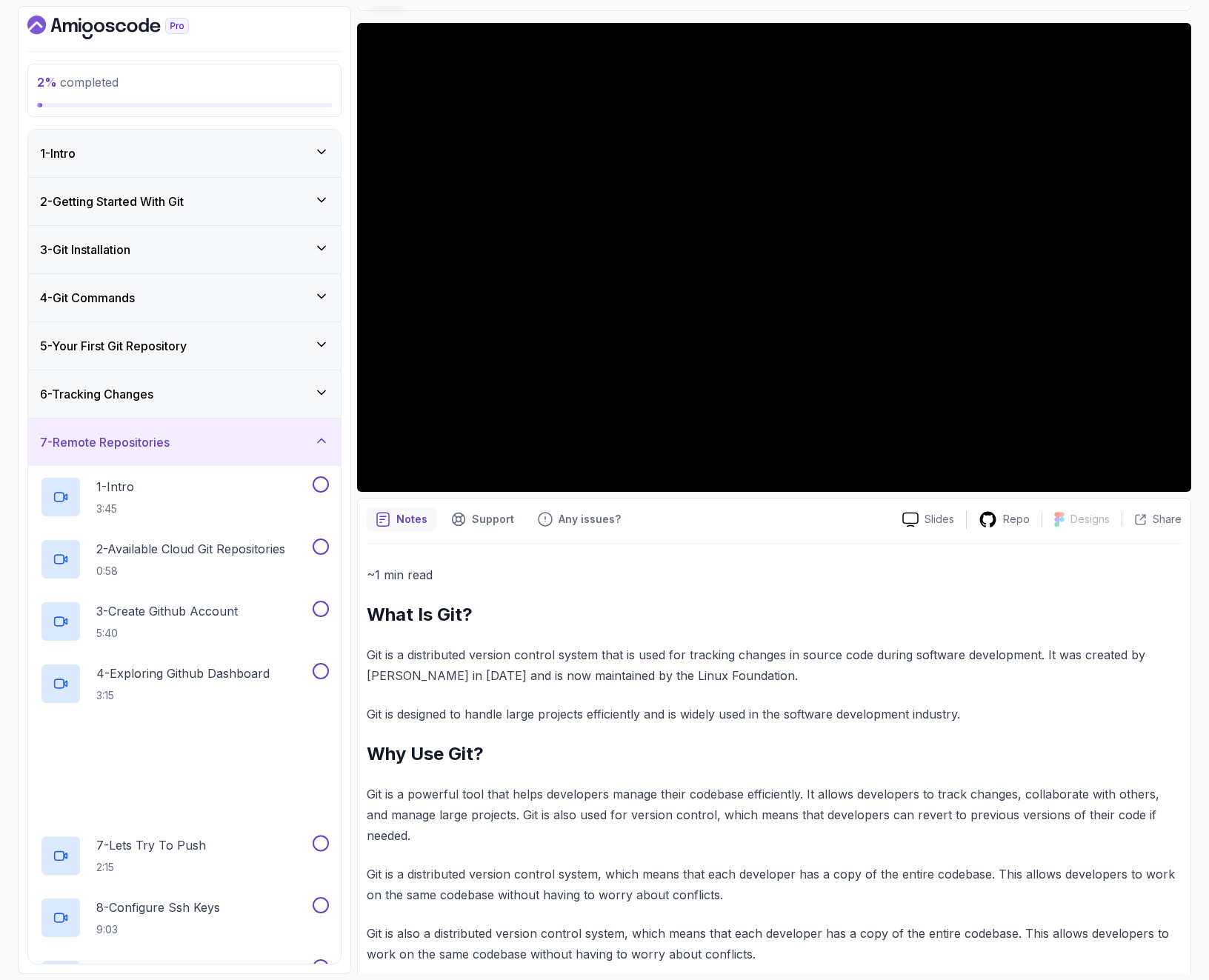
click at [200, 448] on div "7 - Remote Repositories" at bounding box center [184, 442] width 289 height 18
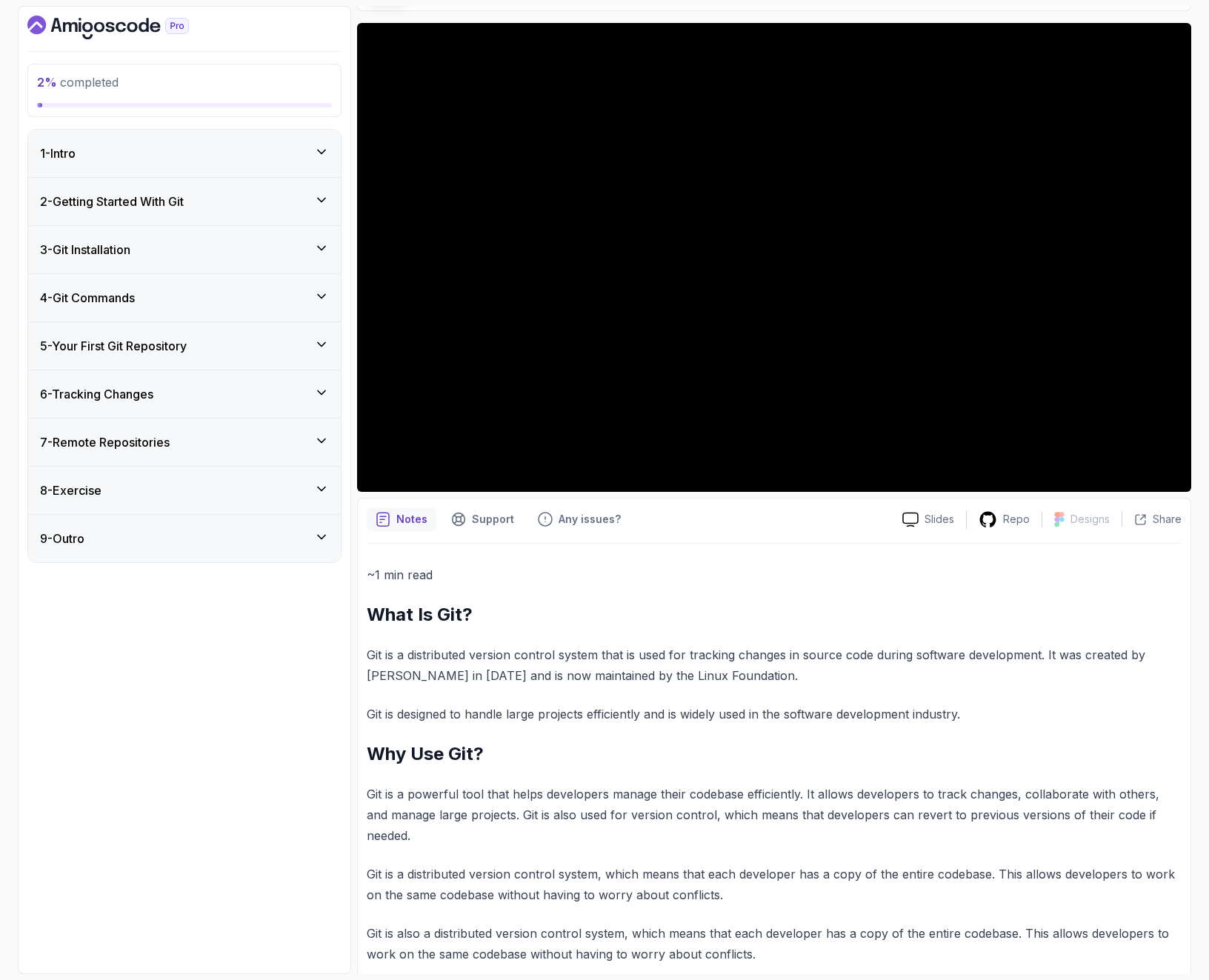
click at [200, 494] on div "8 - Exercise" at bounding box center [184, 490] width 289 height 18
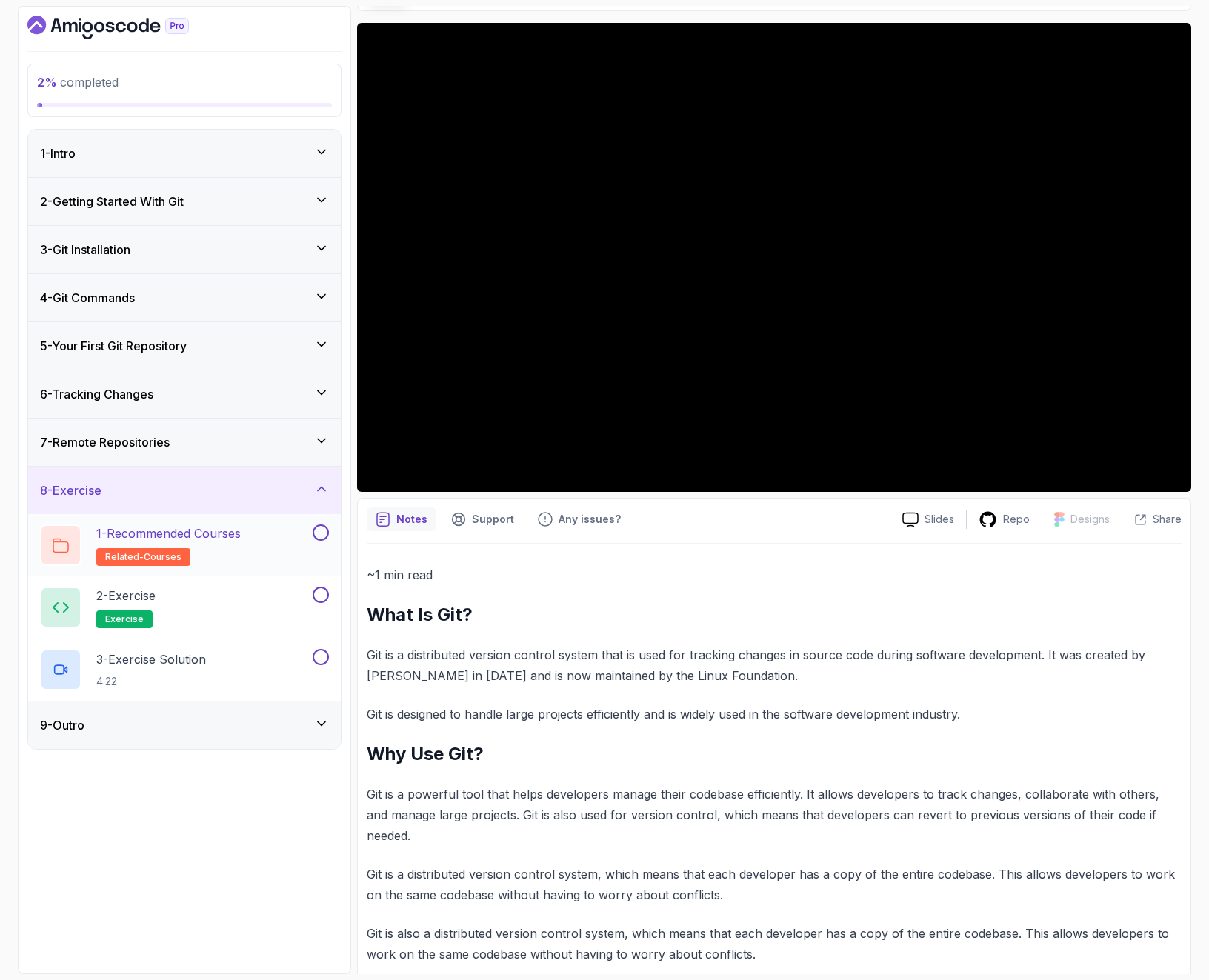
click at [157, 539] on p "1 - Recommended Courses" at bounding box center [168, 533] width 144 height 18
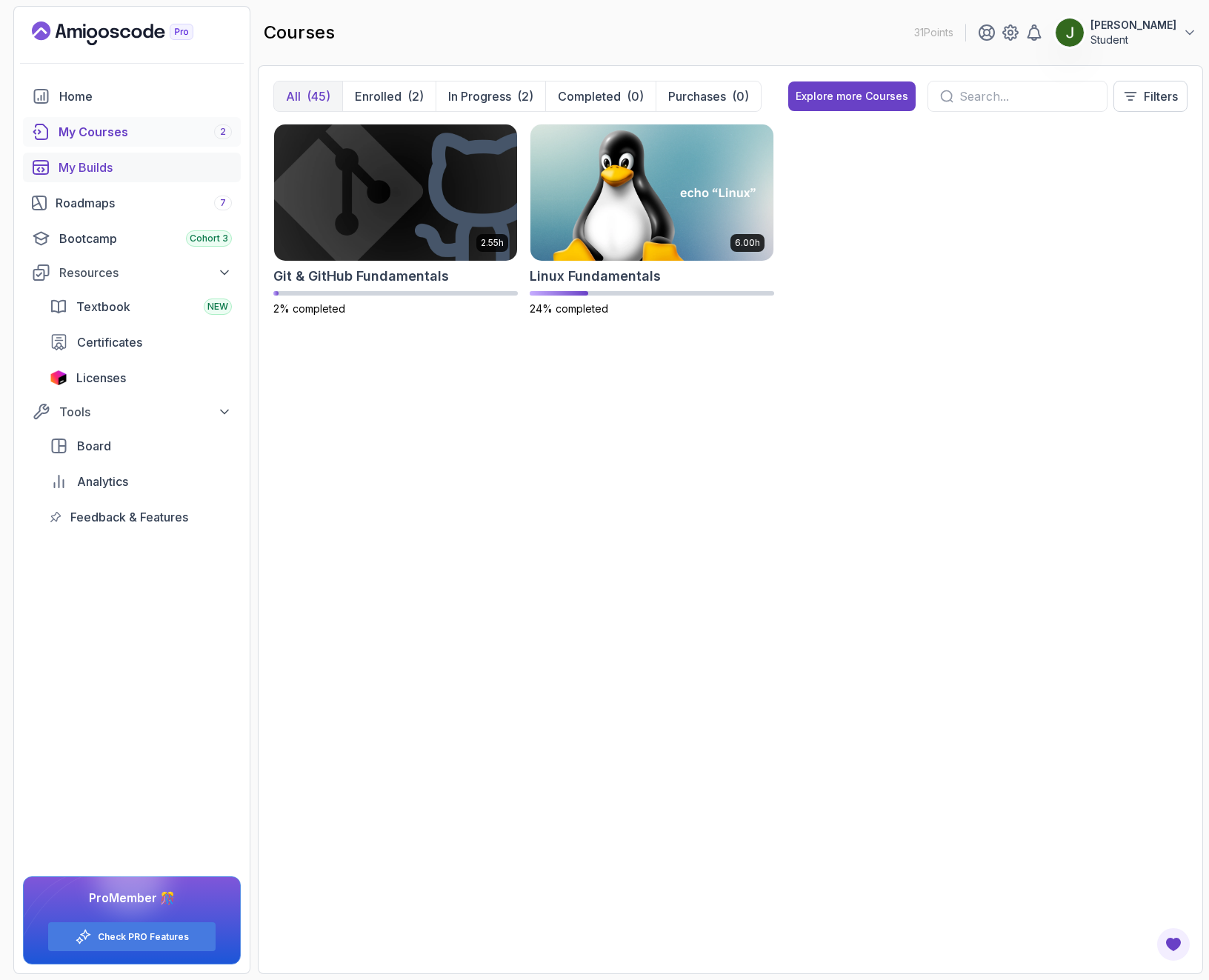
click at [87, 167] on div "My Builds" at bounding box center [145, 167] width 174 height 18
click at [151, 209] on div "Roadmaps 7" at bounding box center [143, 202] width 177 height 18
drag, startPoint x: 613, startPoint y: 435, endPoint x: 495, endPoint y: 84, distance: 370.3
click at [606, 421] on div "2.55h Git & GitHub Fundamentals 2% completed 6.00h Linux Fundamentals 24% compl…" at bounding box center [730, 541] width 914 height 835
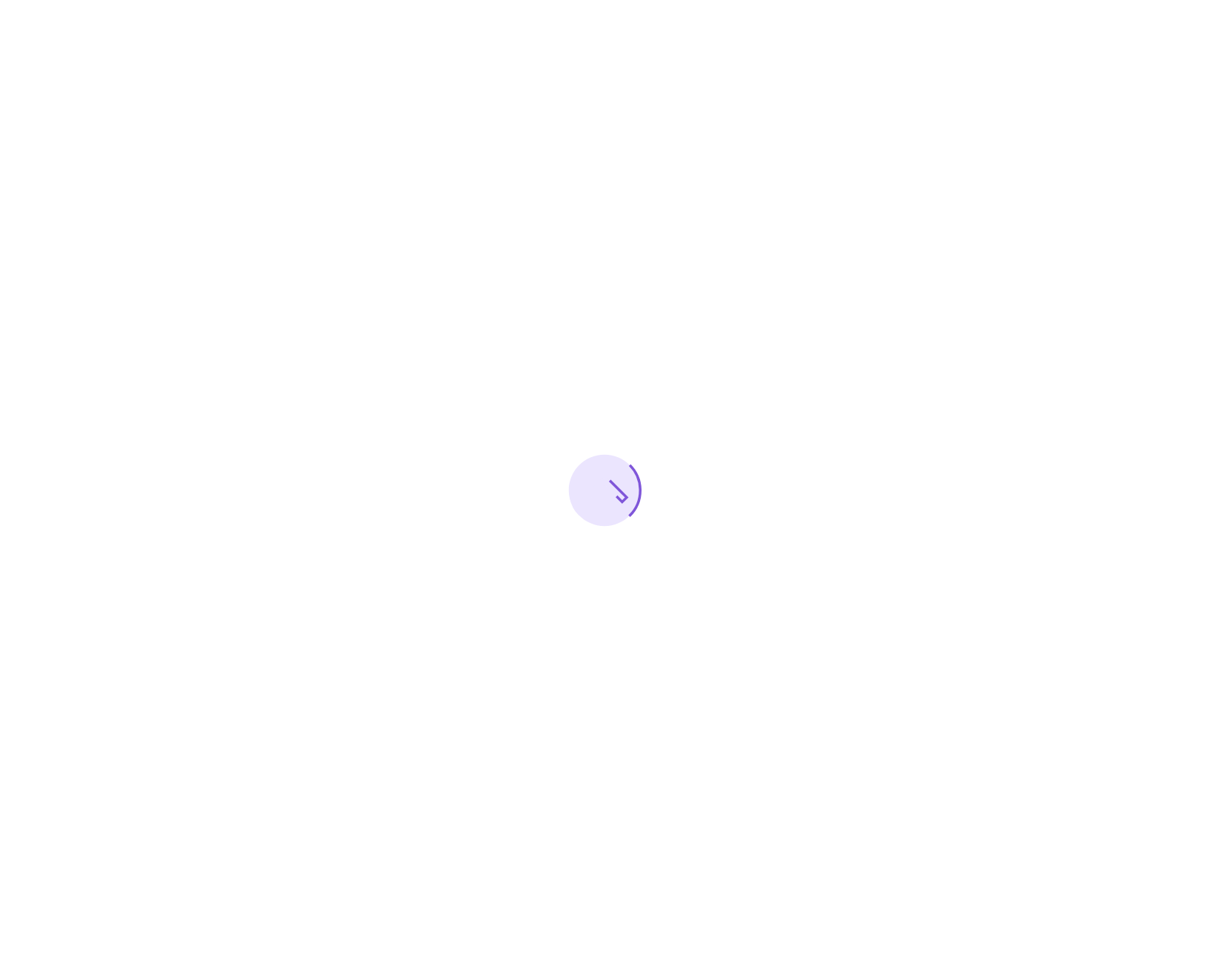
click at [617, 319] on div at bounding box center [604, 490] width 1209 height 980
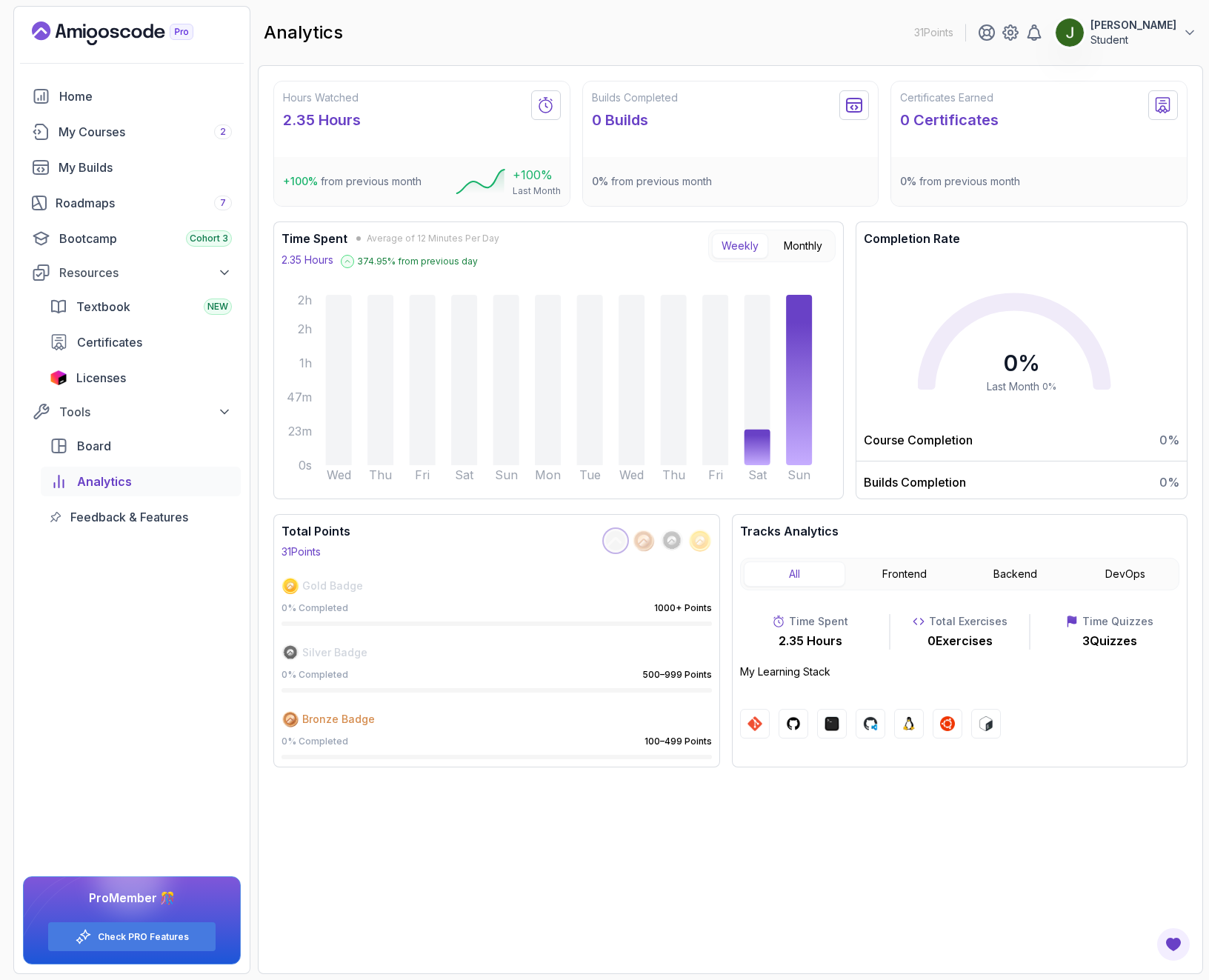
click at [537, 270] on div "Time Spent Average of 12 Minutes Per Day 2.35 Hours 374.95 % from previous day …" at bounding box center [558, 361] width 554 height 261
drag, startPoint x: 793, startPoint y: 246, endPoint x: 775, endPoint y: 251, distance: 18.7
click at [793, 249] on button "Monthly" at bounding box center [803, 245] width 58 height 25
click at [762, 245] on button "Weekly" at bounding box center [740, 245] width 56 height 25
click at [78, 108] on link "Home" at bounding box center [132, 95] width 218 height 30
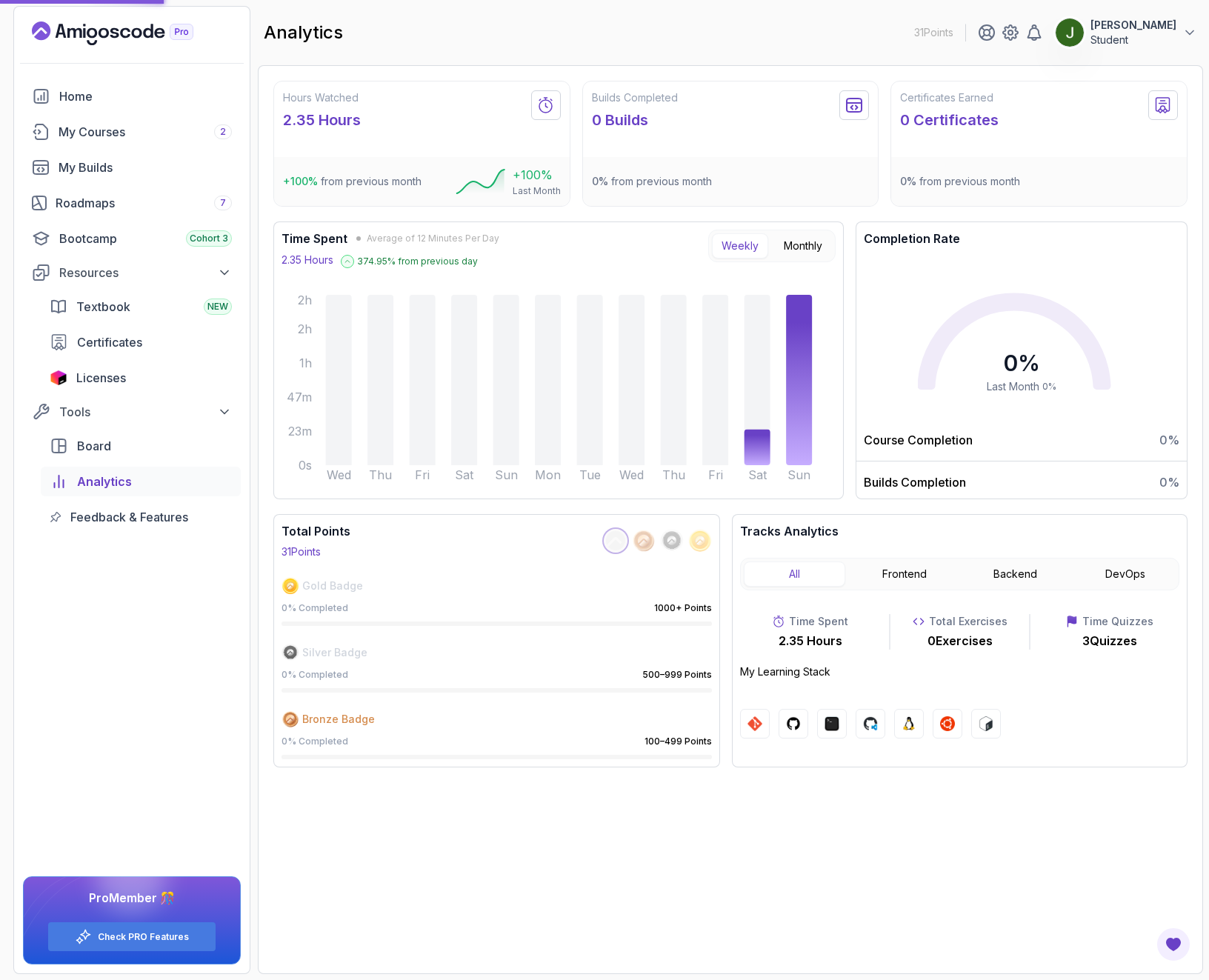
drag, startPoint x: 819, startPoint y: 677, endPoint x: 832, endPoint y: 677, distance: 13.0
click at [819, 677] on p "My Learning Stack" at bounding box center [959, 672] width 439 height 15
click at [913, 569] on button "Frontend" at bounding box center [905, 573] width 101 height 25
click at [1017, 575] on button "Backend" at bounding box center [1015, 573] width 101 height 25
click at [1119, 574] on button "DevOps" at bounding box center [1124, 573] width 101 height 25
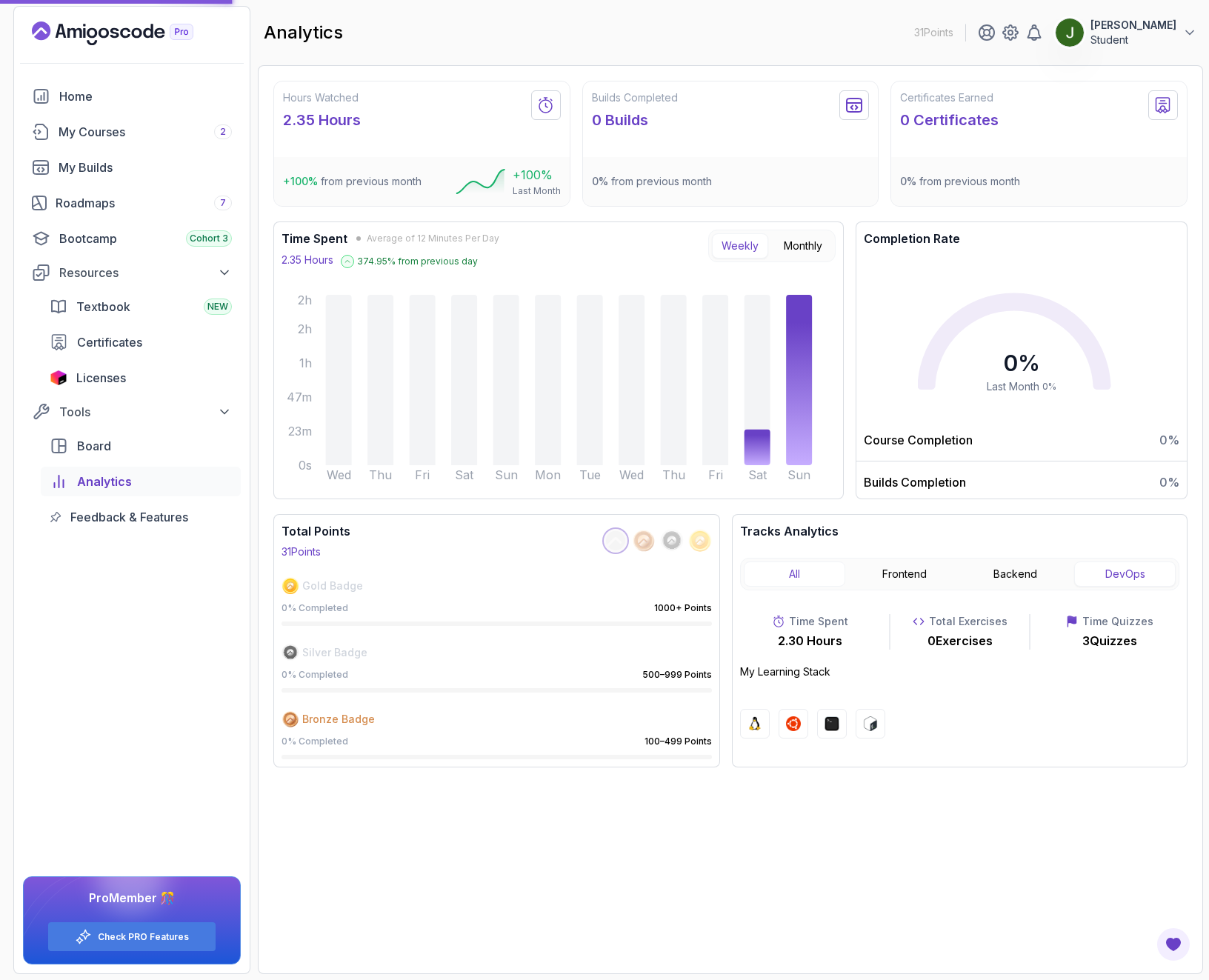
click at [801, 574] on button "All" at bounding box center [794, 573] width 101 height 25
